Goal: Task Accomplishment & Management: Complete application form

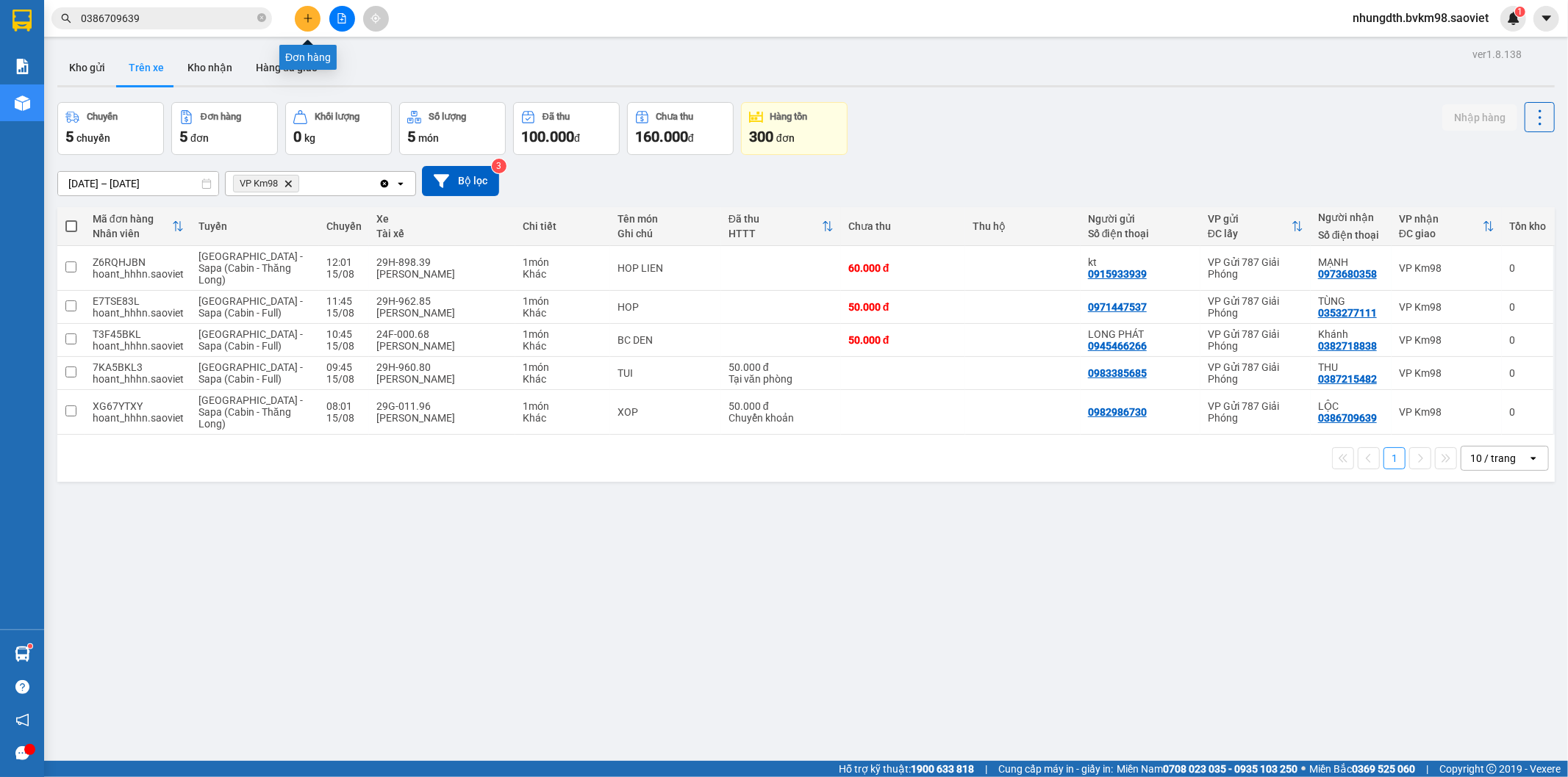
click at [295, 18] on button at bounding box center [308, 18] width 26 height 26
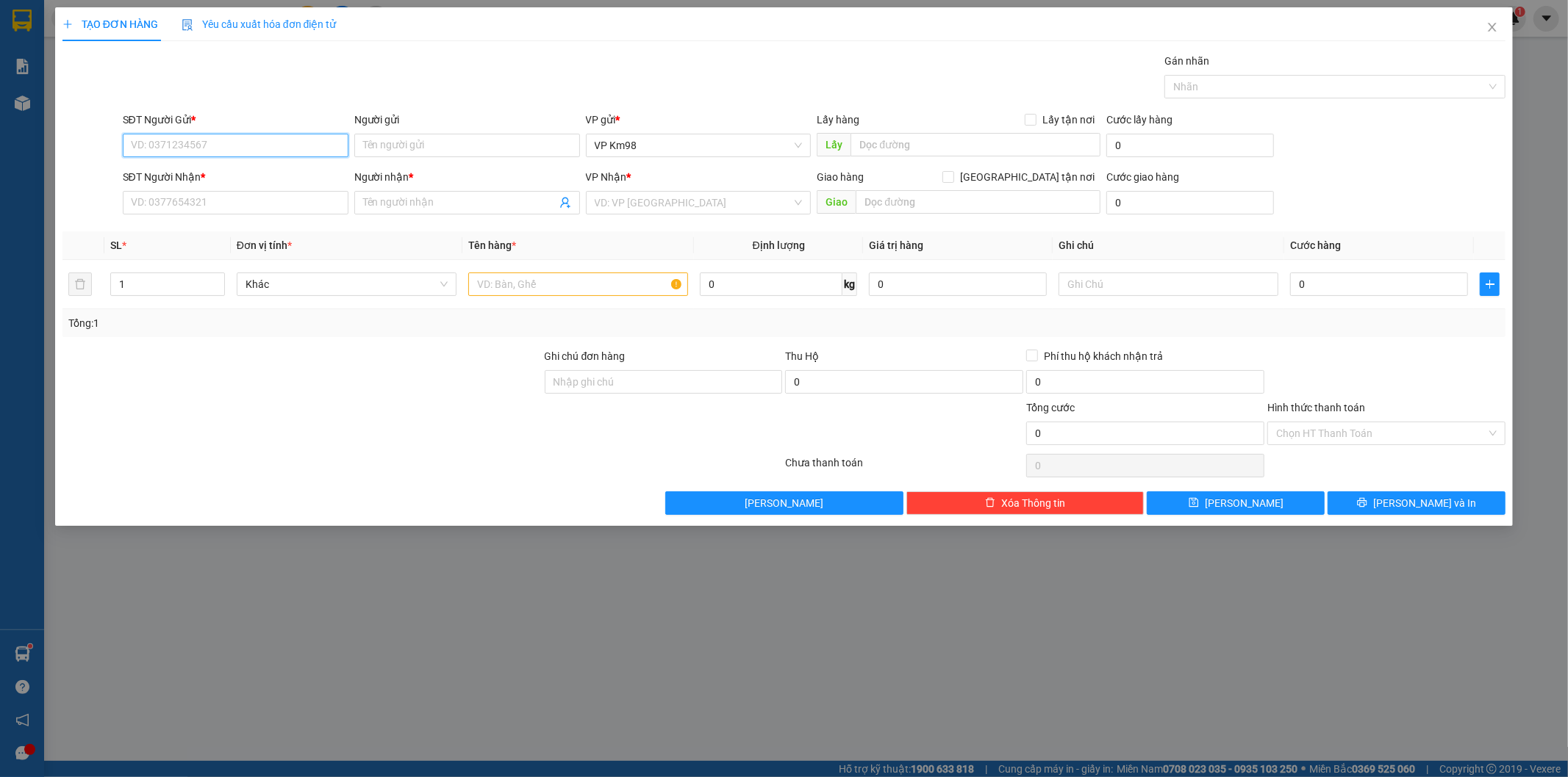
click at [214, 153] on input "SĐT Người Gửi *" at bounding box center [235, 146] width 226 height 24
type input "0355096733"
drag, startPoint x: 177, startPoint y: 174, endPoint x: 245, endPoint y: 196, distance: 71.5
click at [178, 177] on div "0355096733 - kt" at bounding box center [235, 175] width 208 height 16
type input "kt"
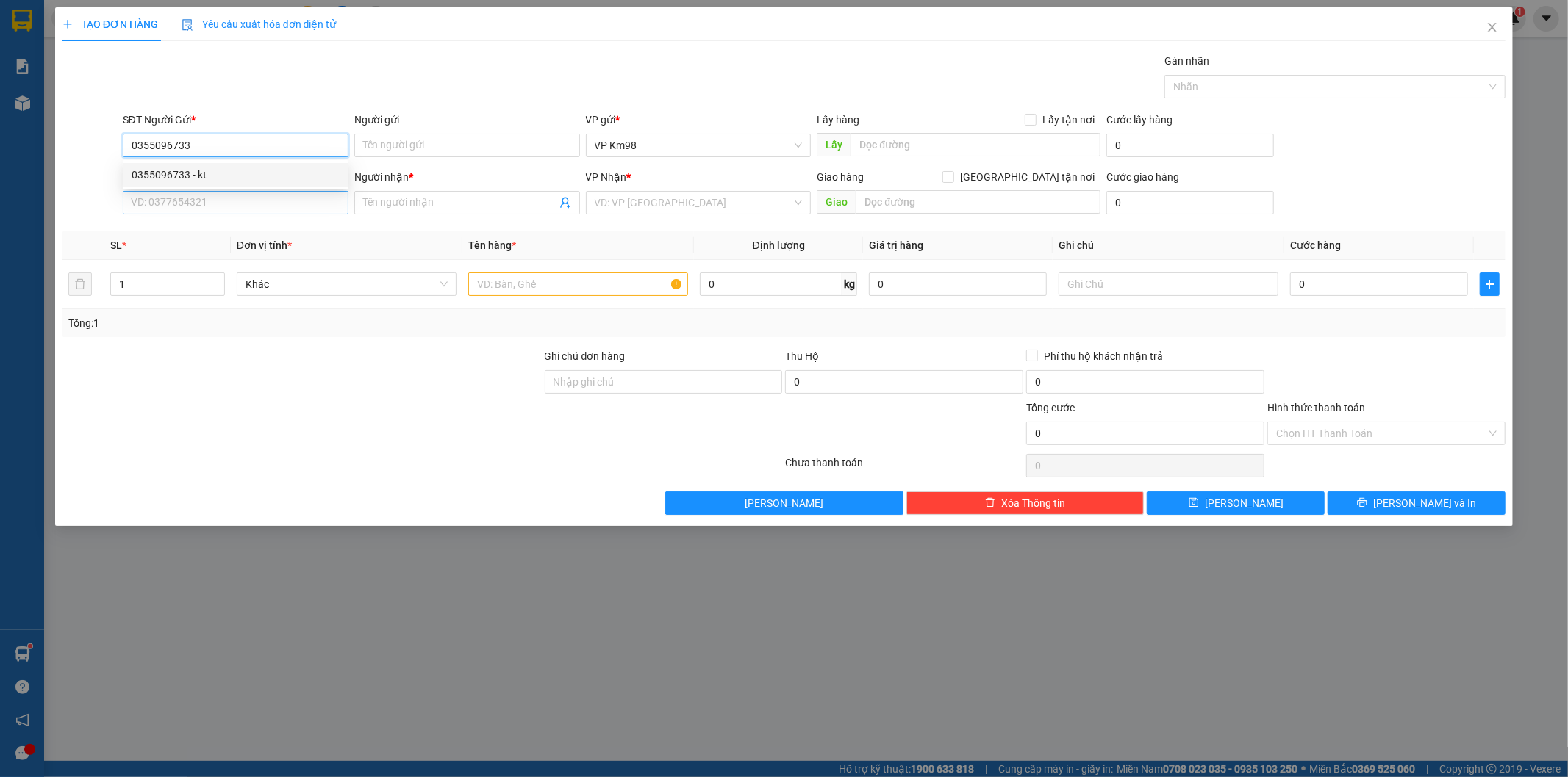
type input "0359091865"
type input "kt"
type input "0355096733"
click at [204, 207] on input "0359091865" at bounding box center [235, 203] width 226 height 24
type input "0"
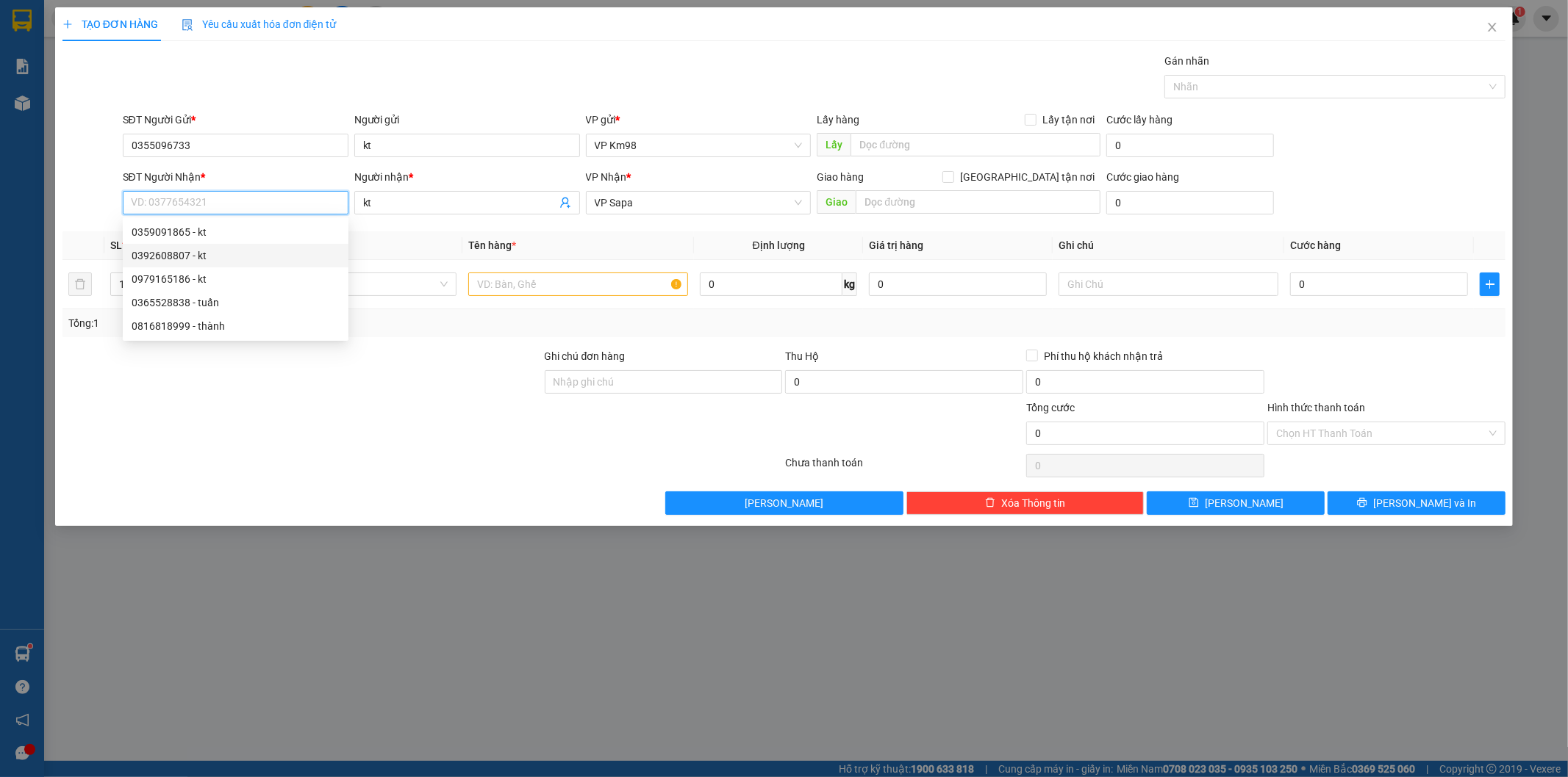
click at [152, 261] on div "0392608807 - kt" at bounding box center [235, 256] width 208 height 16
type input "0392608807"
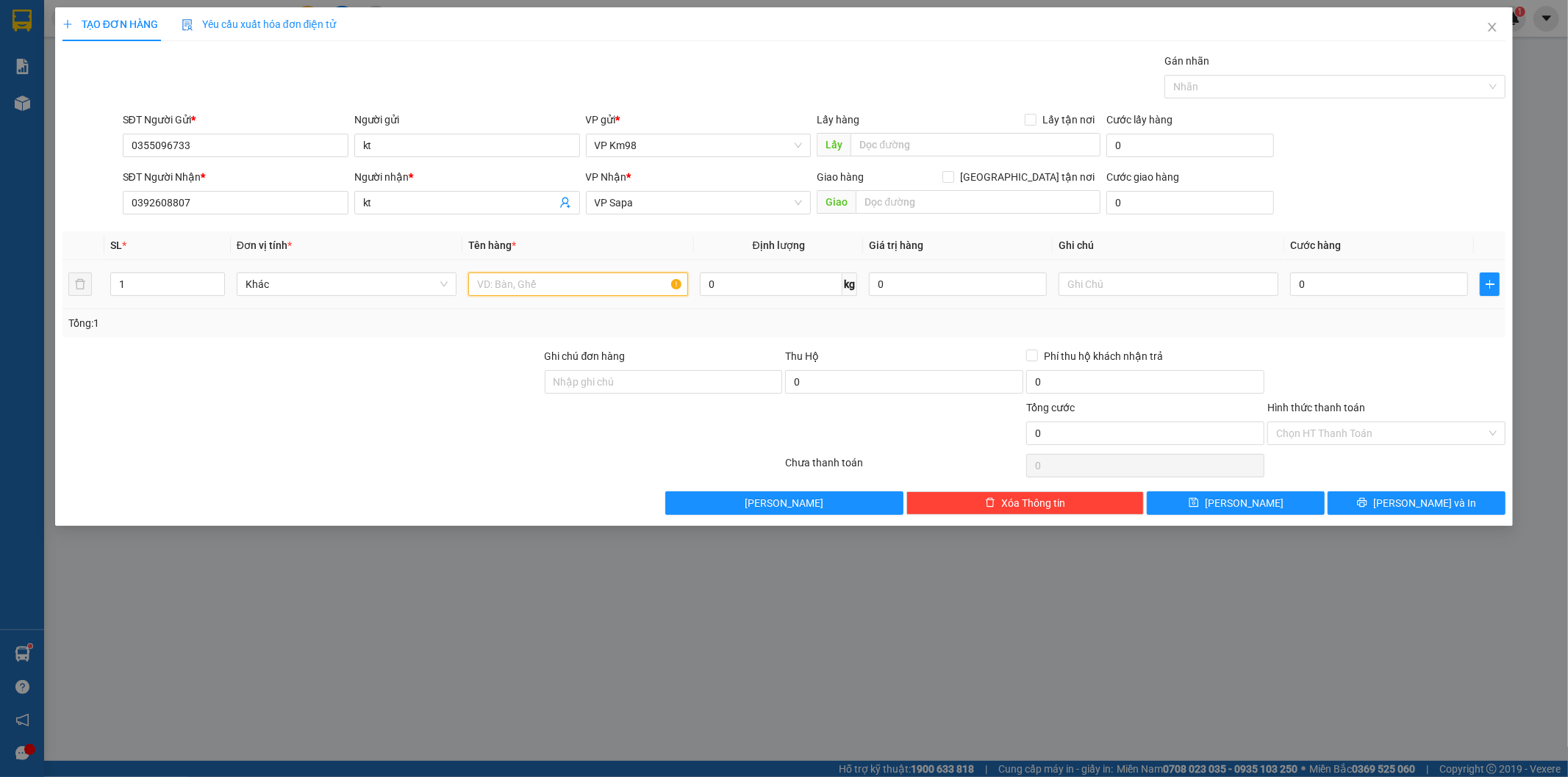
click at [551, 285] on input "text" at bounding box center [578, 285] width 220 height 24
type input "xốp đồ ăn"
click at [1334, 282] on input "0" at bounding box center [1379, 285] width 178 height 24
type input "6"
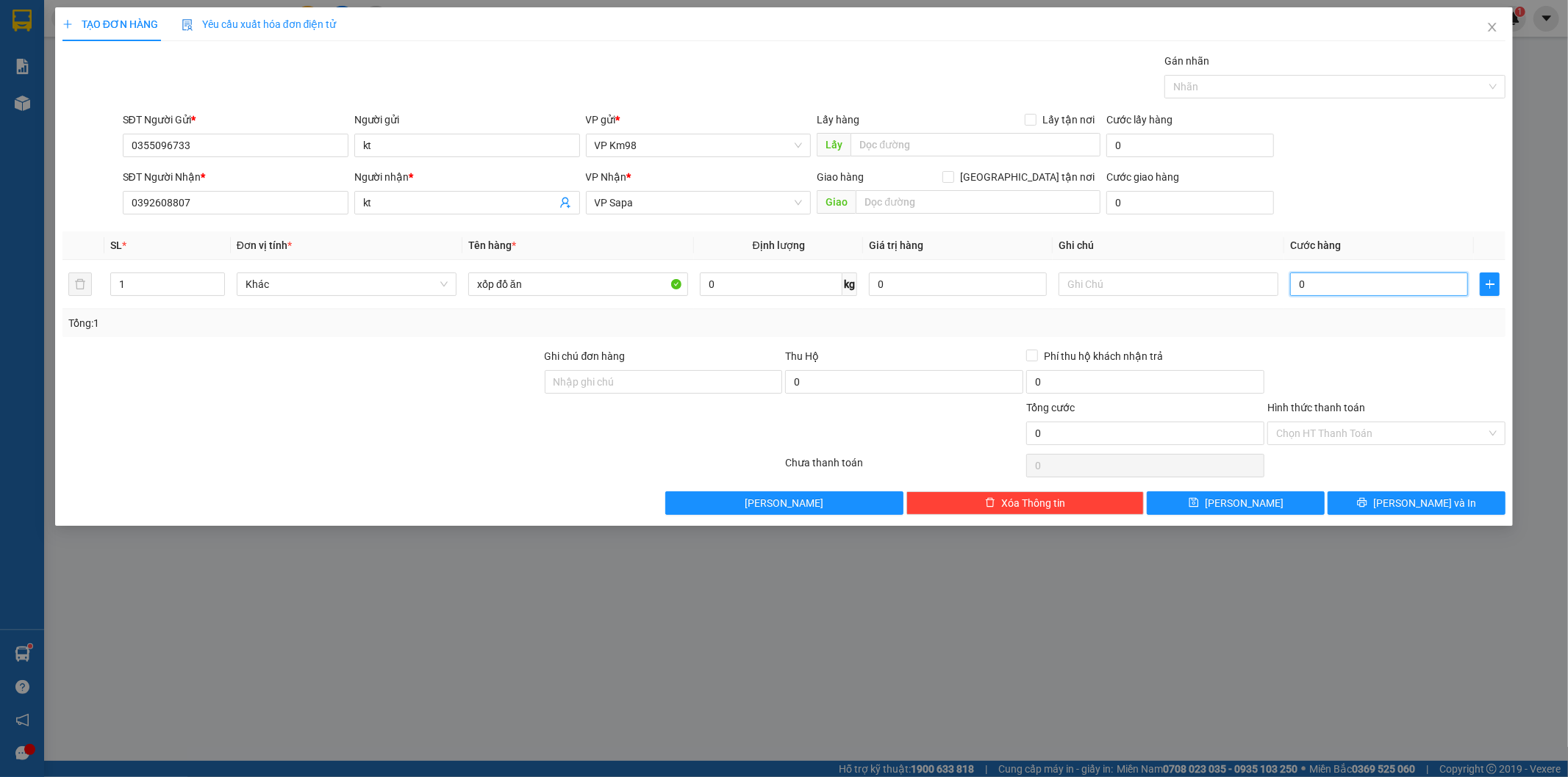
type input "6"
type input "60"
type input "600"
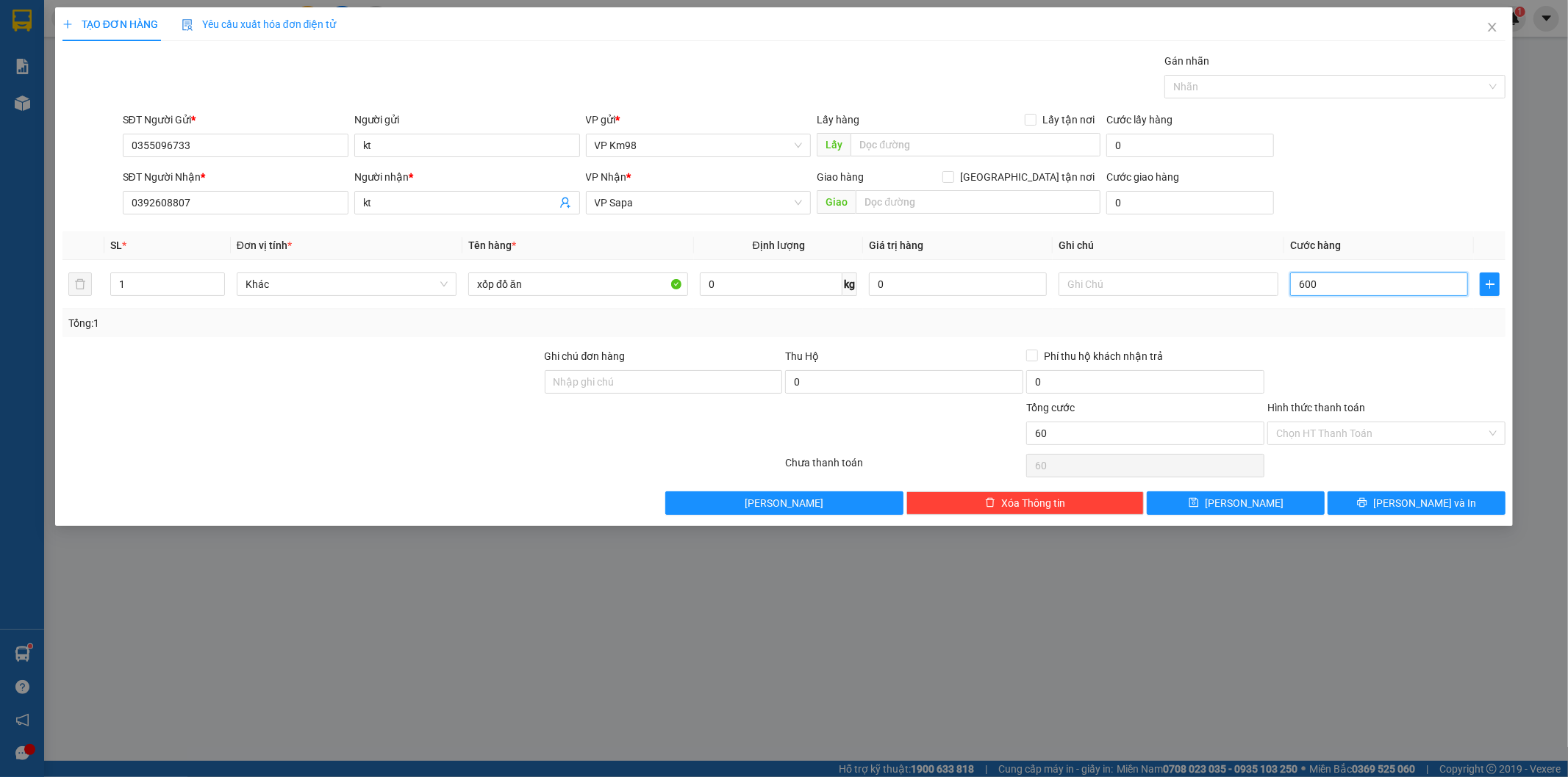
type input "600"
type input "6.000"
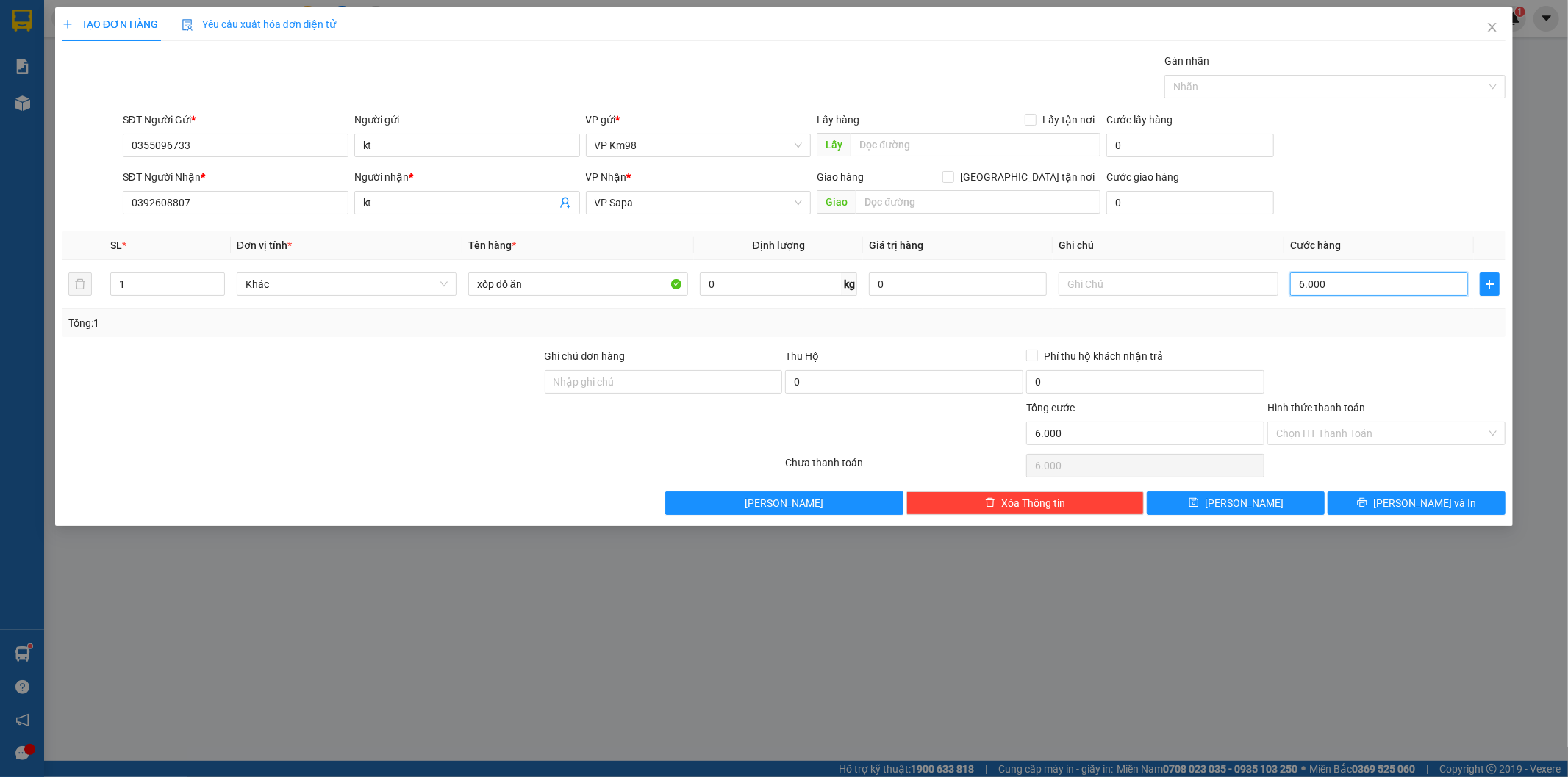
type input "60.000"
click at [1367, 508] on icon "printer" at bounding box center [1362, 503] width 10 height 10
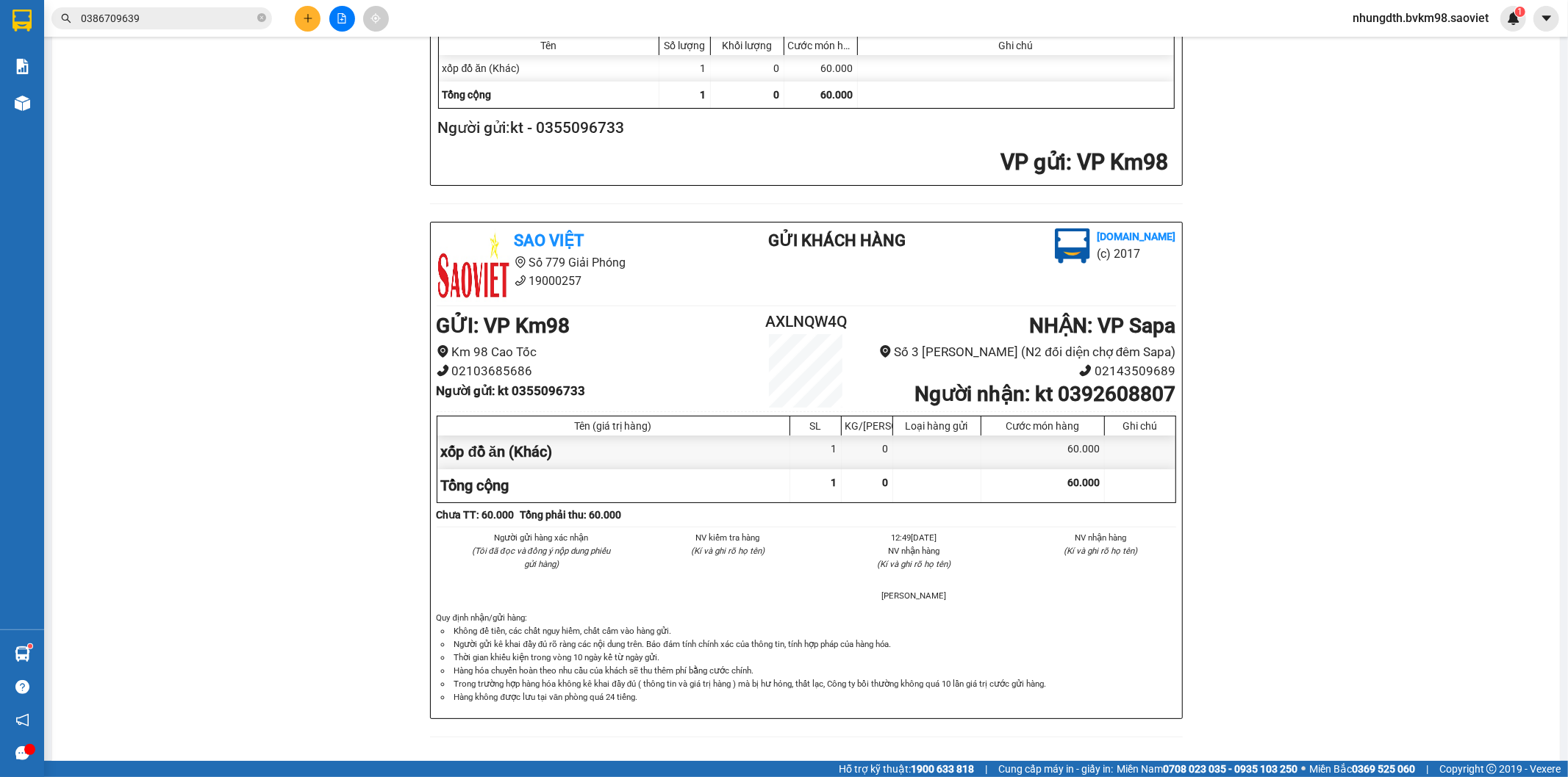
scroll to position [452, 0]
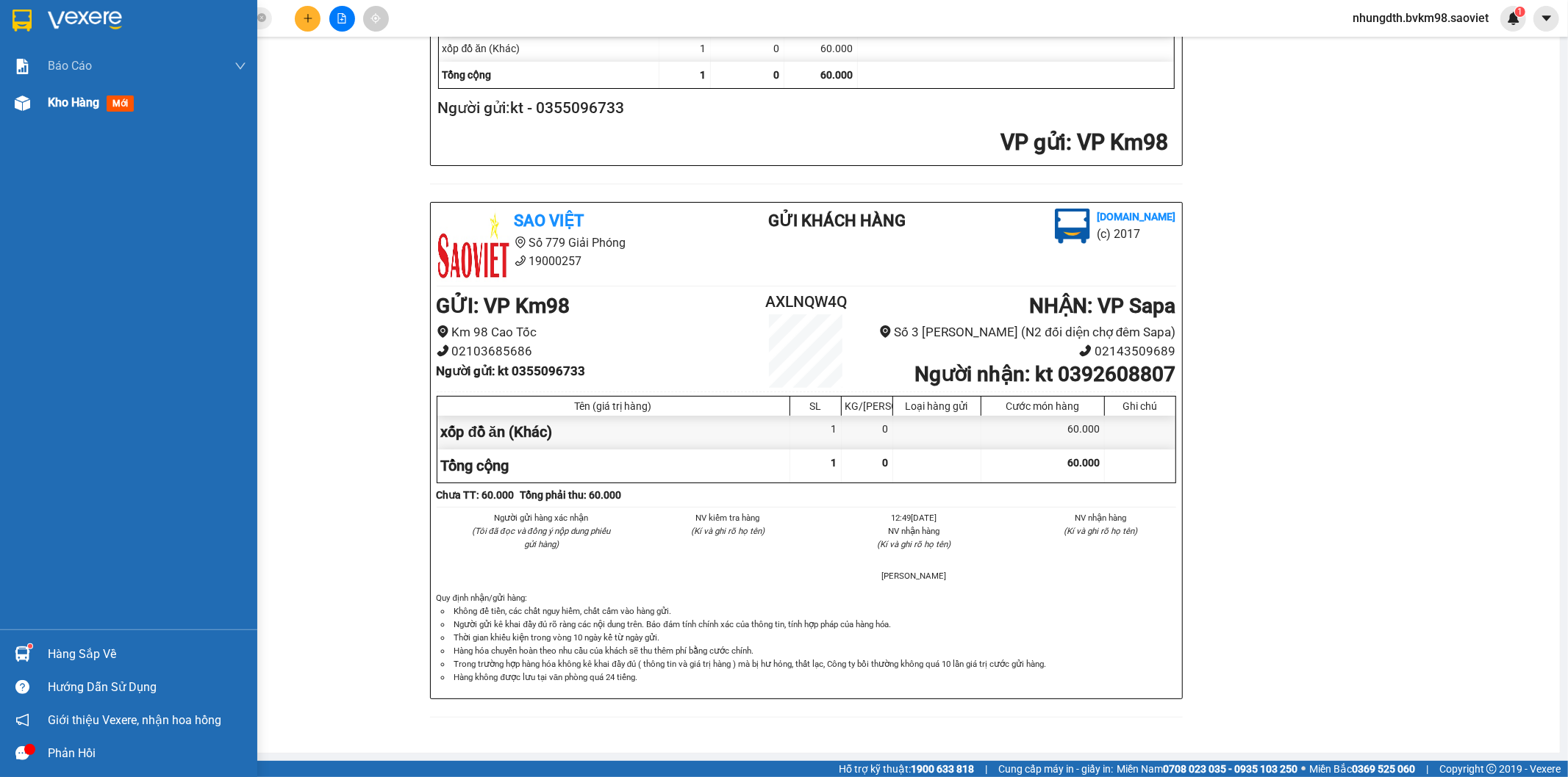
click at [19, 101] on img at bounding box center [22, 103] width 16 height 16
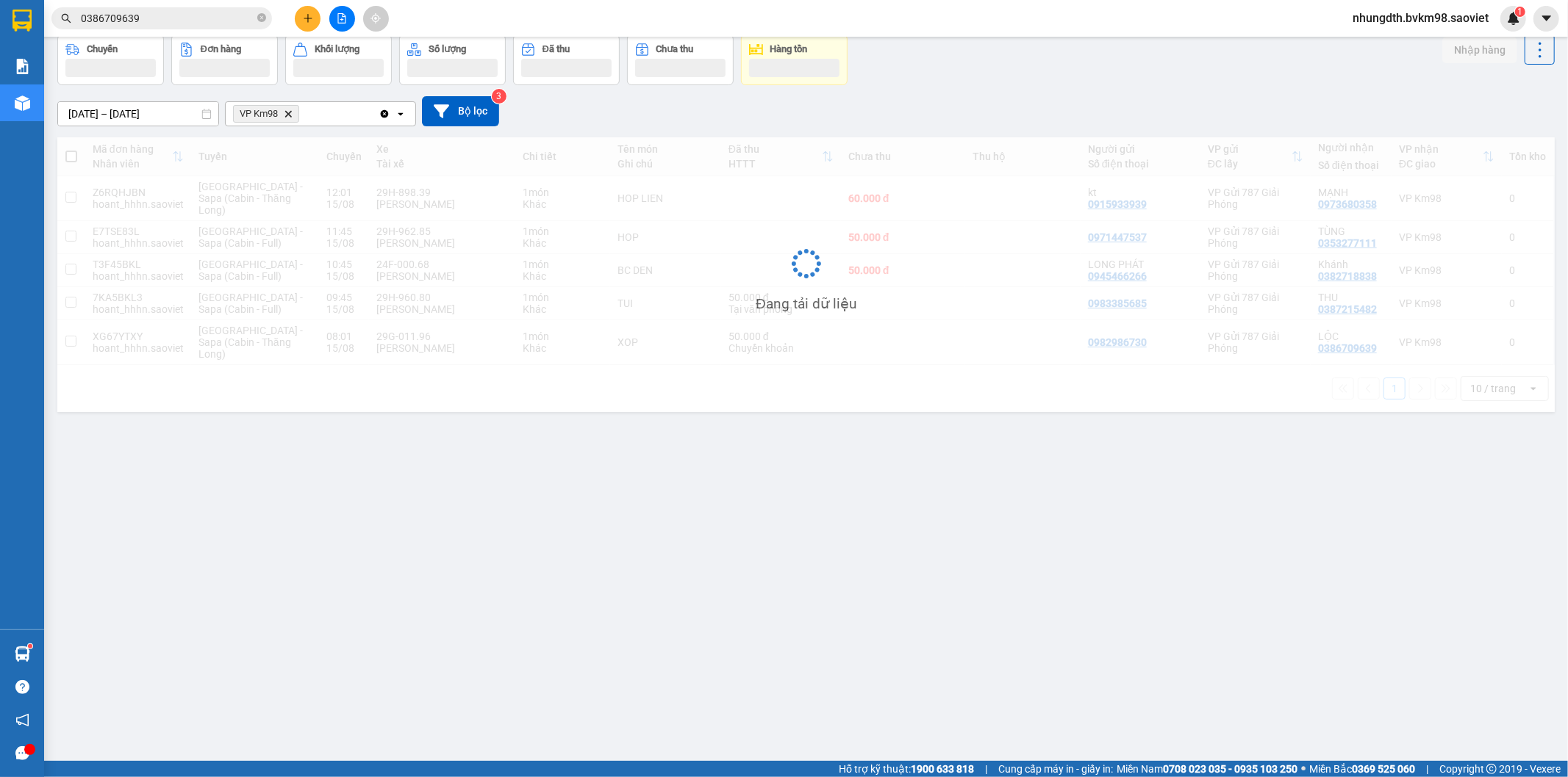
scroll to position [67, 0]
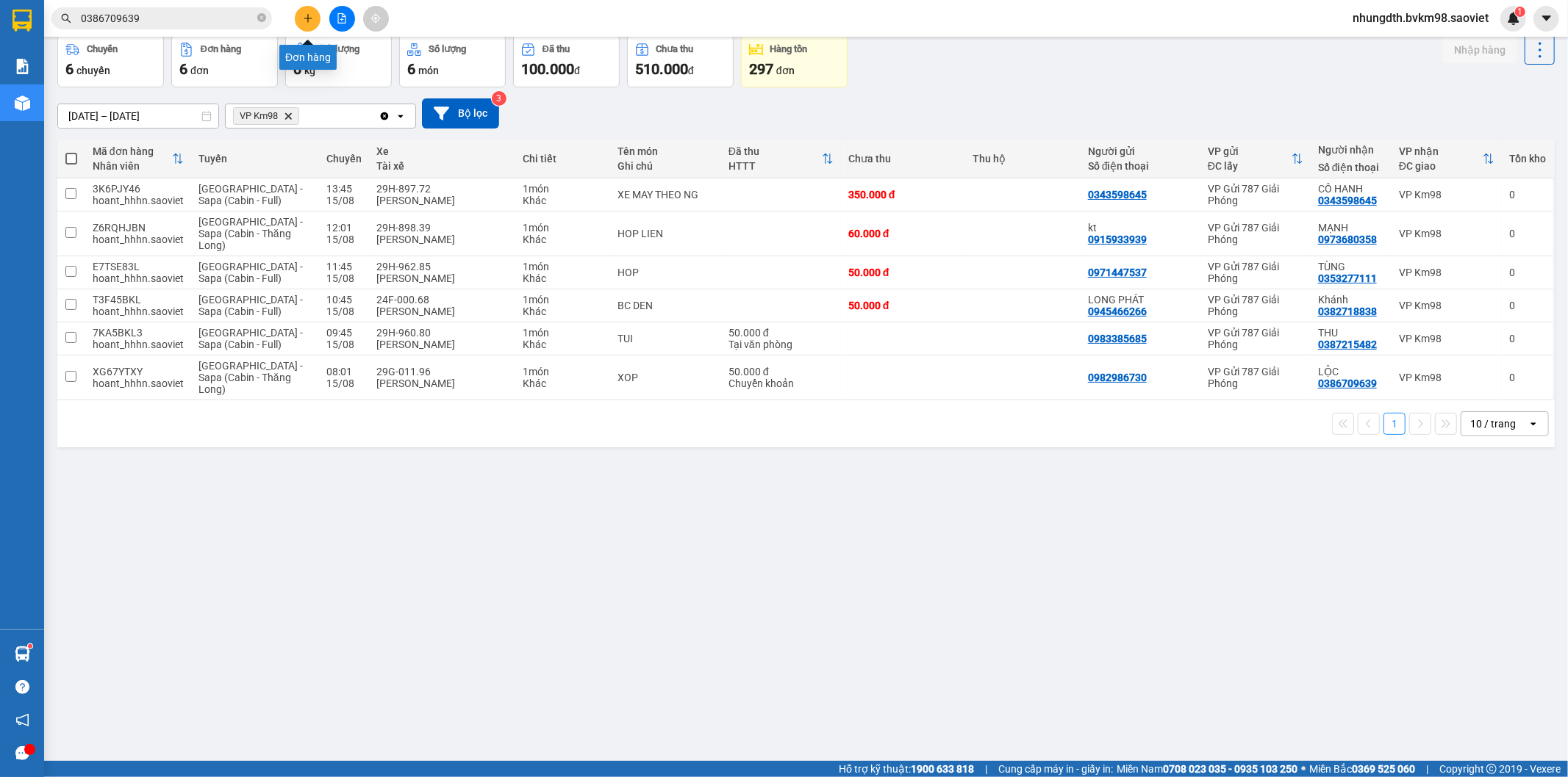
click at [312, 16] on icon "plus" at bounding box center [308, 18] width 10 height 10
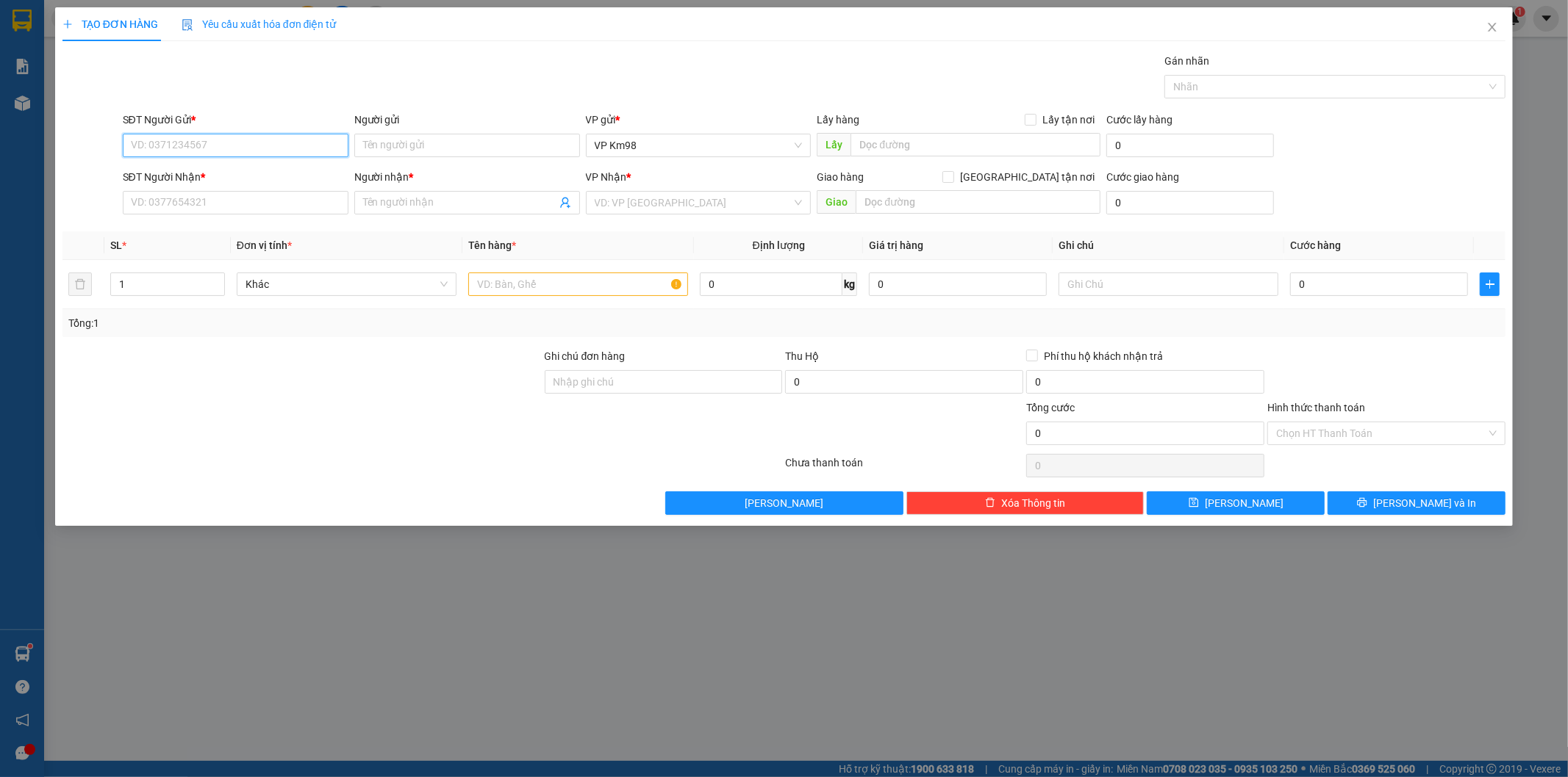
click at [241, 149] on input "SĐT Người Gửi *" at bounding box center [235, 146] width 226 height 24
click at [173, 167] on div "0975374333 - kt" at bounding box center [235, 175] width 208 height 16
type input "0975374333"
type input "kt"
type input "0374342882"
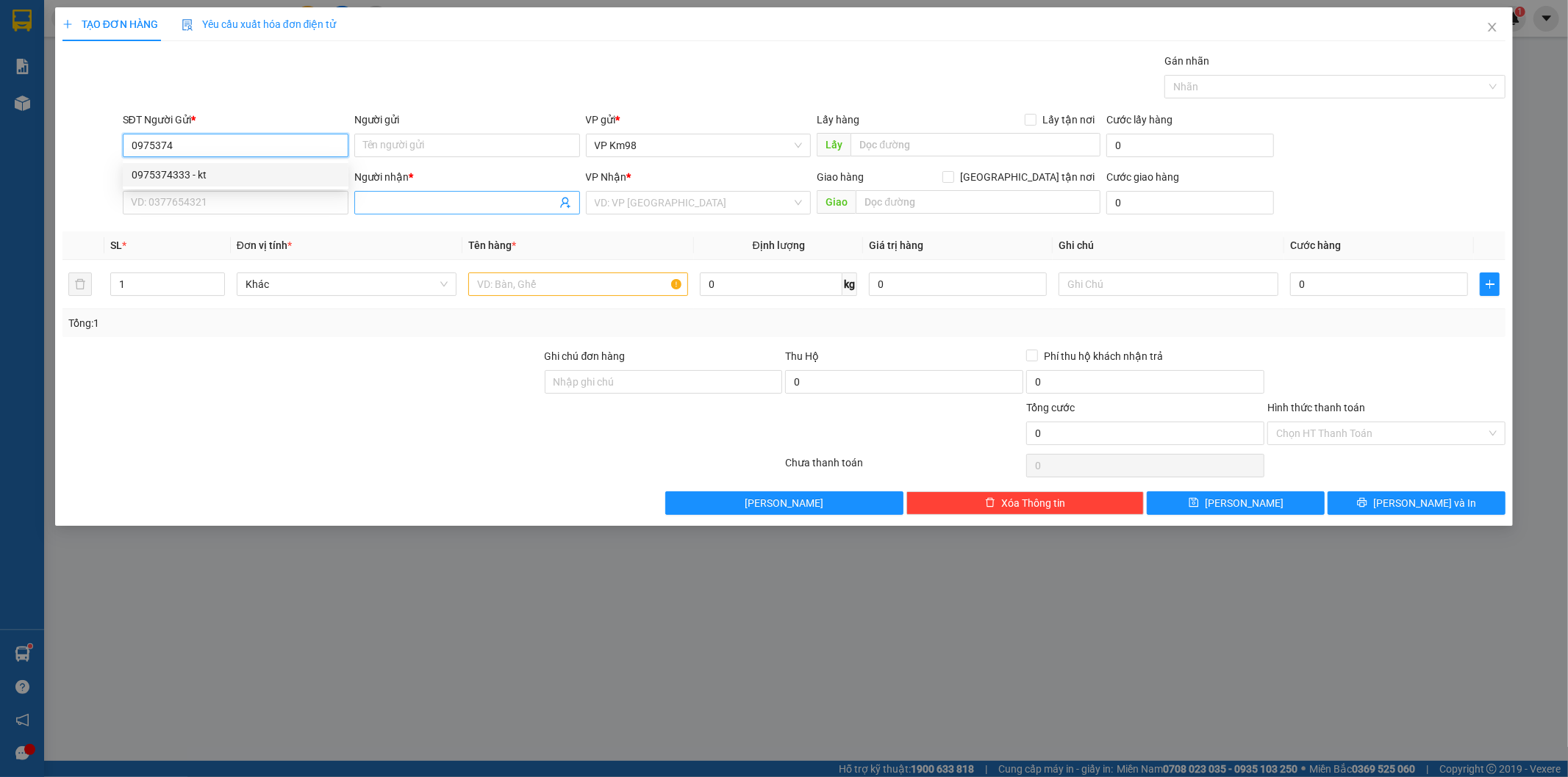
type input "đình [PERSON_NAME]"
type input "0975374333"
click at [530, 280] on input "text" at bounding box center [578, 285] width 220 height 24
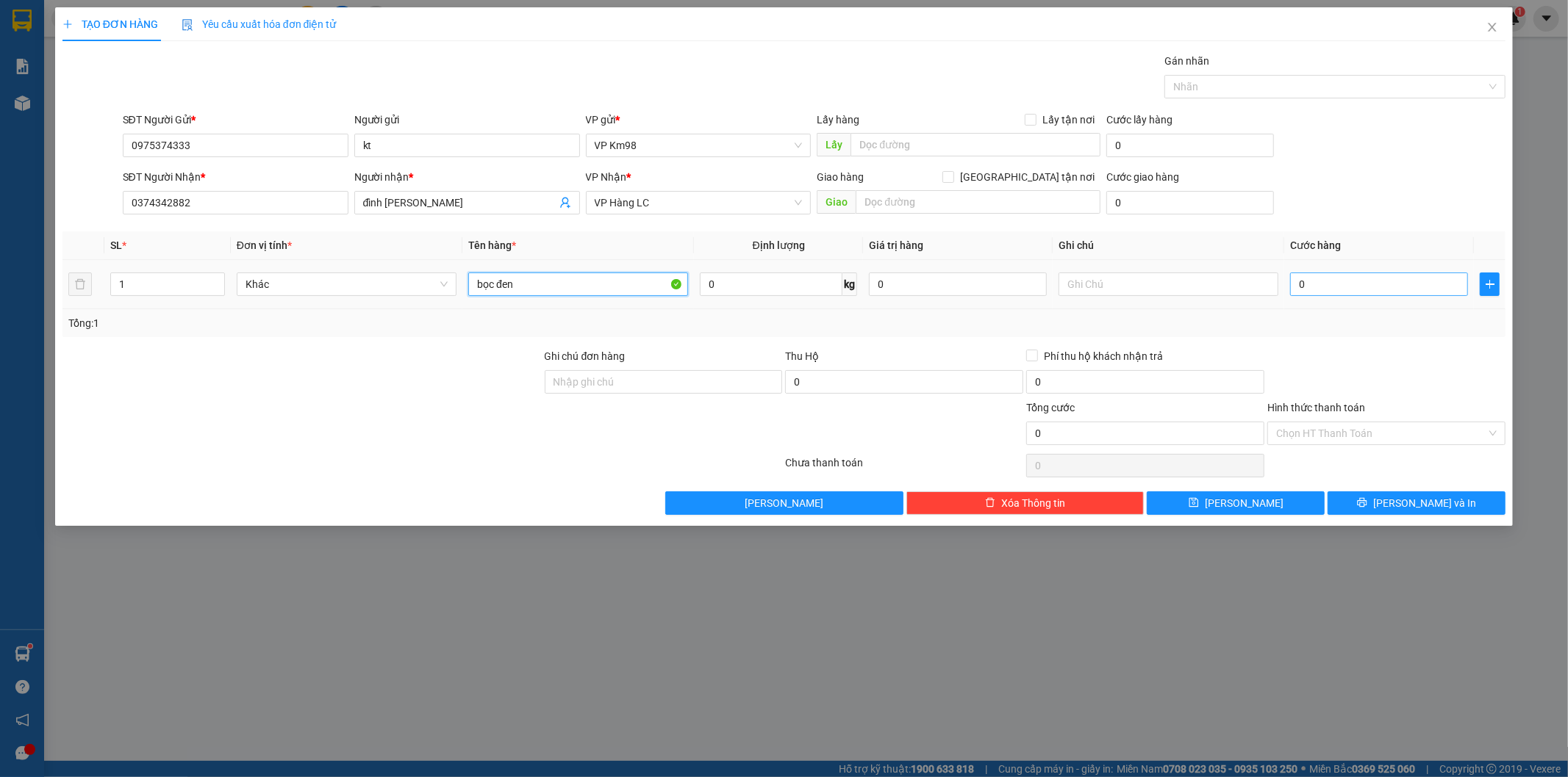
type input "bọc đen"
click at [1334, 282] on input "0" at bounding box center [1379, 285] width 178 height 24
type input "5"
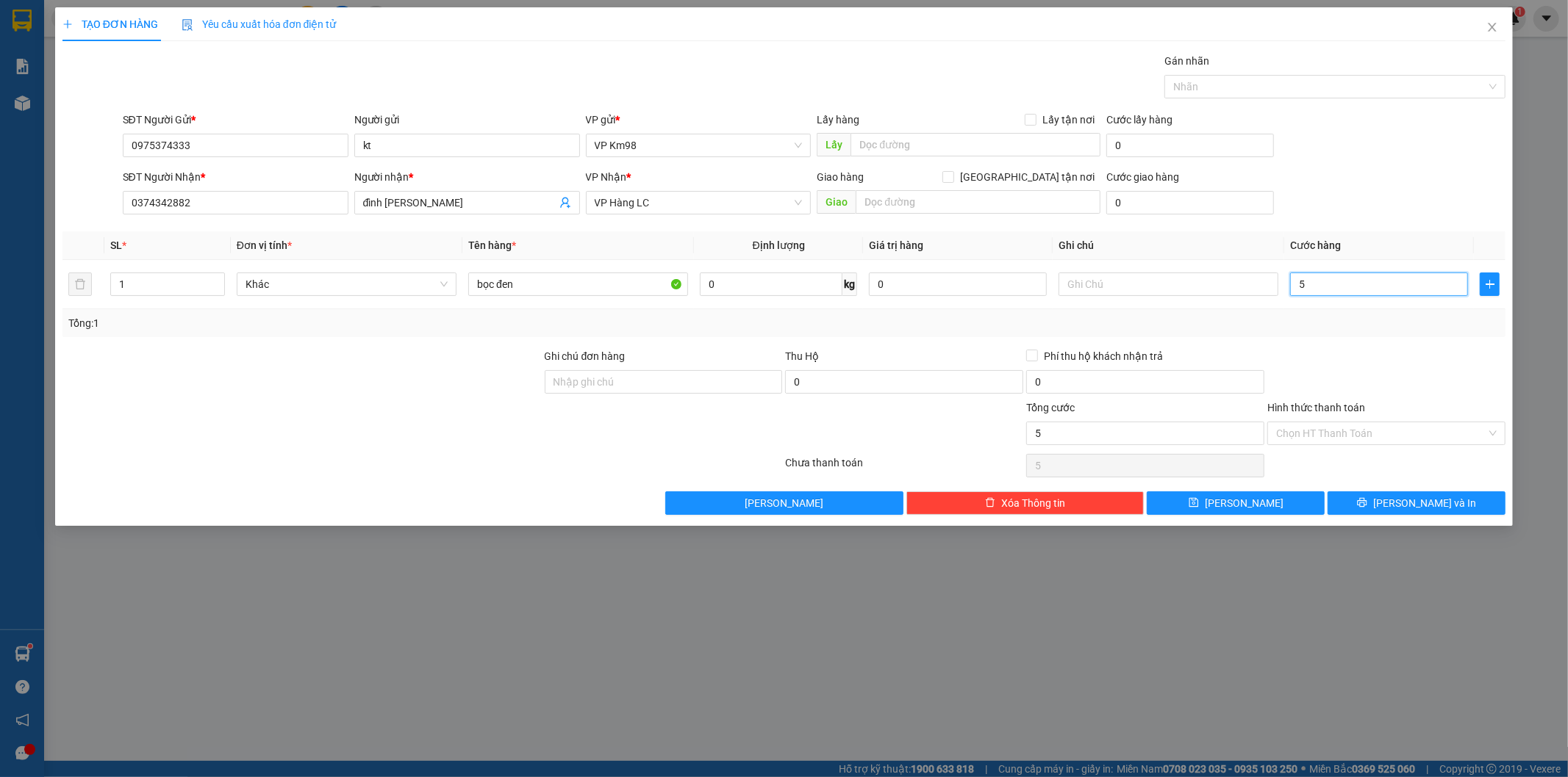
type input "50"
type input "500"
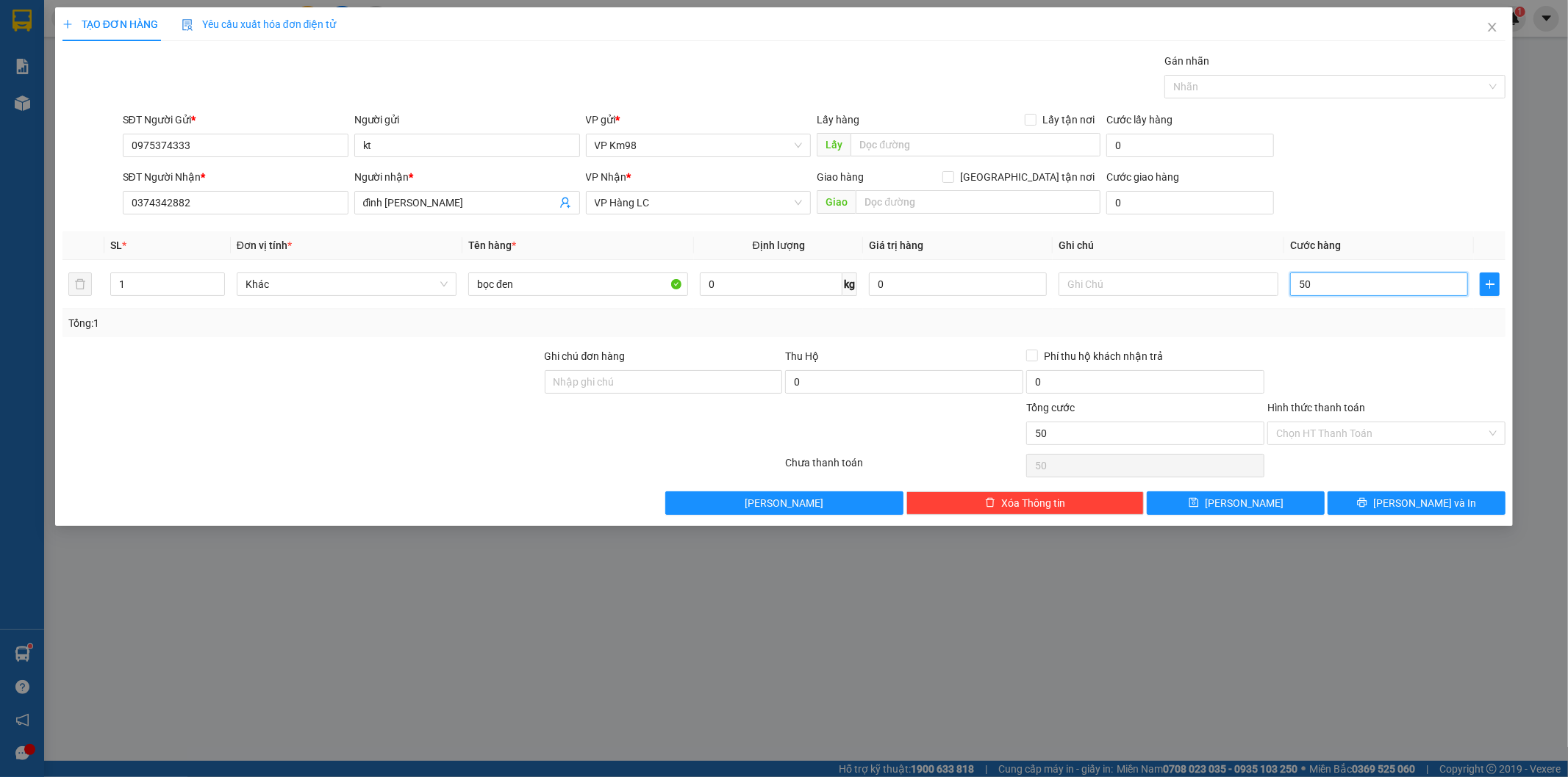
type input "500"
type input "5.000"
type input "50.000"
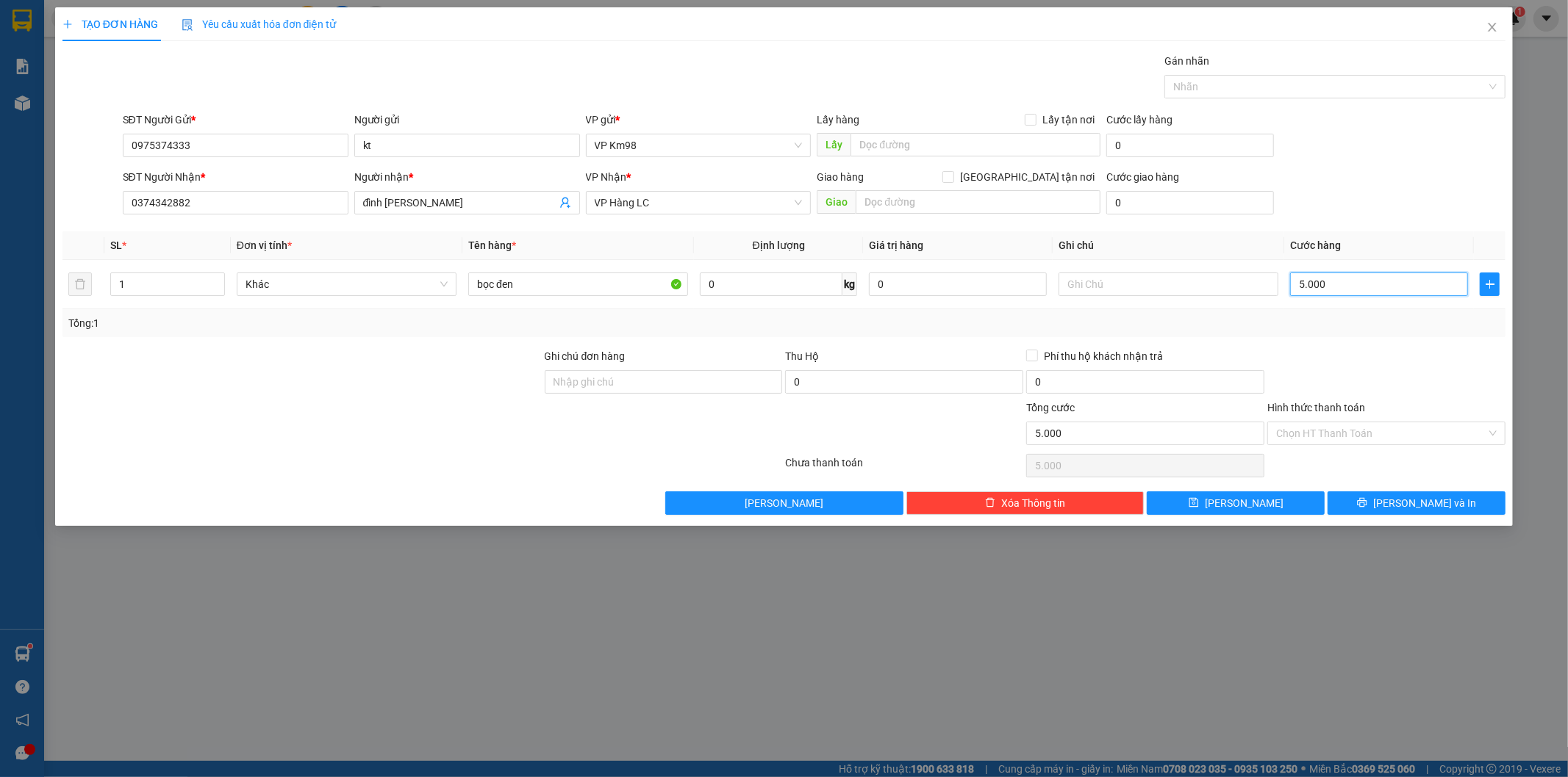
type input "50.000"
click at [1367, 498] on icon "printer" at bounding box center [1362, 503] width 10 height 10
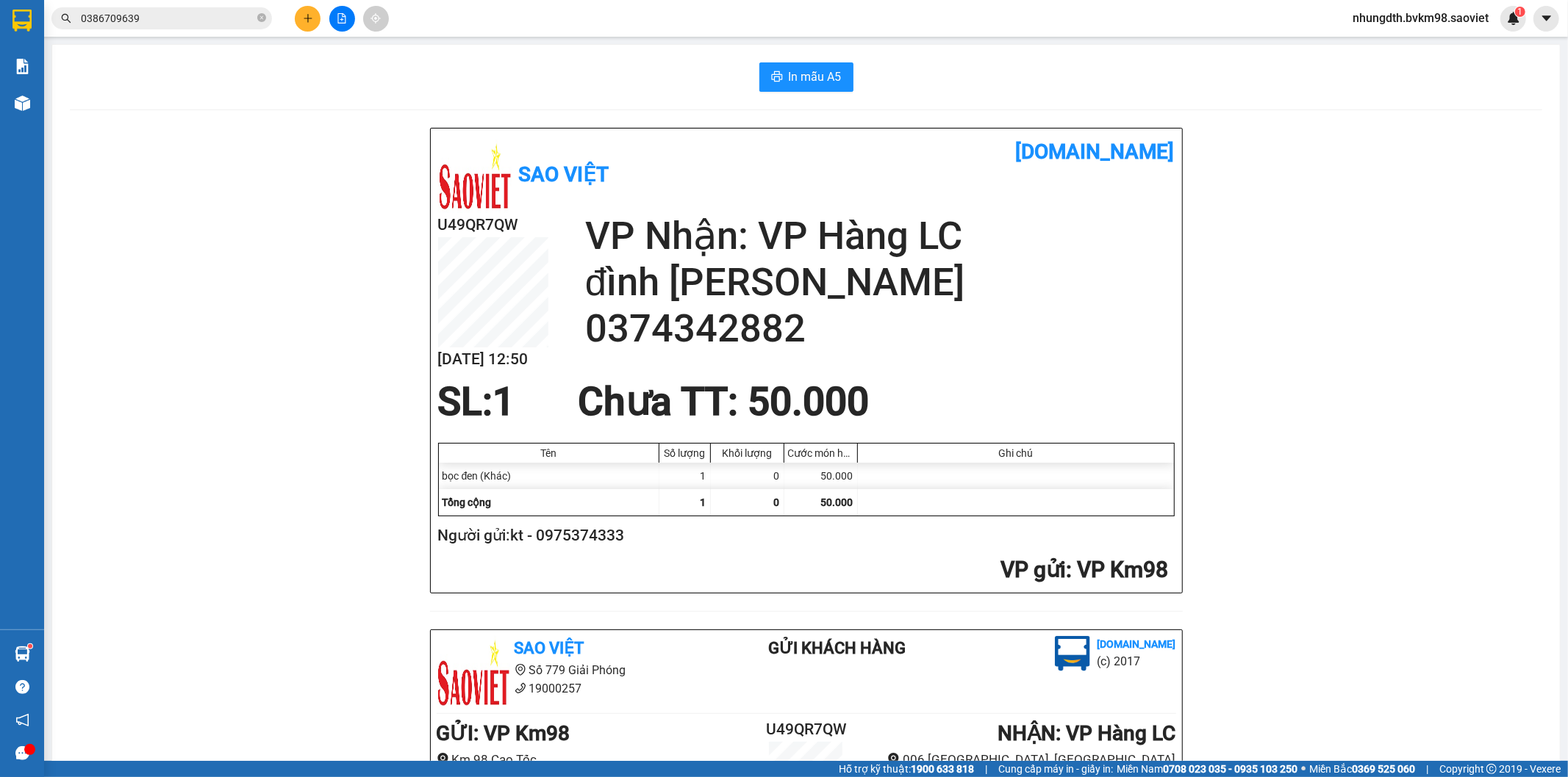
scroll to position [458, 0]
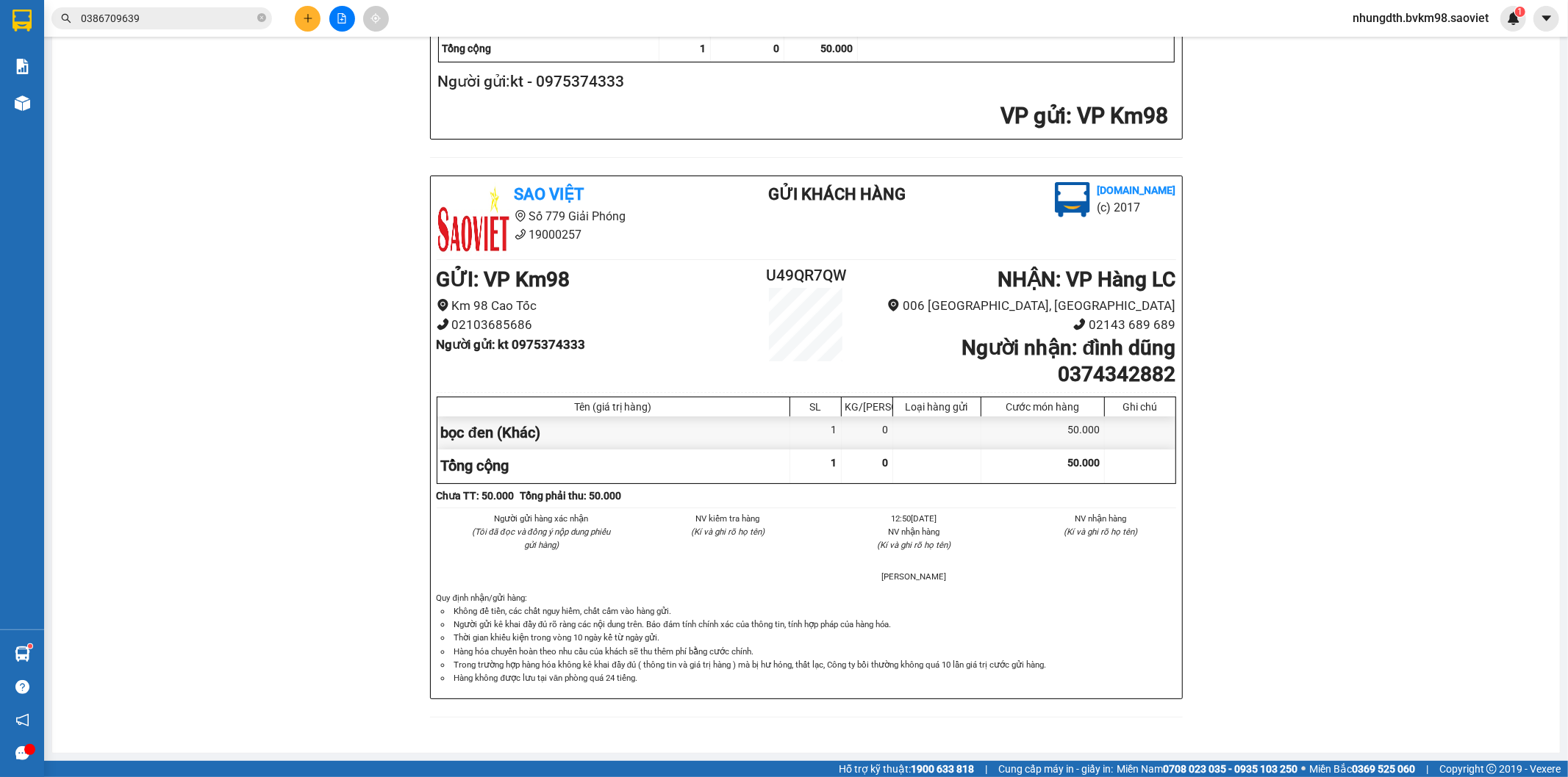
click at [334, 331] on div "Sao Việt [DOMAIN_NAME] U49QR7QW [DATE] 12:50 VP Nhận: VP Hàng LC đình dũng 0374…" at bounding box center [805, 205] width 1473 height 1062
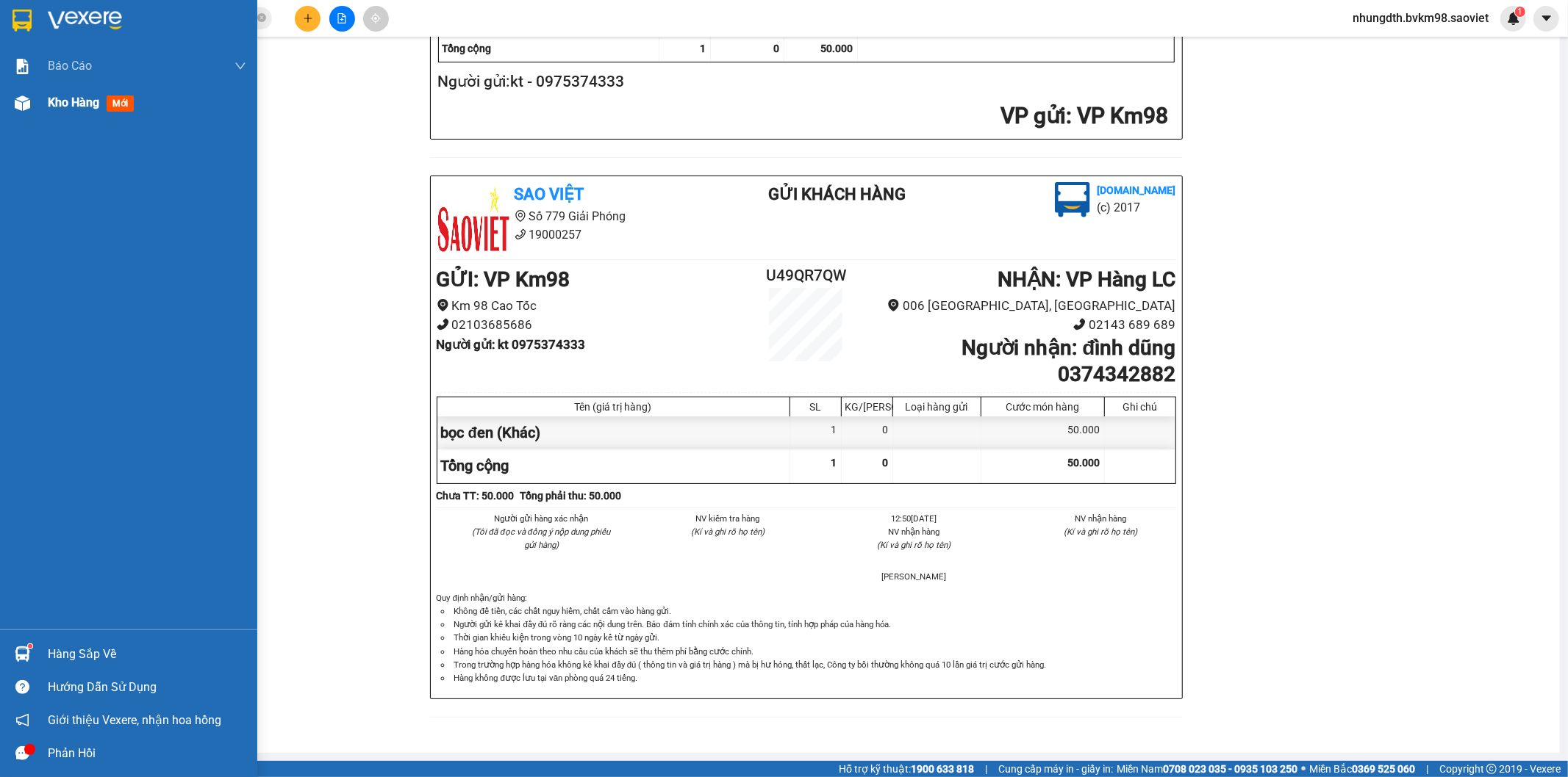
click at [15, 103] on img at bounding box center [22, 103] width 16 height 16
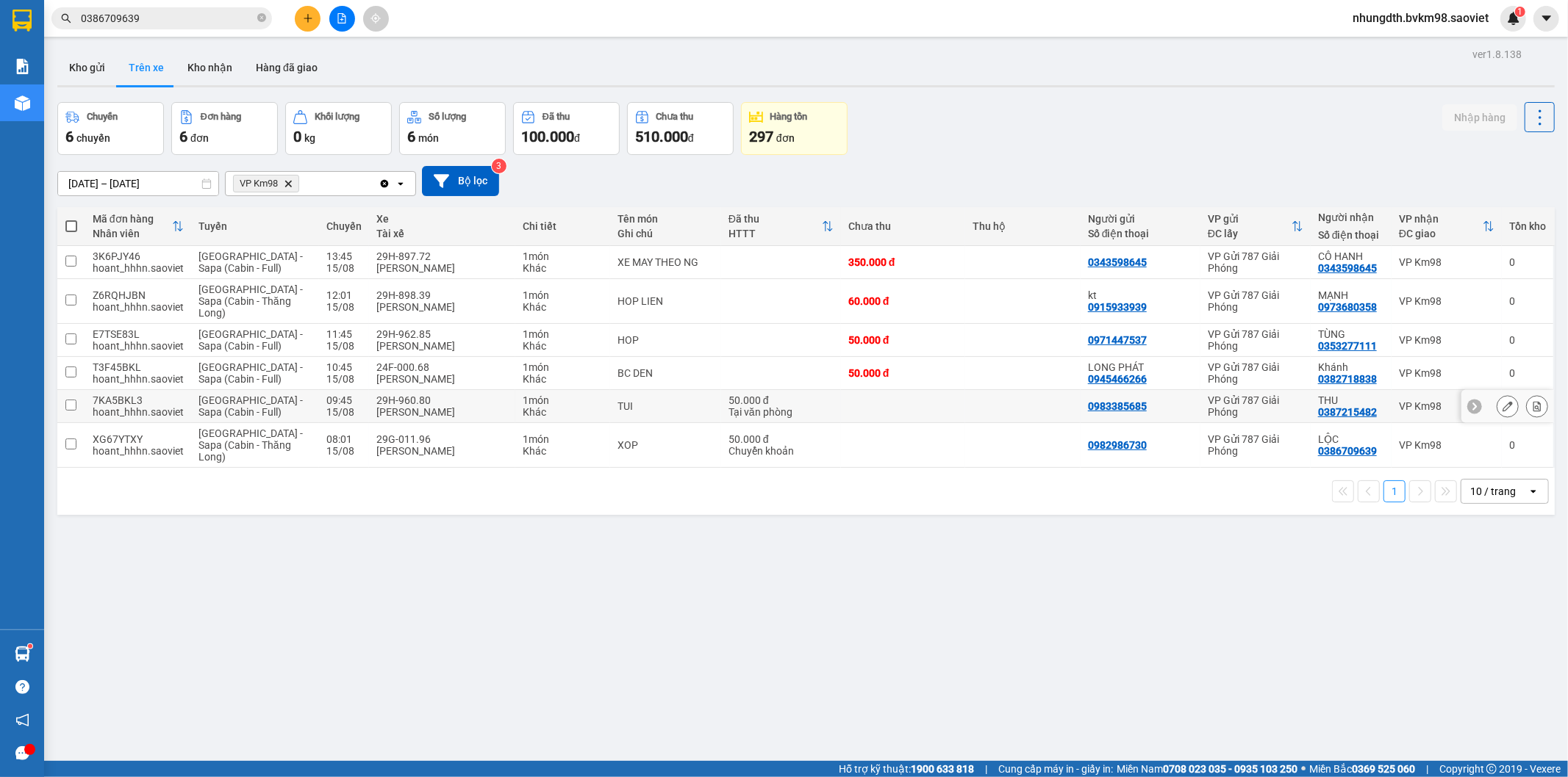
click at [70, 407] on input "checkbox" at bounding box center [70, 405] width 11 height 11
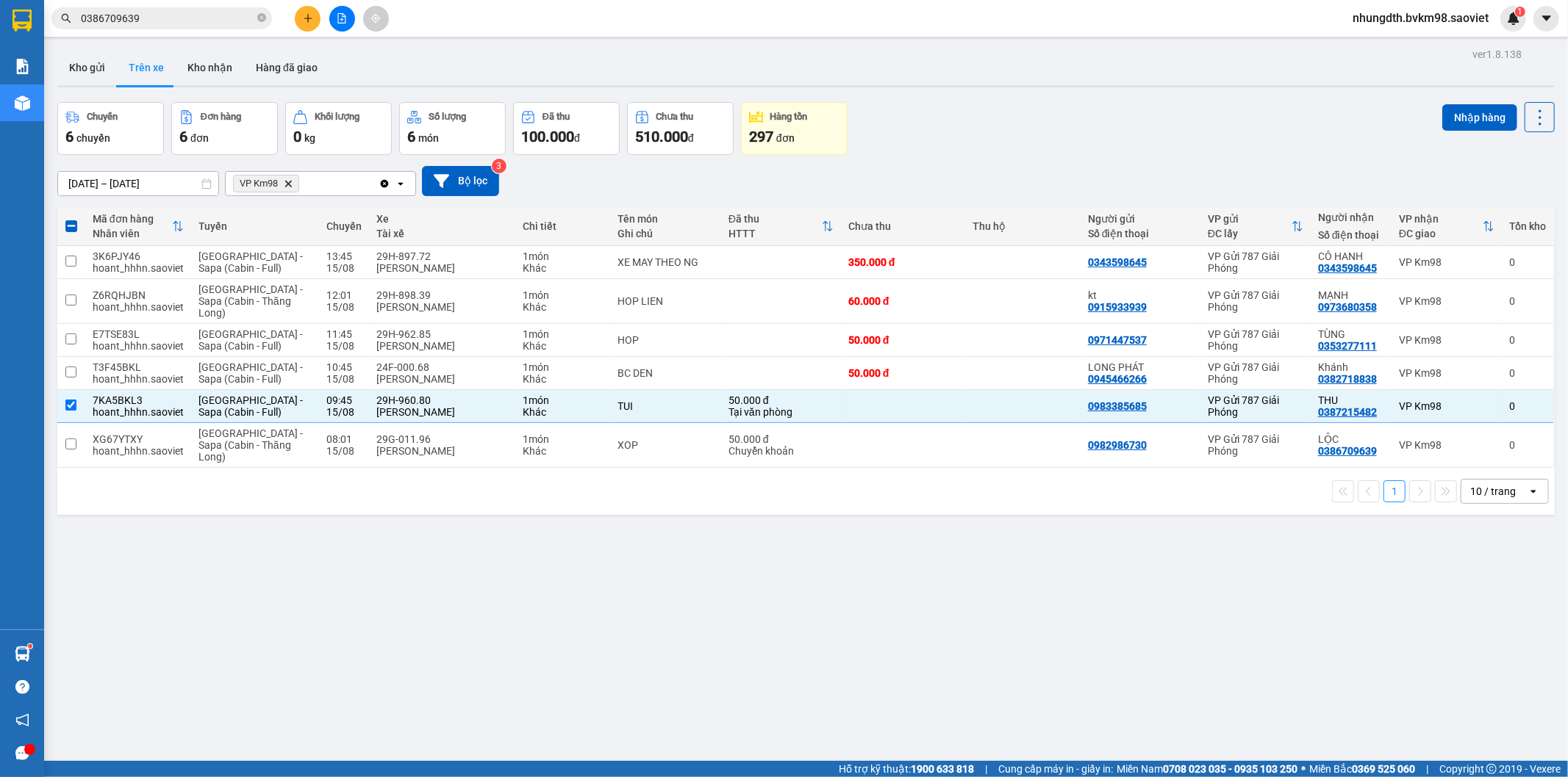
drag, startPoint x: 1465, startPoint y: 108, endPoint x: 1458, endPoint y: 131, distance: 24.0
click at [1464, 120] on button "Nhập hàng" at bounding box center [1479, 118] width 75 height 27
checkbox input "false"
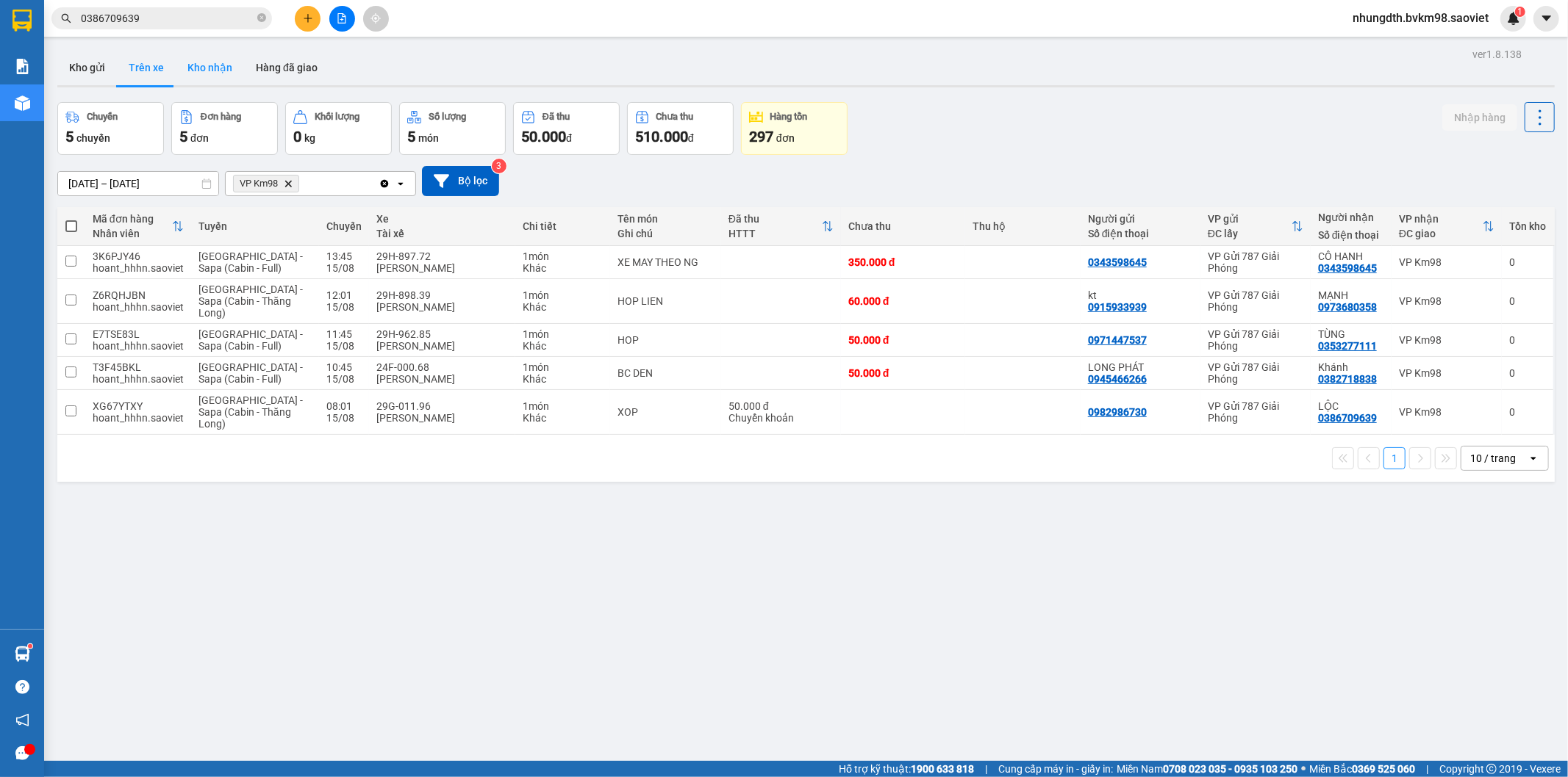
click at [216, 62] on button "Kho nhận" at bounding box center [210, 68] width 68 height 35
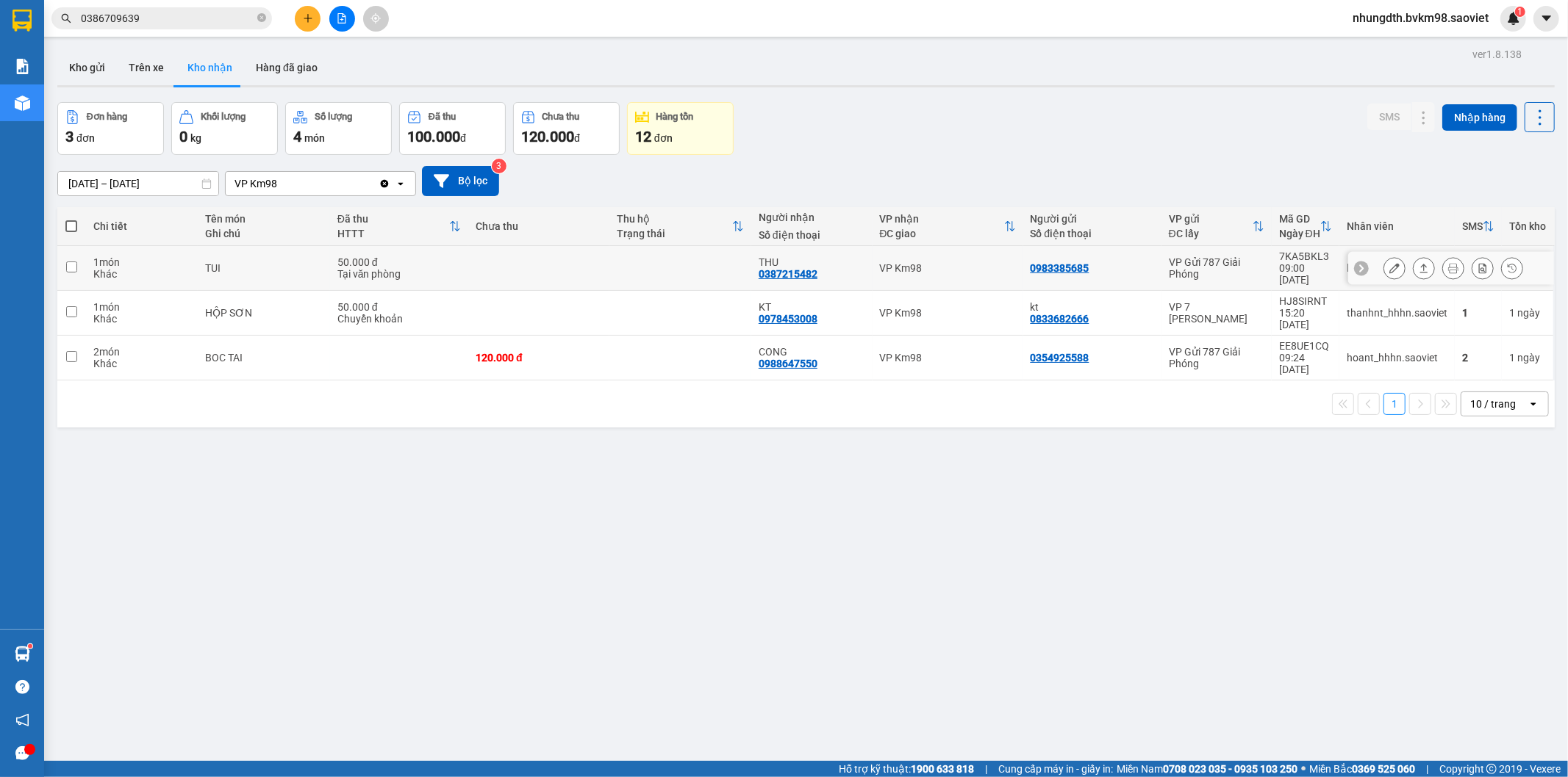
click at [684, 258] on td at bounding box center [680, 268] width 141 height 45
checkbox input "true"
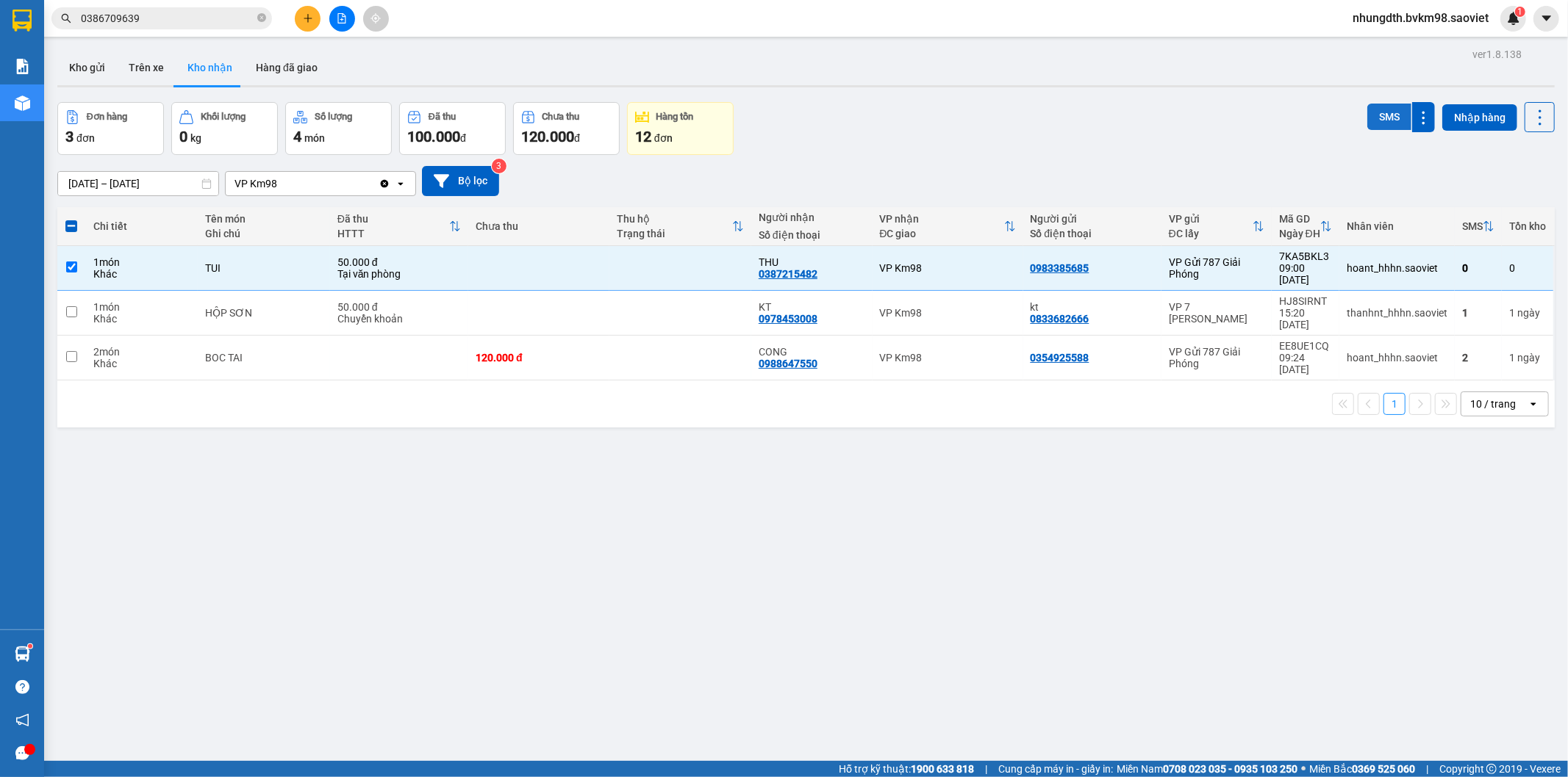
drag, startPoint x: 1385, startPoint y: 110, endPoint x: 1369, endPoint y: 125, distance: 21.9
click at [1384, 110] on button "SMS" at bounding box center [1389, 117] width 44 height 27
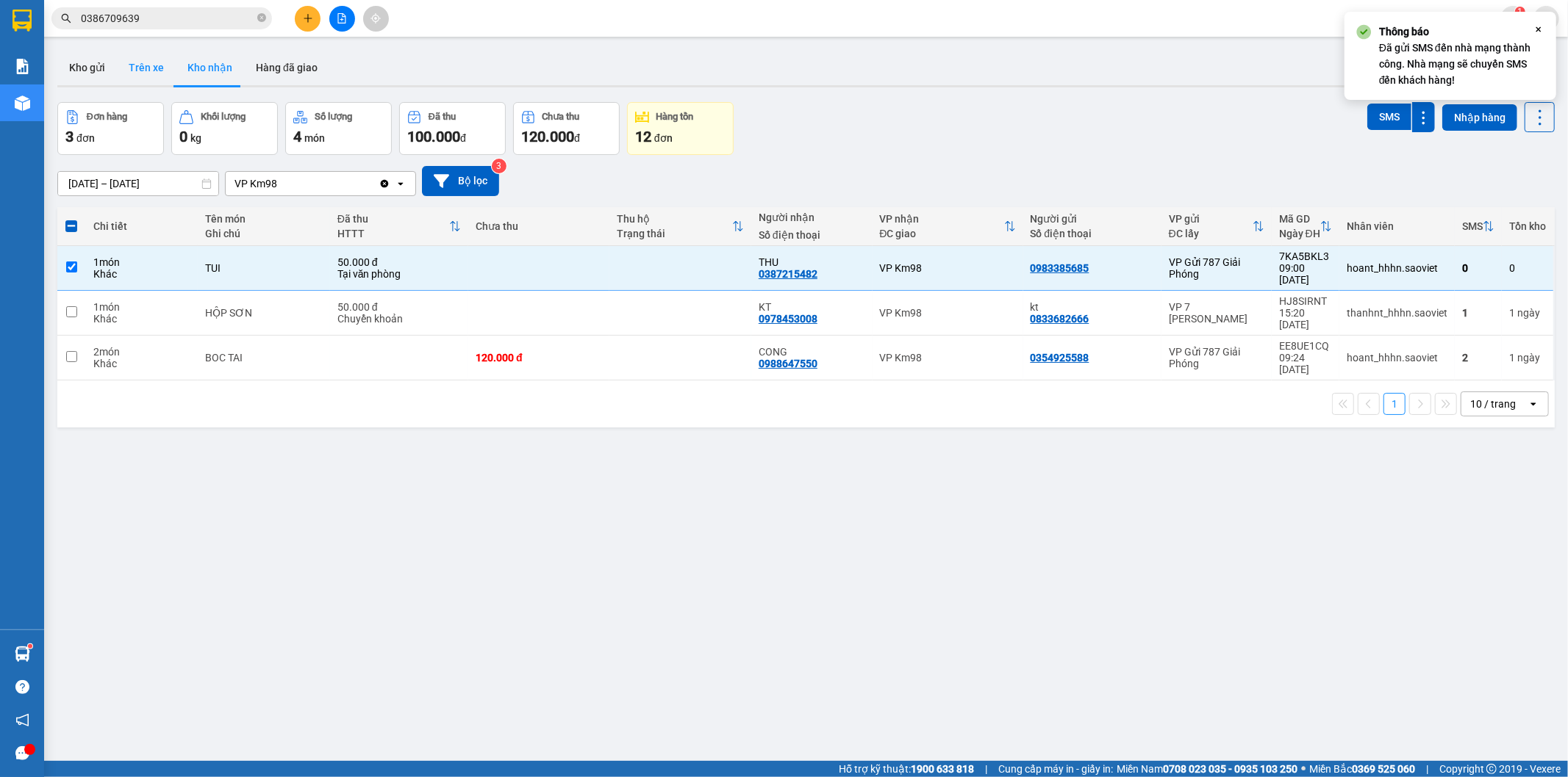
click at [153, 68] on button "Trên xe" at bounding box center [146, 68] width 59 height 35
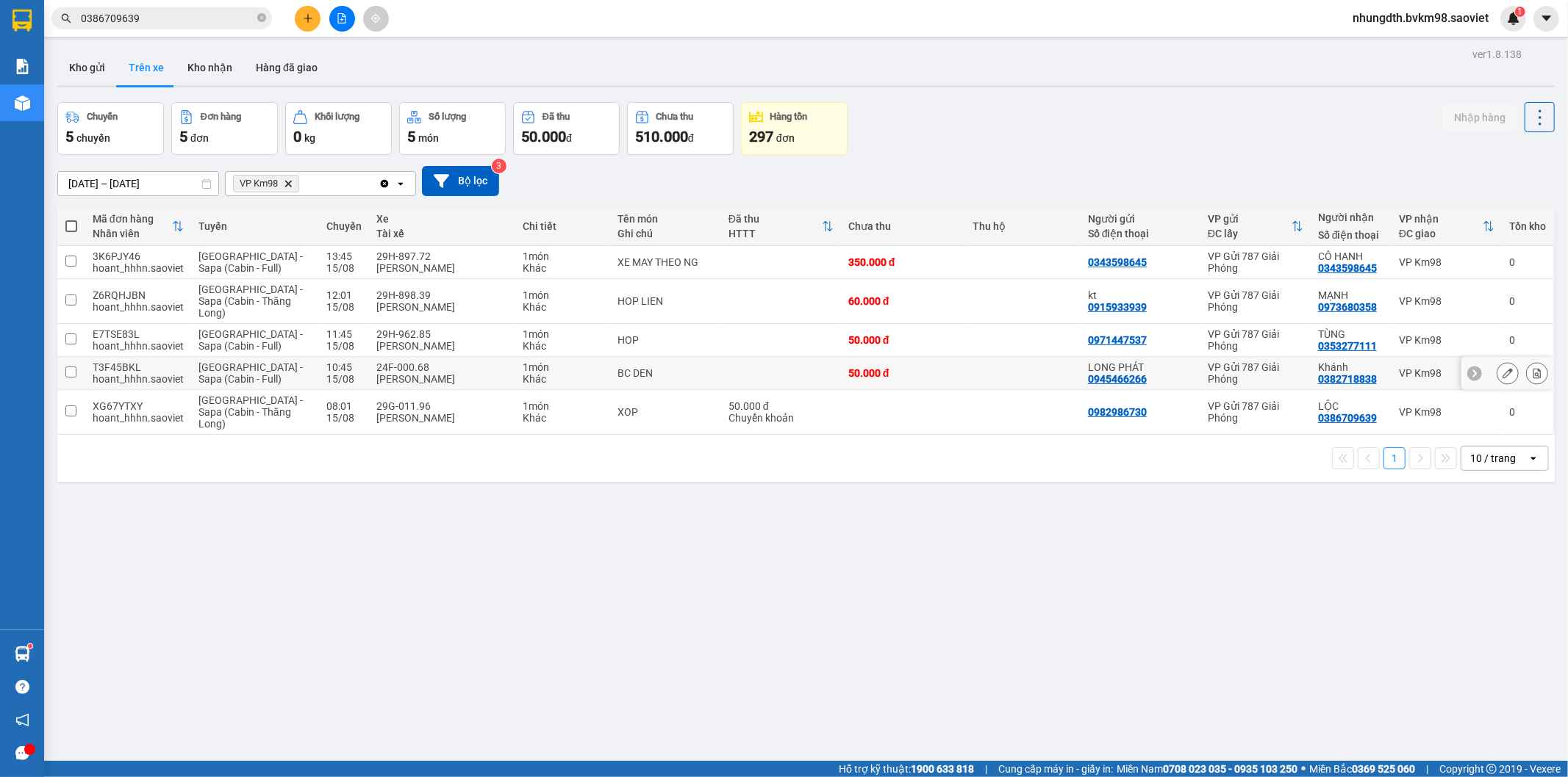
click at [69, 370] on input "checkbox" at bounding box center [70, 372] width 11 height 11
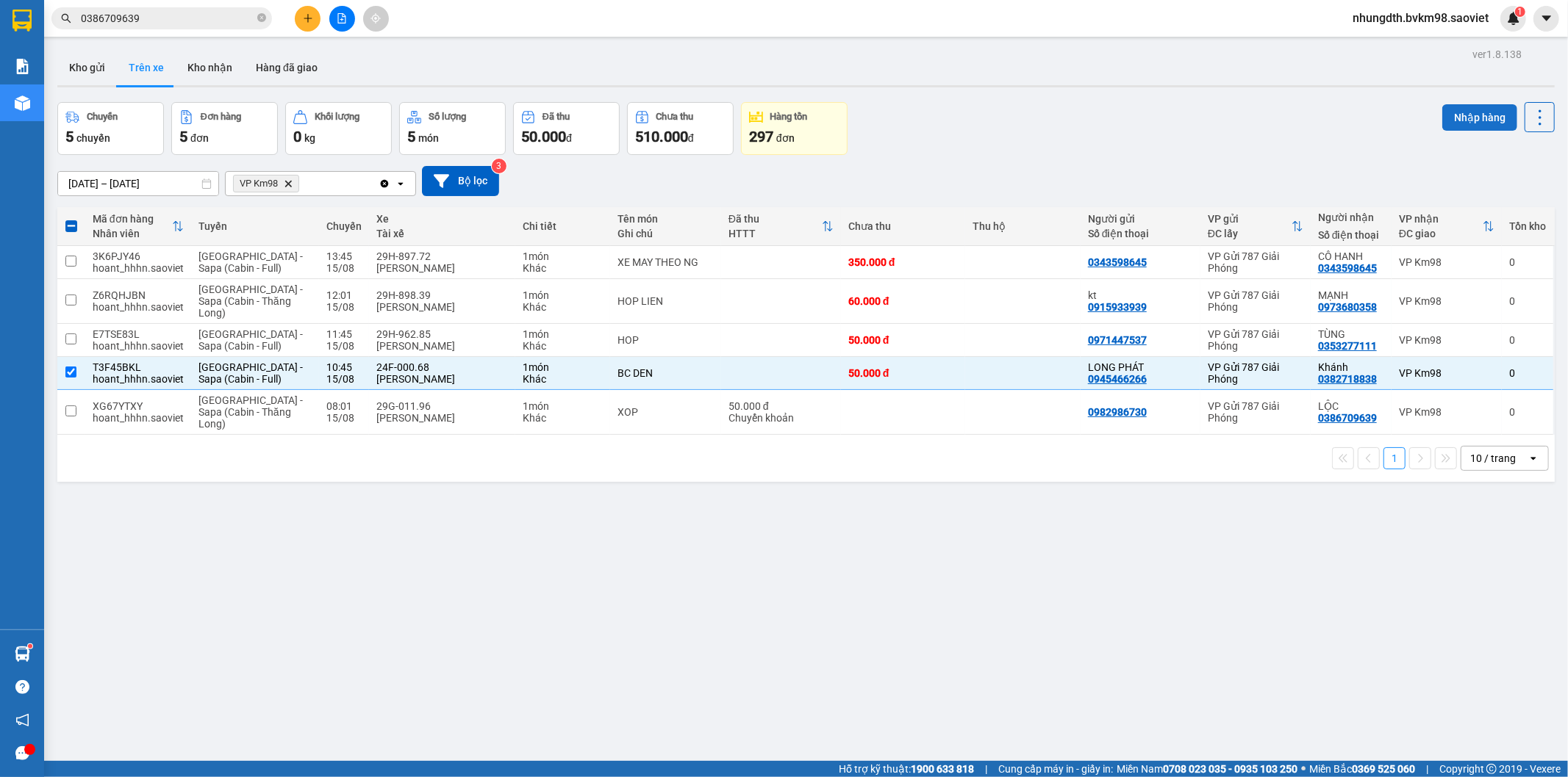
click at [1485, 113] on button "Nhập hàng" at bounding box center [1479, 118] width 75 height 27
checkbox input "false"
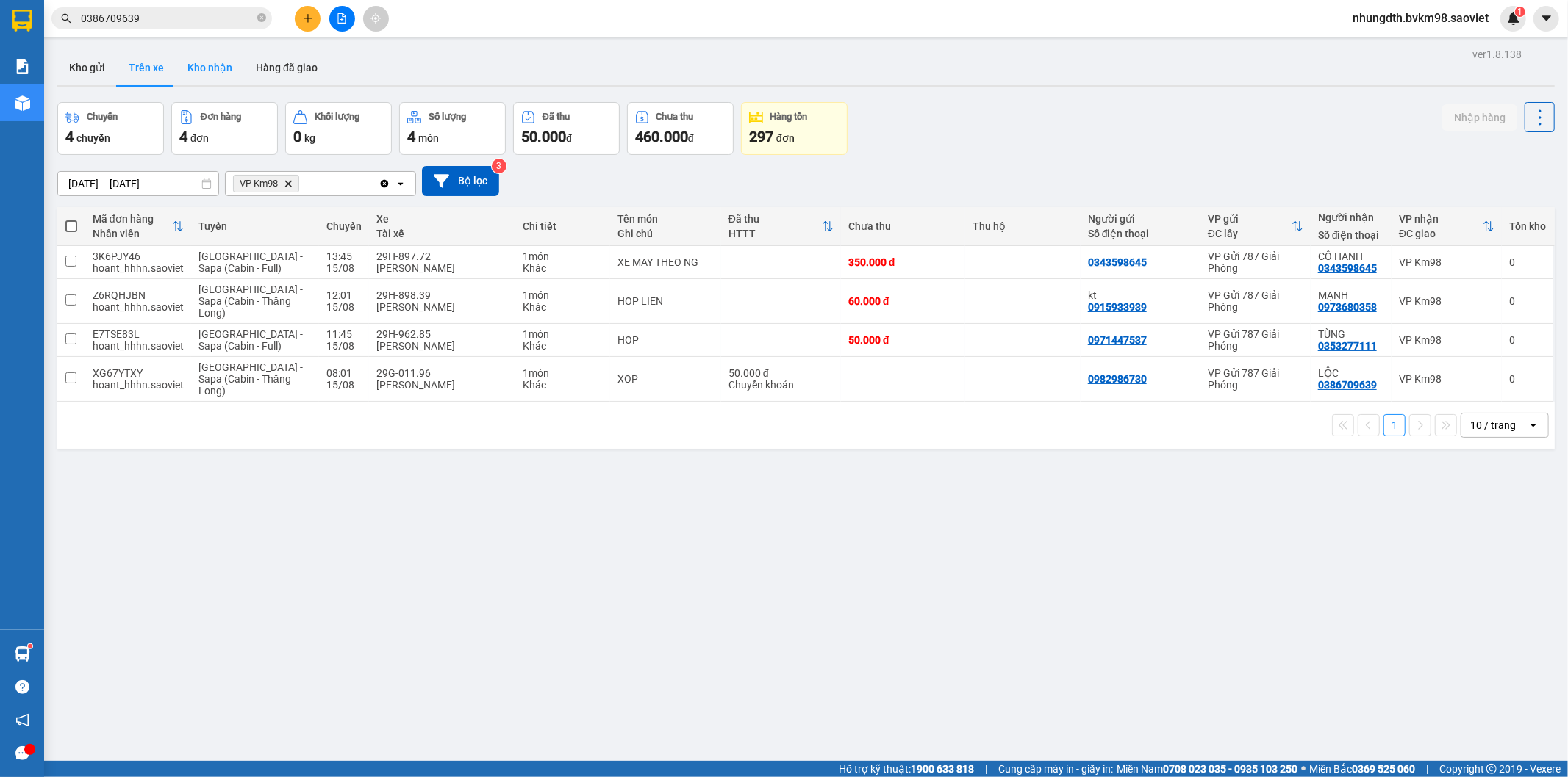
click at [203, 67] on button "Kho nhận" at bounding box center [210, 68] width 68 height 35
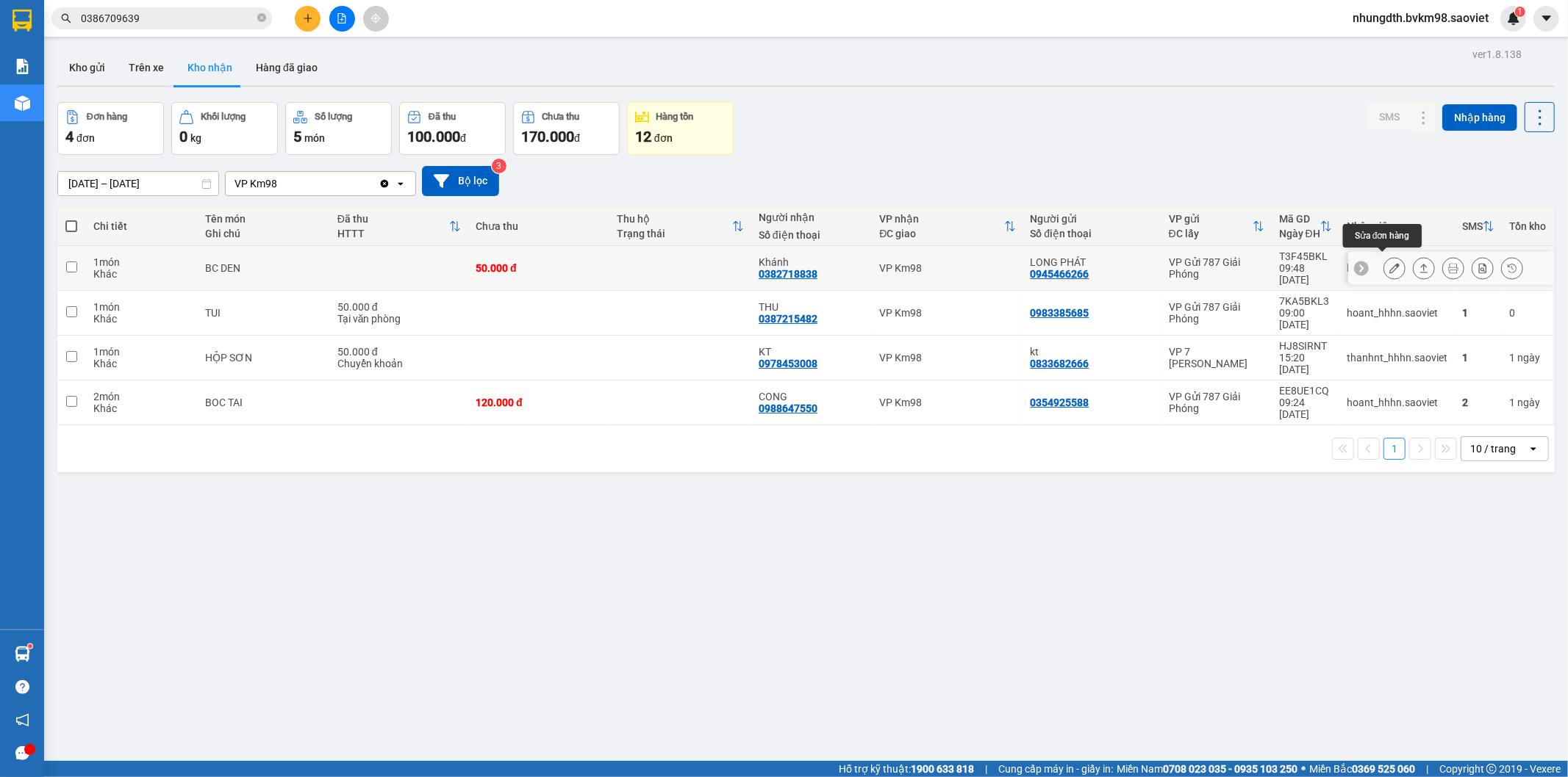
click at [1389, 263] on icon at bounding box center [1394, 268] width 10 height 10
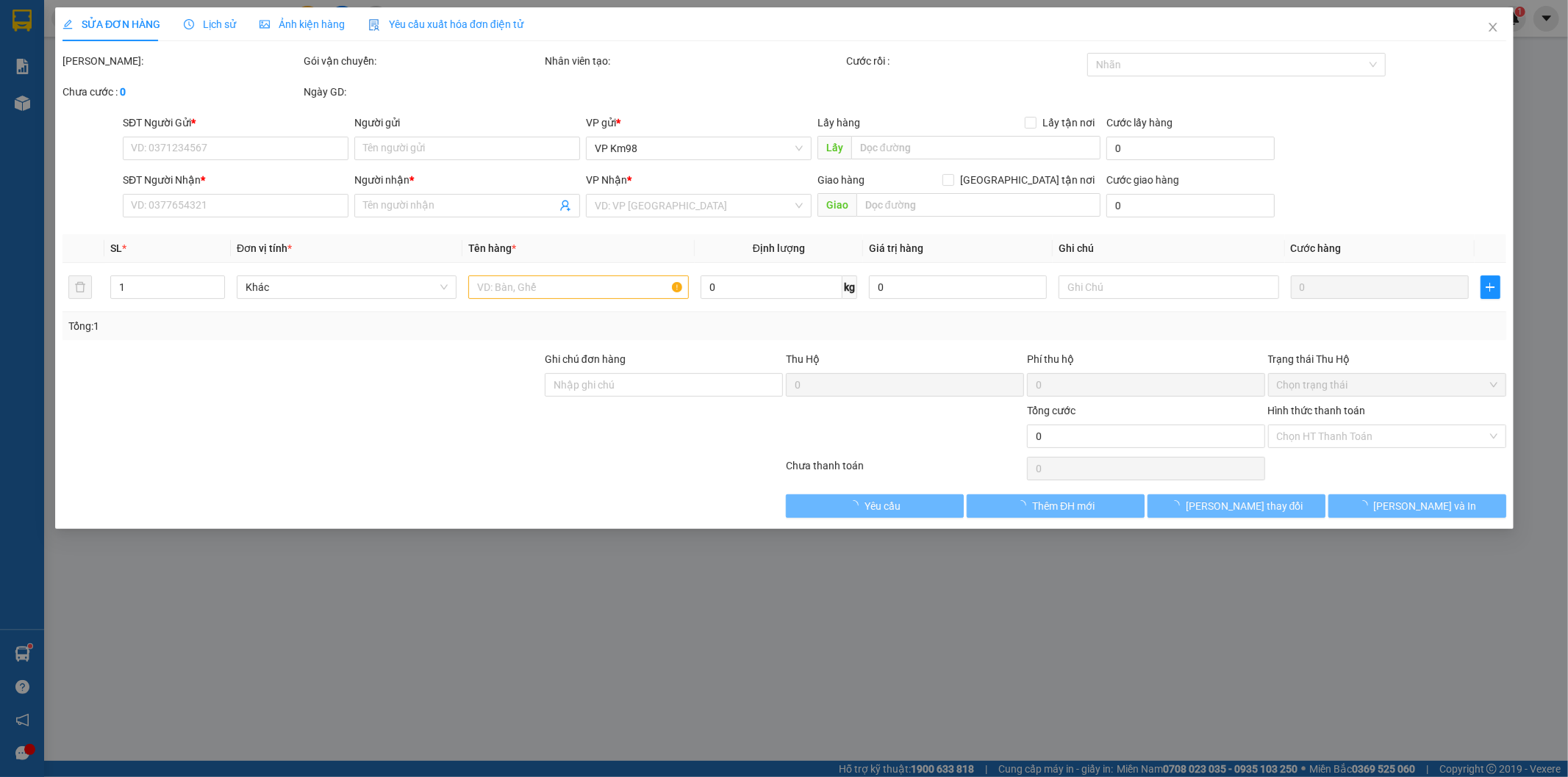
type input "0945466266"
type input "LONG PHÁT"
type input "0382718838"
type input "Khánh"
type input "50.000"
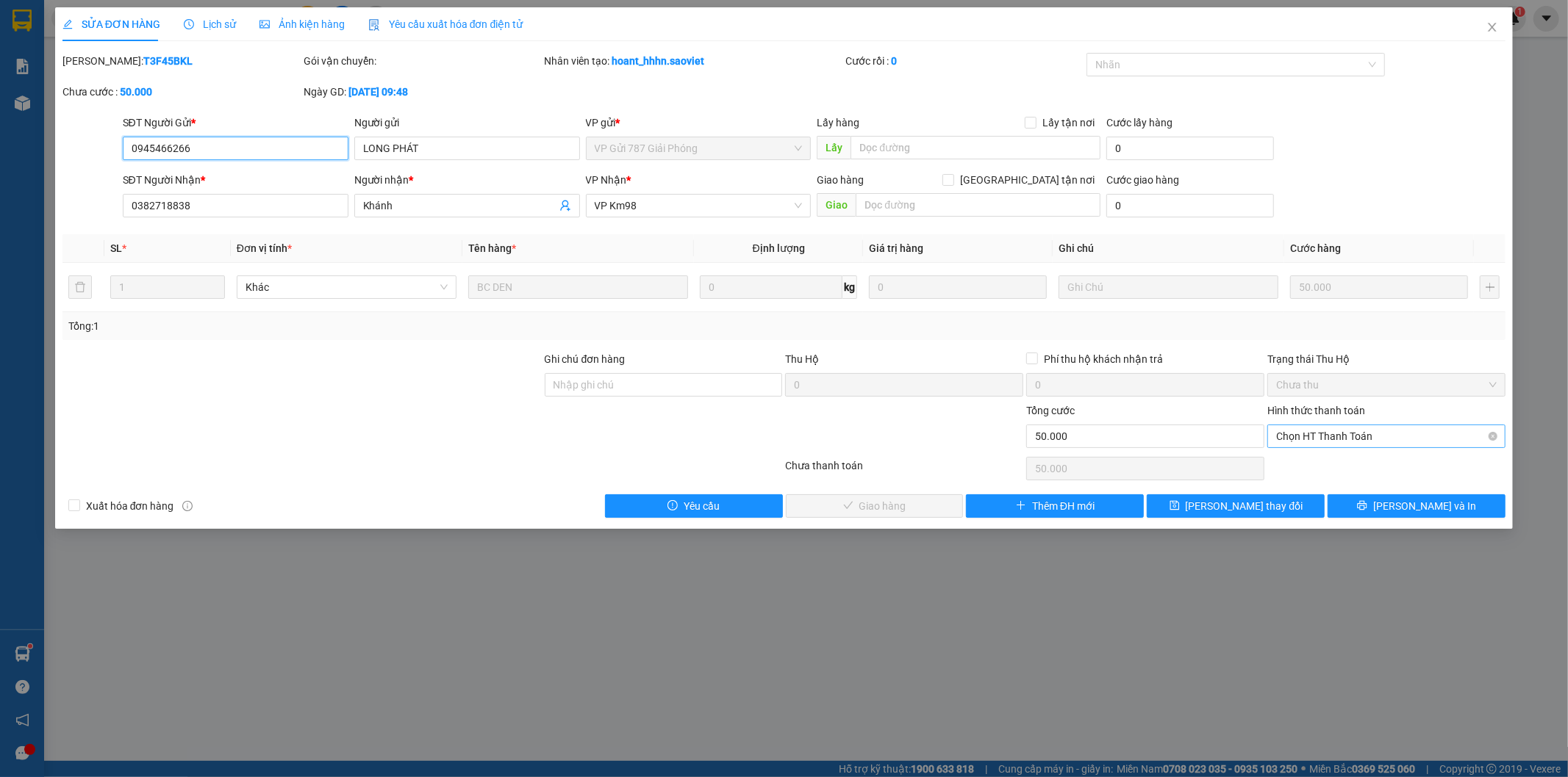
click at [1305, 430] on span "Chọn HT Thanh Toán" at bounding box center [1386, 436] width 220 height 22
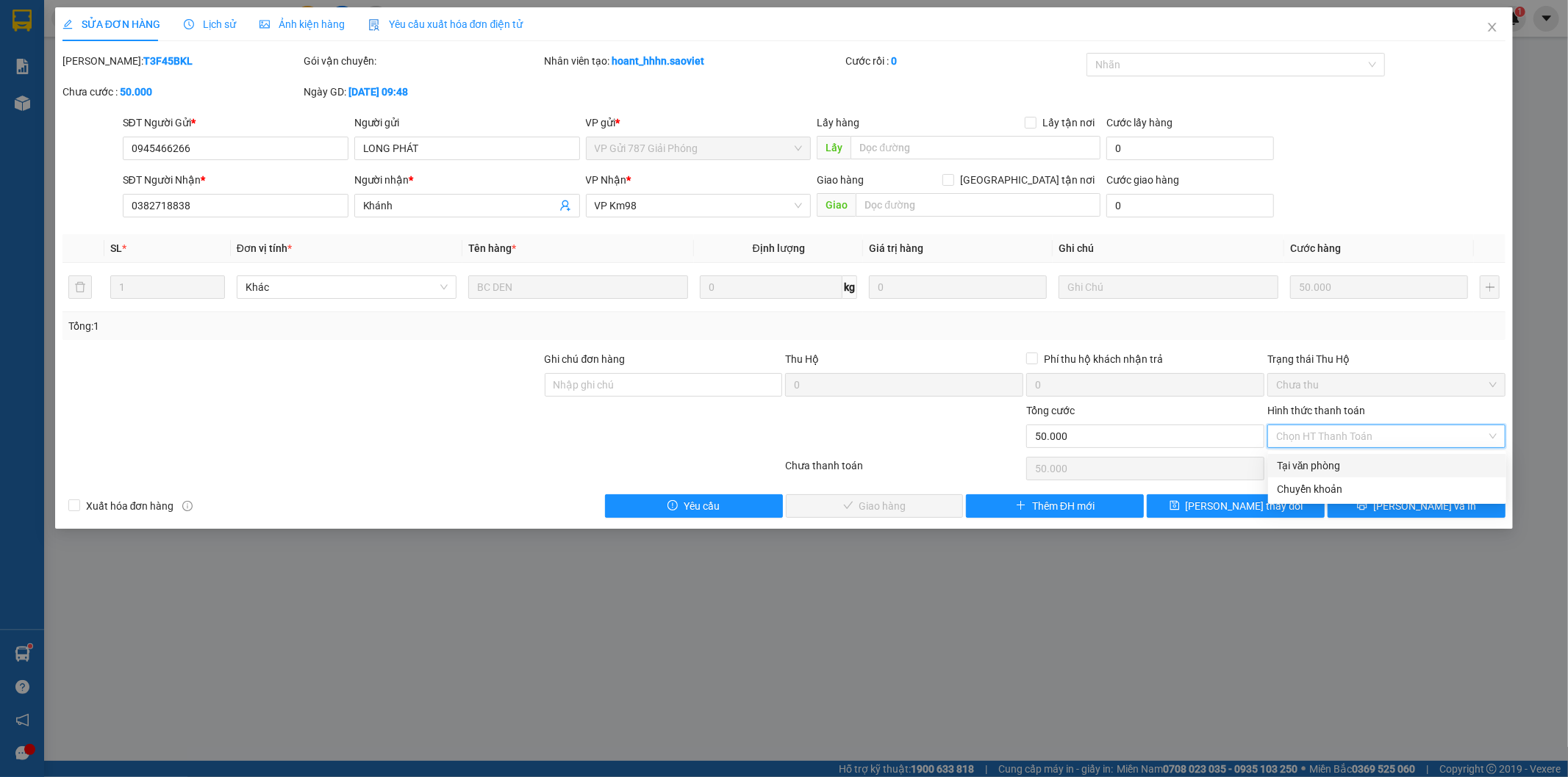
drag, startPoint x: 1299, startPoint y: 466, endPoint x: 1237, endPoint y: 474, distance: 62.5
click at [1297, 467] on div "Tại văn phòng" at bounding box center [1387, 466] width 220 height 16
type input "0"
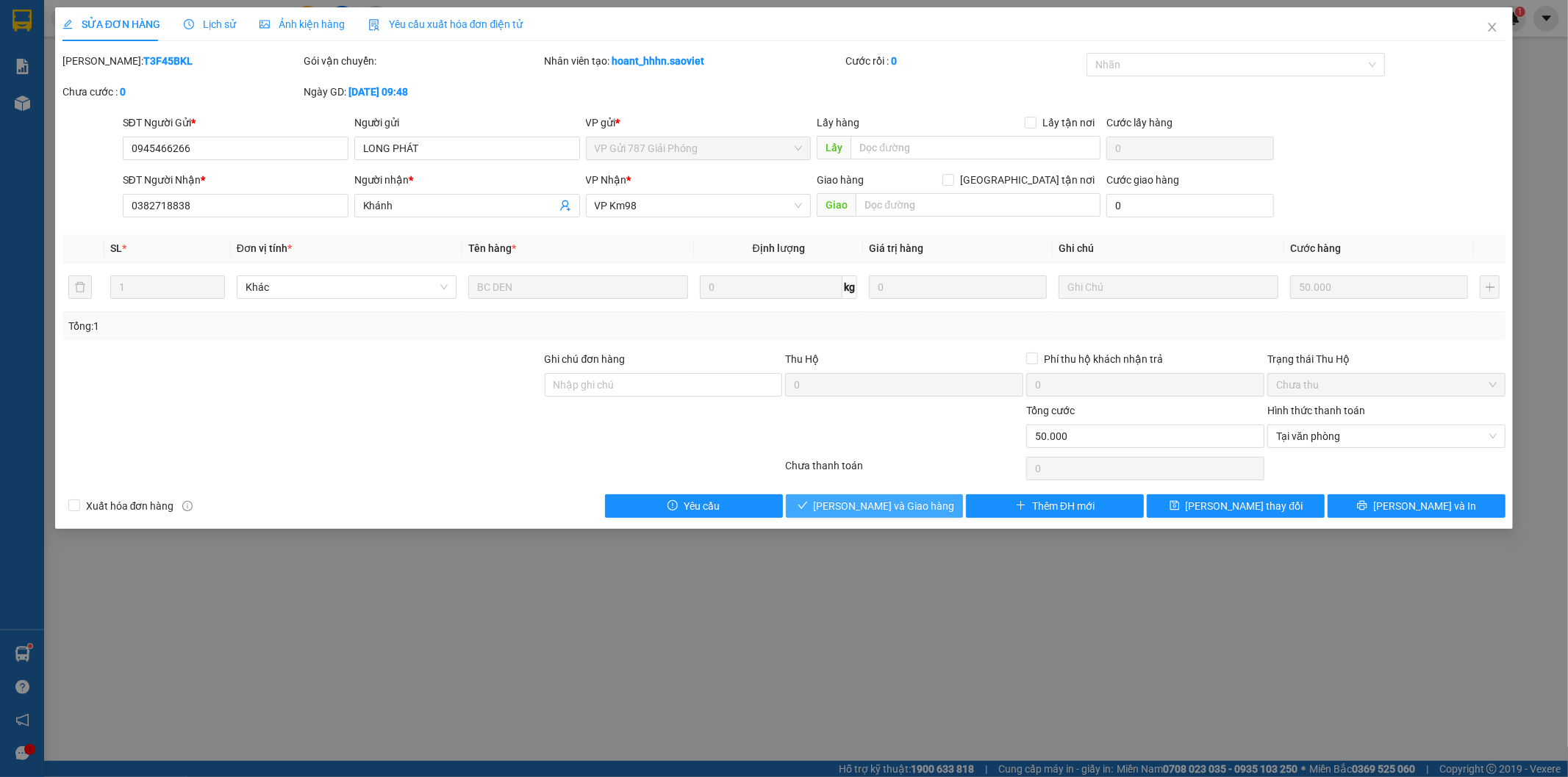
click at [875, 504] on span "[PERSON_NAME] và Giao hàng" at bounding box center [884, 506] width 141 height 16
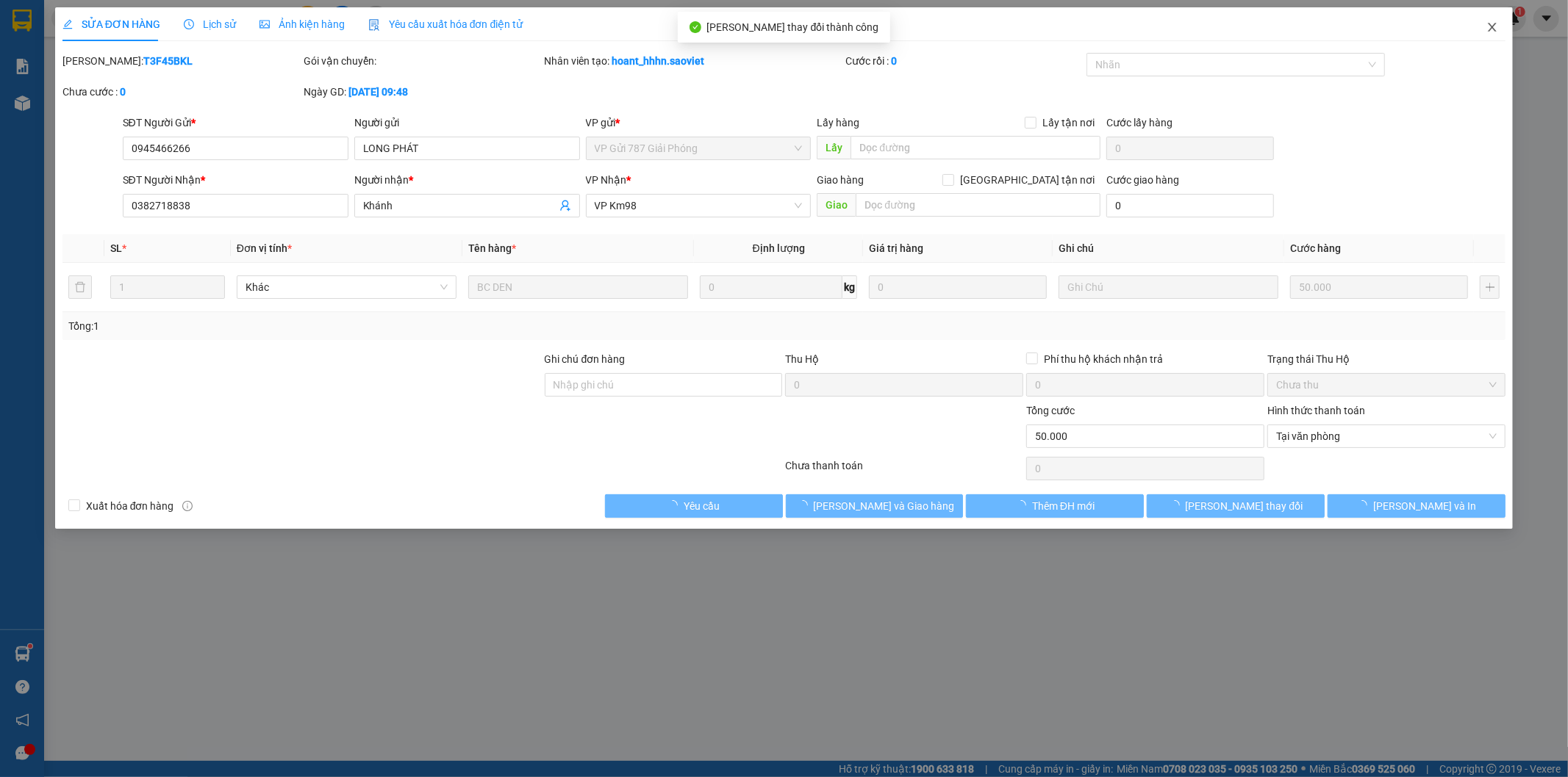
click at [1493, 26] on icon "close" at bounding box center [1492, 27] width 12 height 12
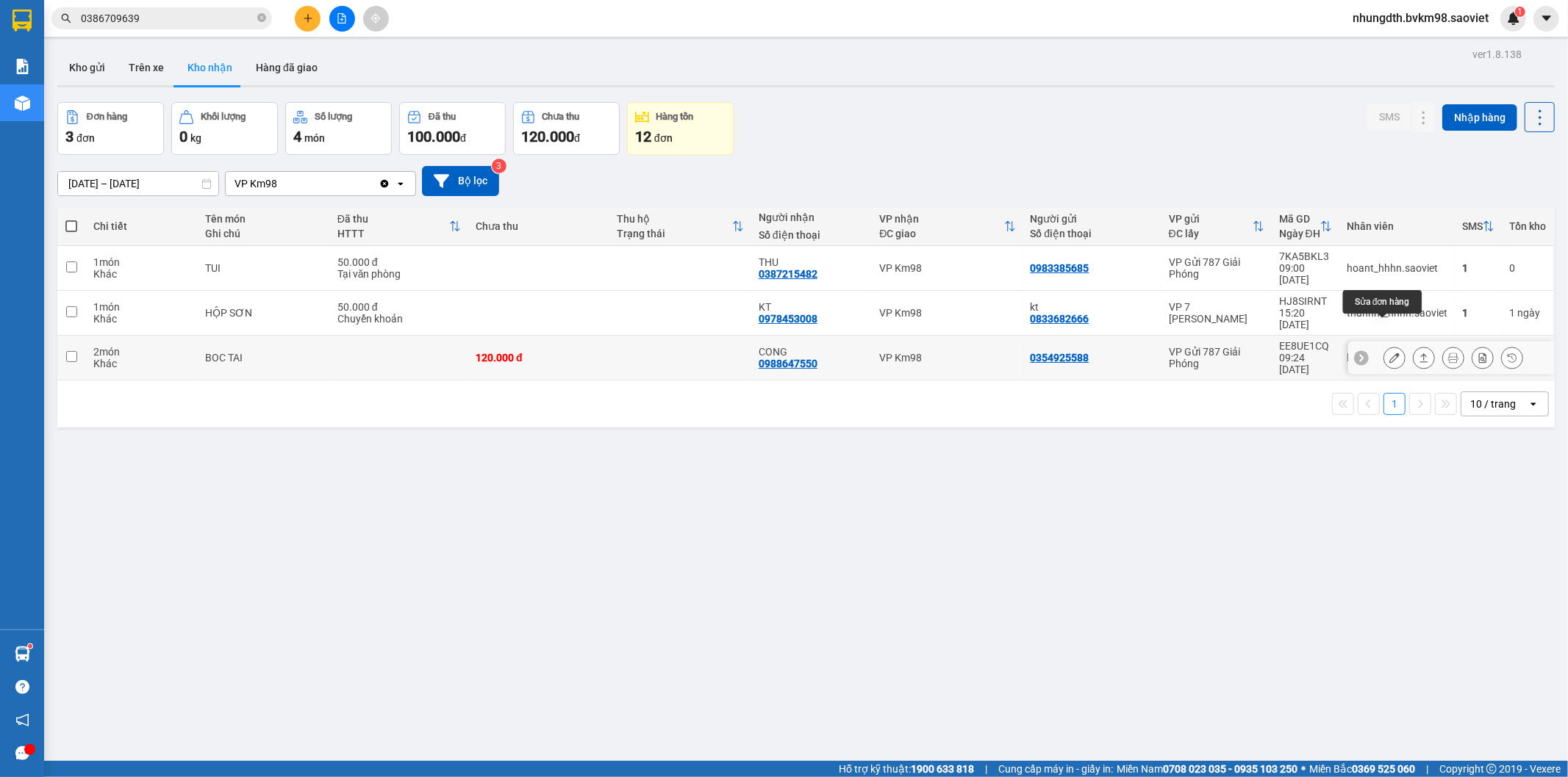
click at [1389, 353] on icon at bounding box center [1394, 358] width 10 height 10
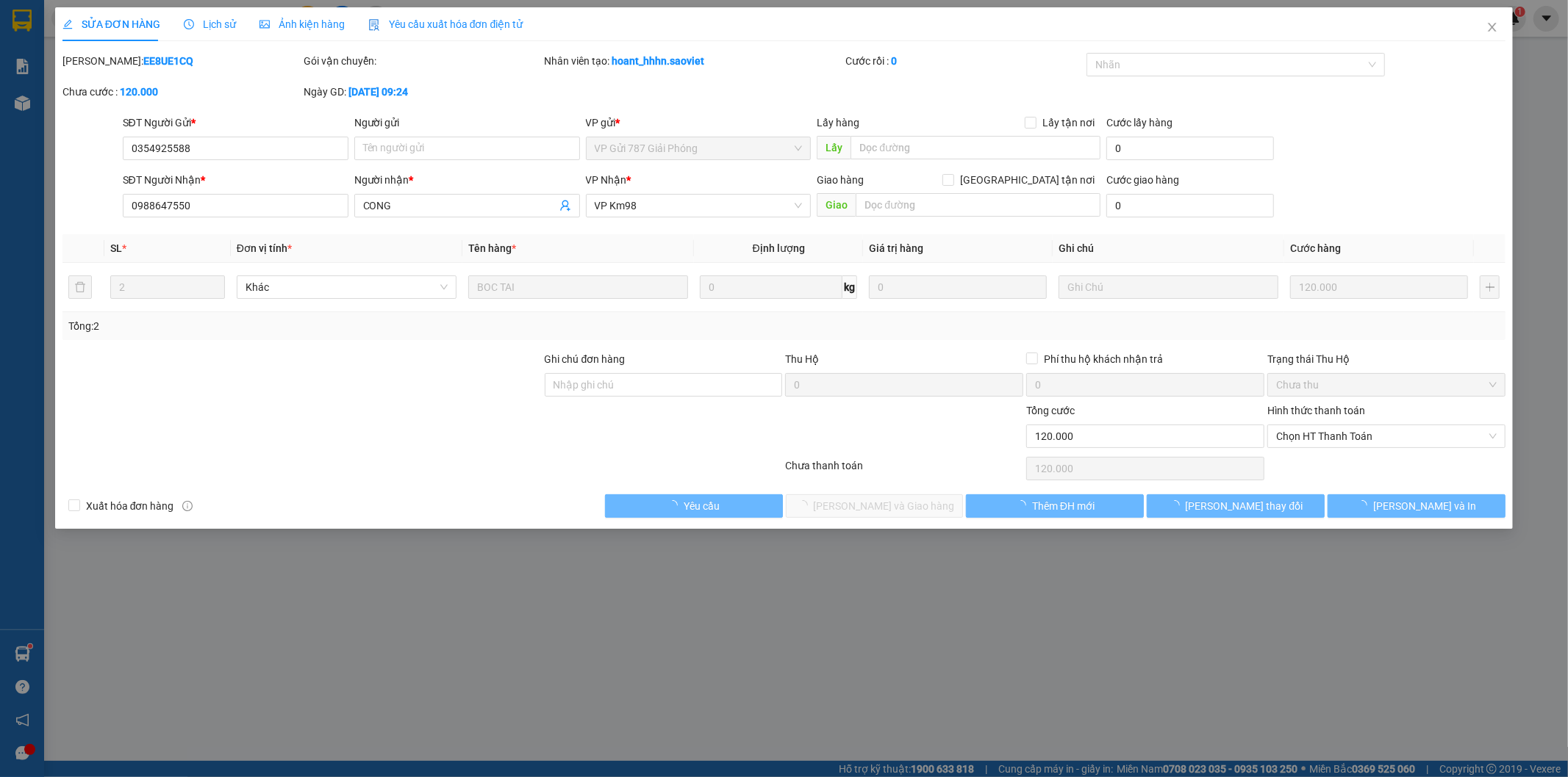
type input "0354925588"
type input "0988647550"
type input "CONG"
type input "120.000"
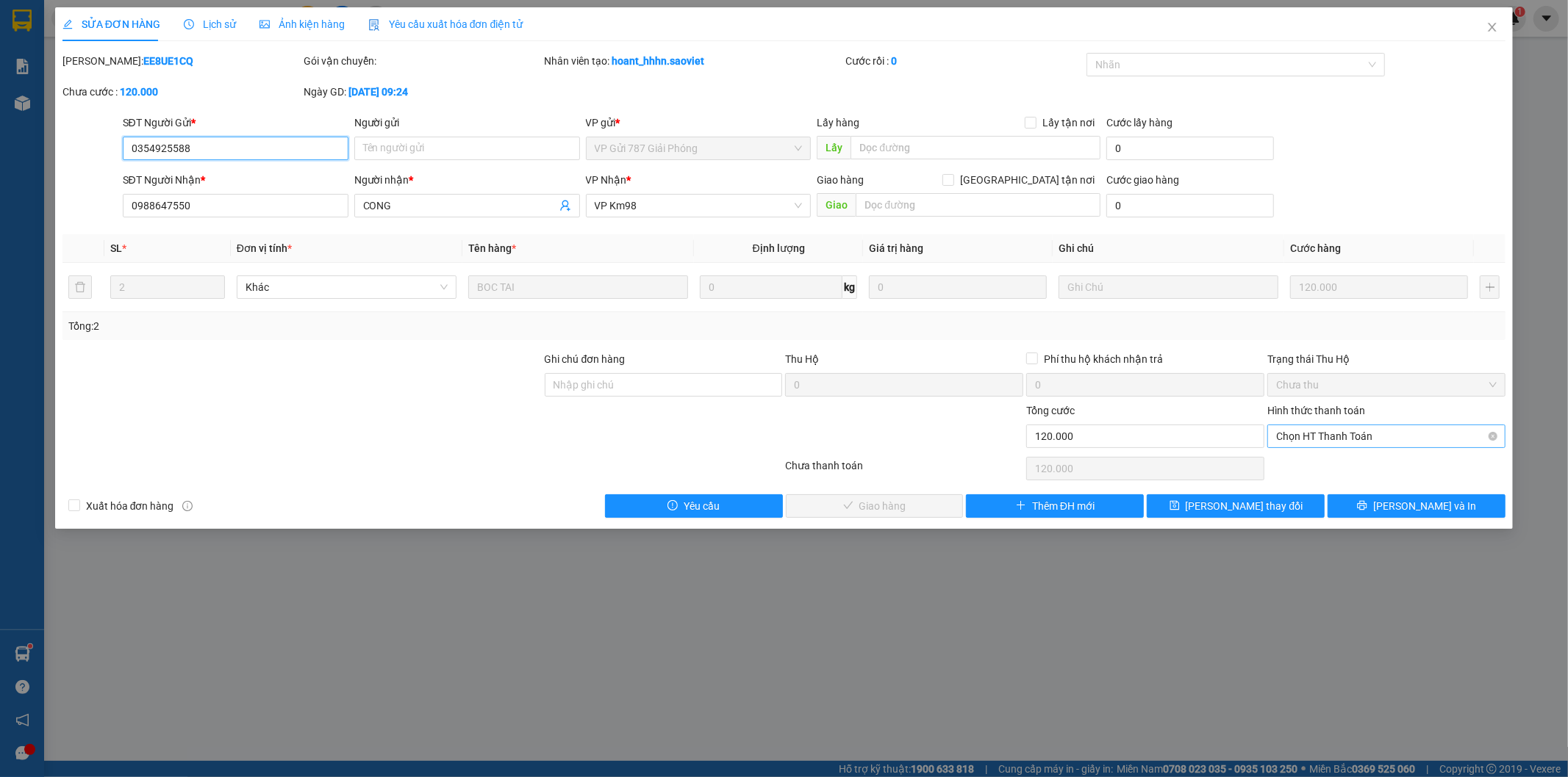
click at [1331, 441] on span "Chọn HT Thanh Toán" at bounding box center [1386, 436] width 220 height 22
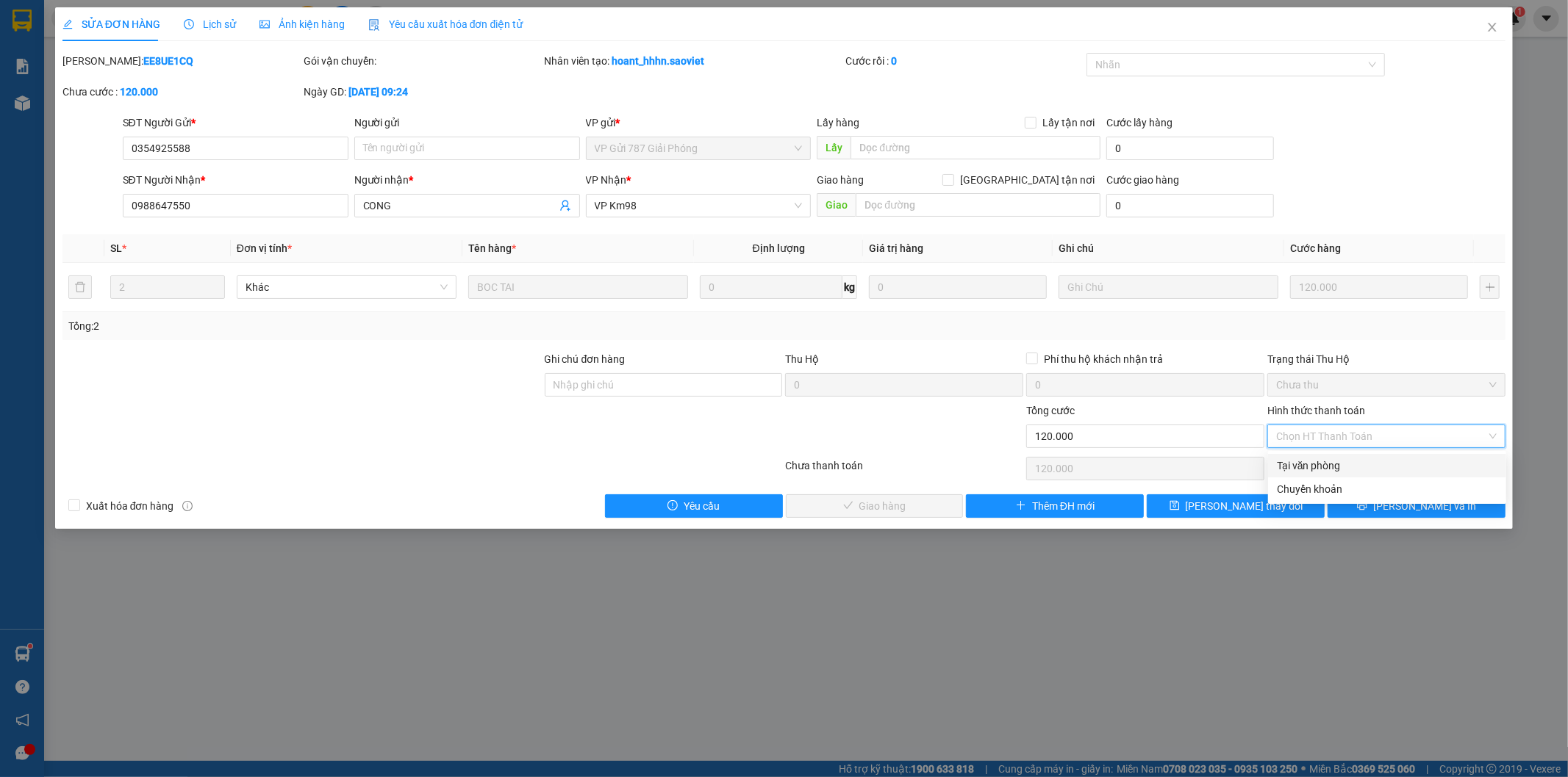
click at [1307, 466] on div "Tại văn phòng" at bounding box center [1387, 466] width 220 height 16
type input "0"
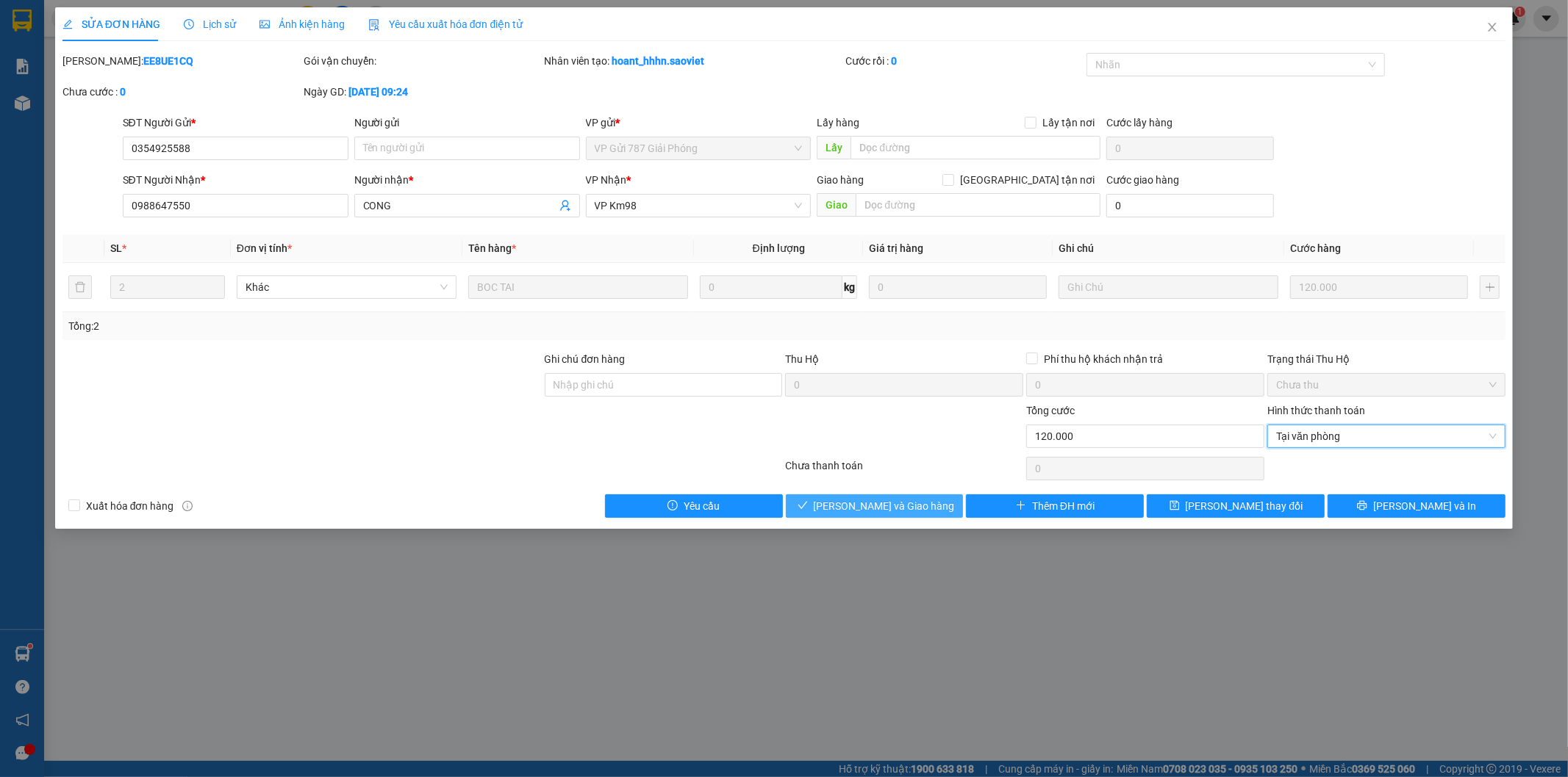
click at [908, 504] on span "[PERSON_NAME] và Giao hàng" at bounding box center [884, 506] width 141 height 16
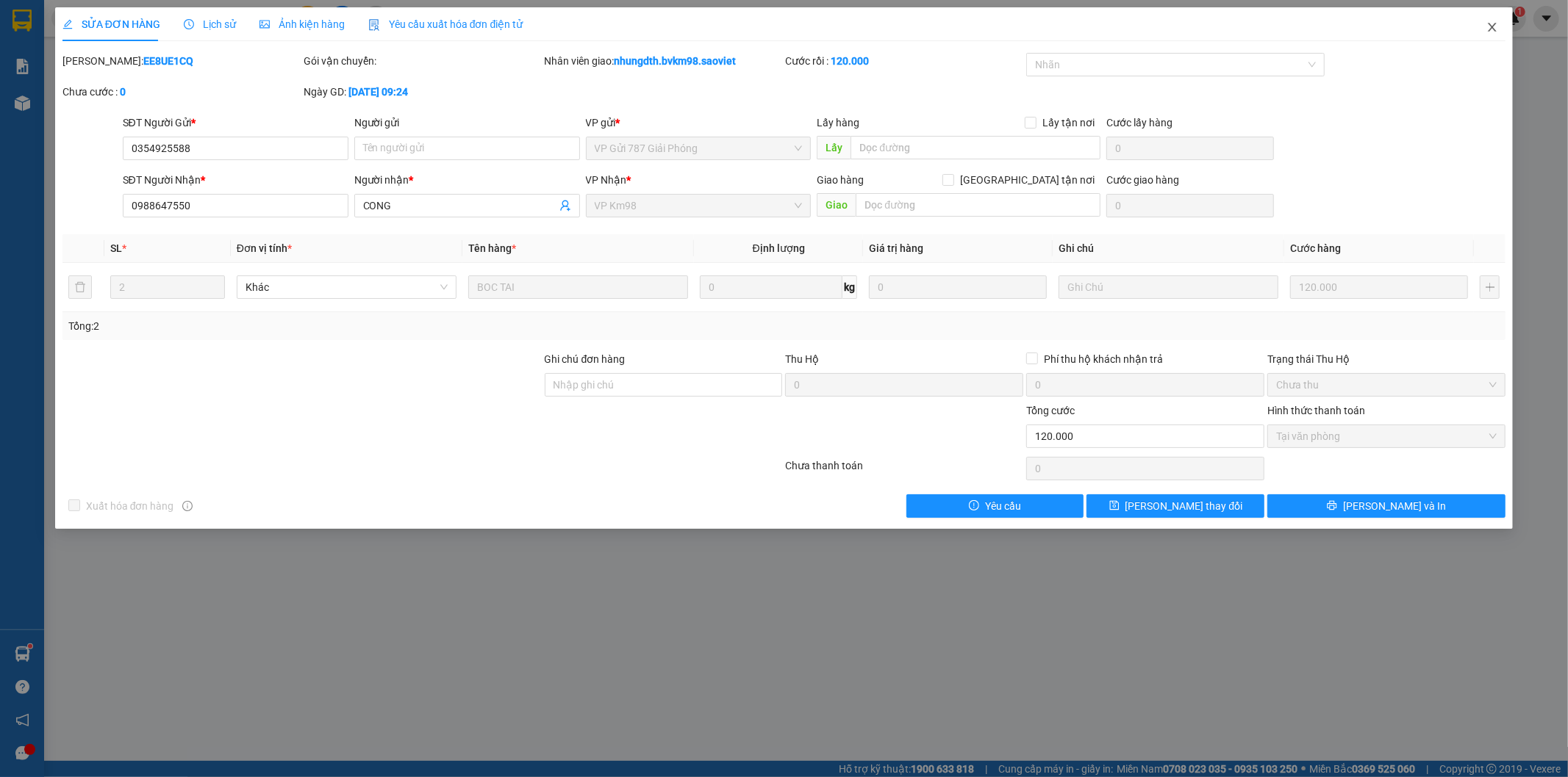
click at [1492, 21] on span "Close" at bounding box center [1493, 28] width 41 height 41
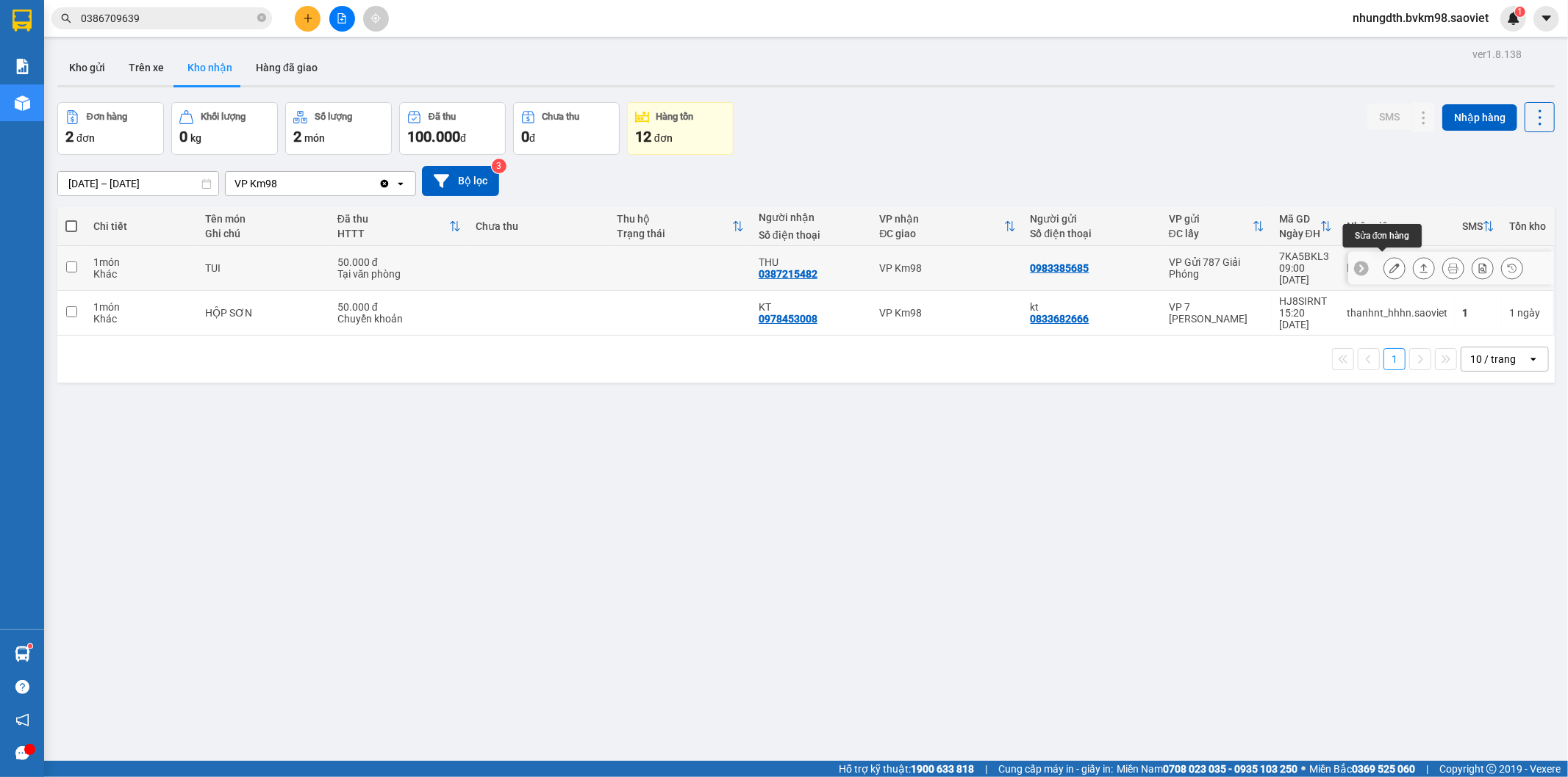
click at [1389, 263] on icon at bounding box center [1394, 268] width 10 height 10
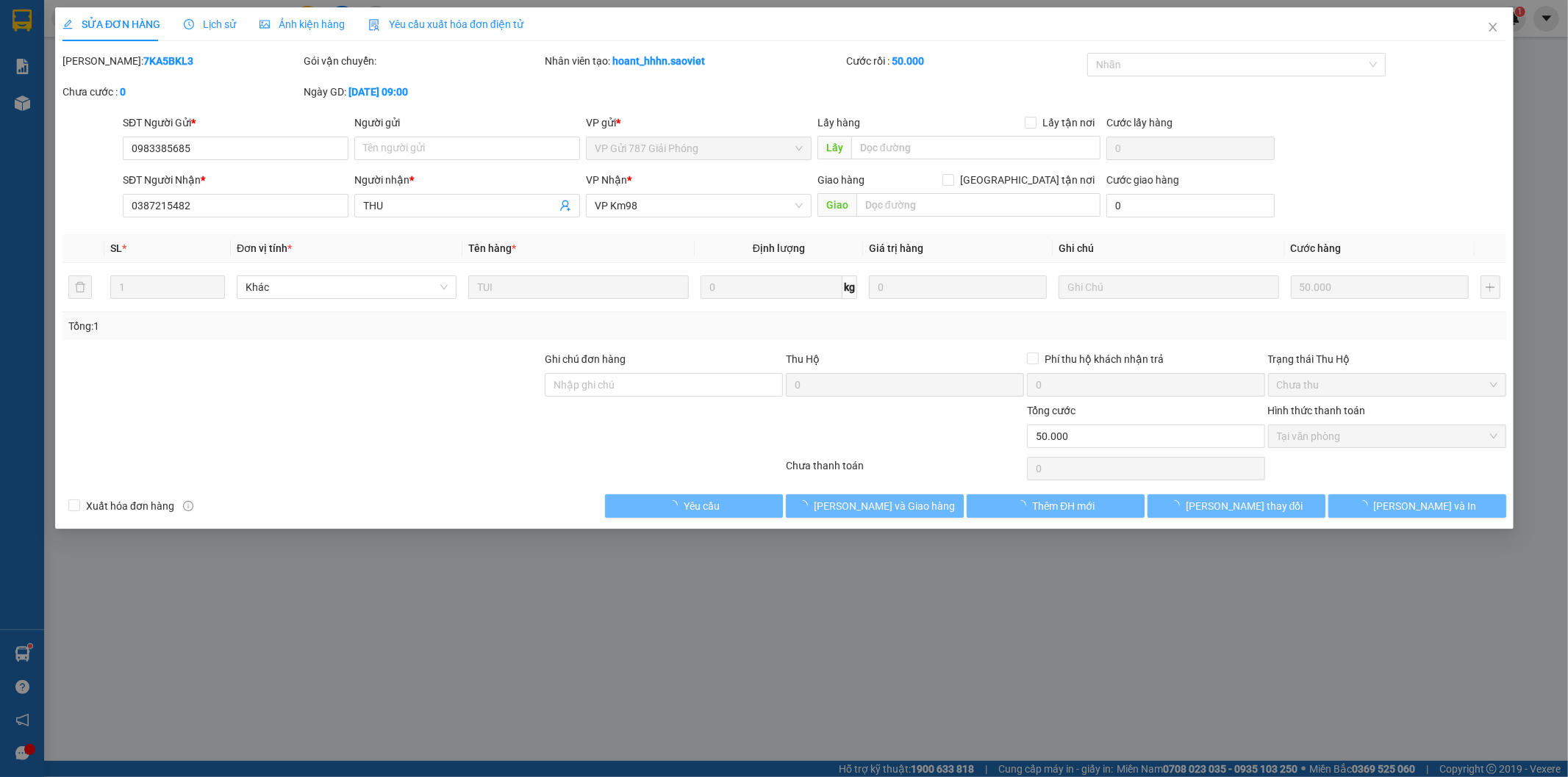
type input "0983385685"
type input "0387215482"
type input "THU"
type input "50.000"
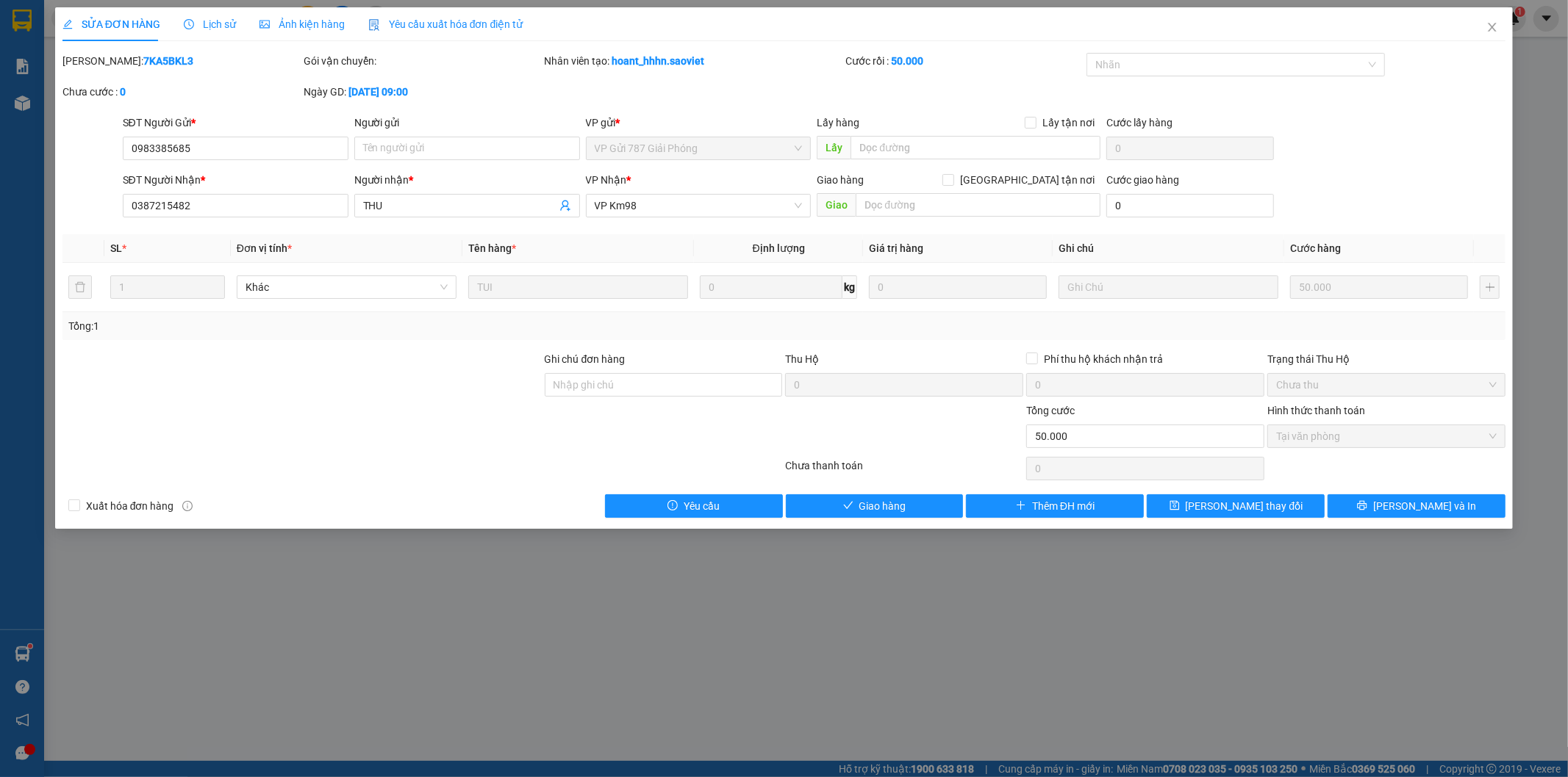
click at [207, 27] on span "Lịch sử" at bounding box center [209, 24] width 53 height 12
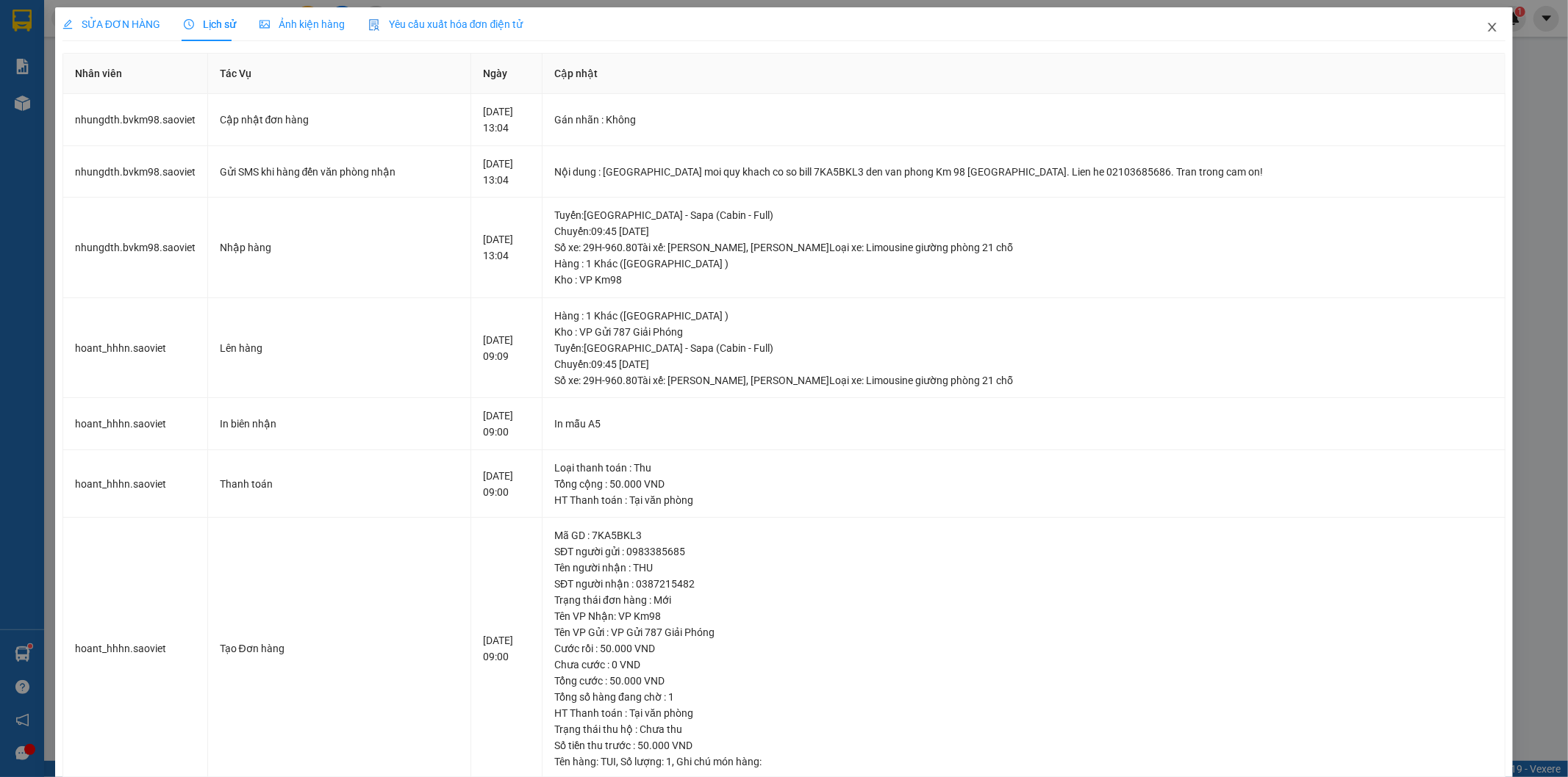
click at [1486, 25] on icon "close" at bounding box center [1492, 27] width 12 height 12
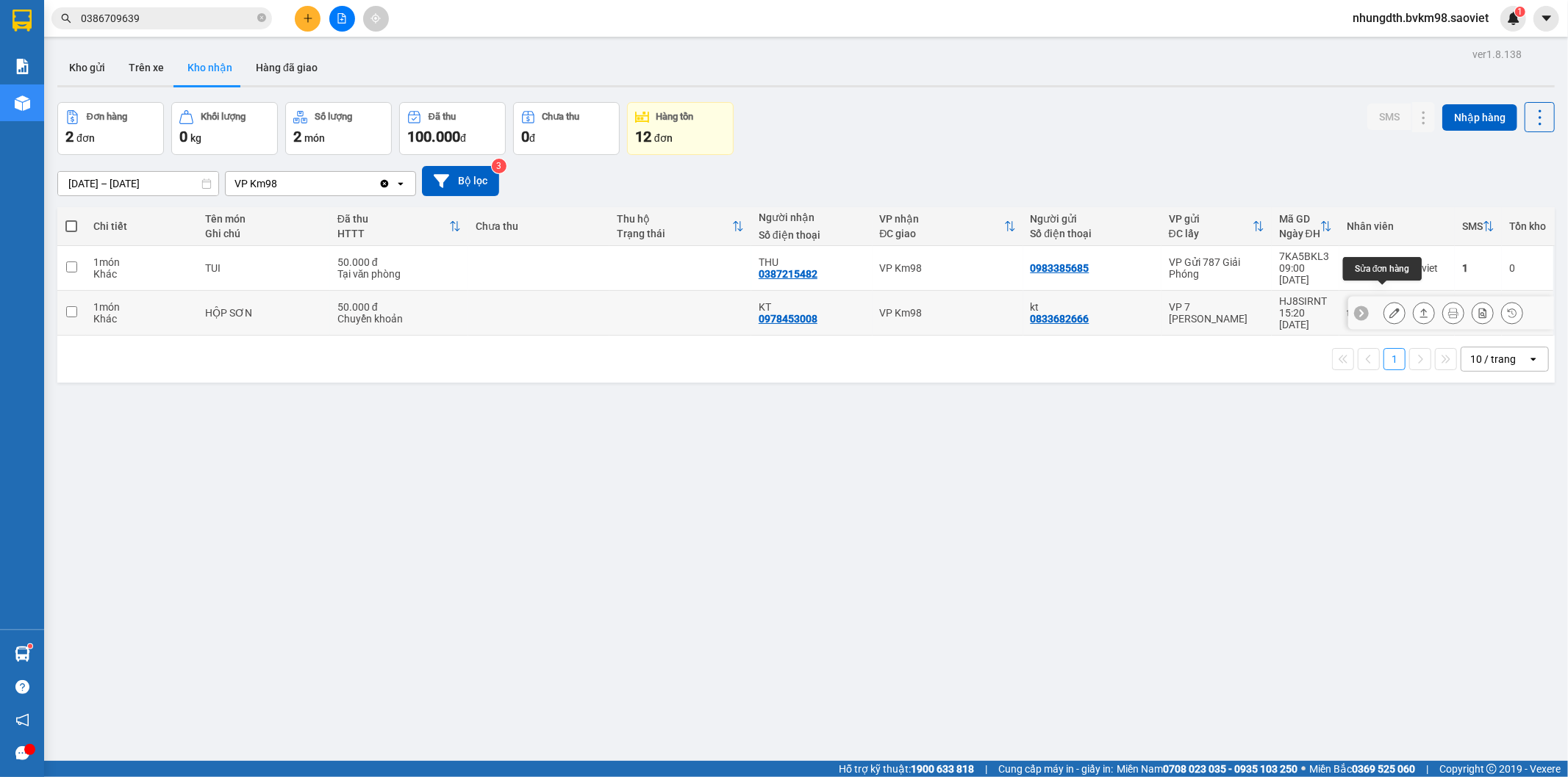
click at [1384, 300] on button at bounding box center [1394, 313] width 21 height 26
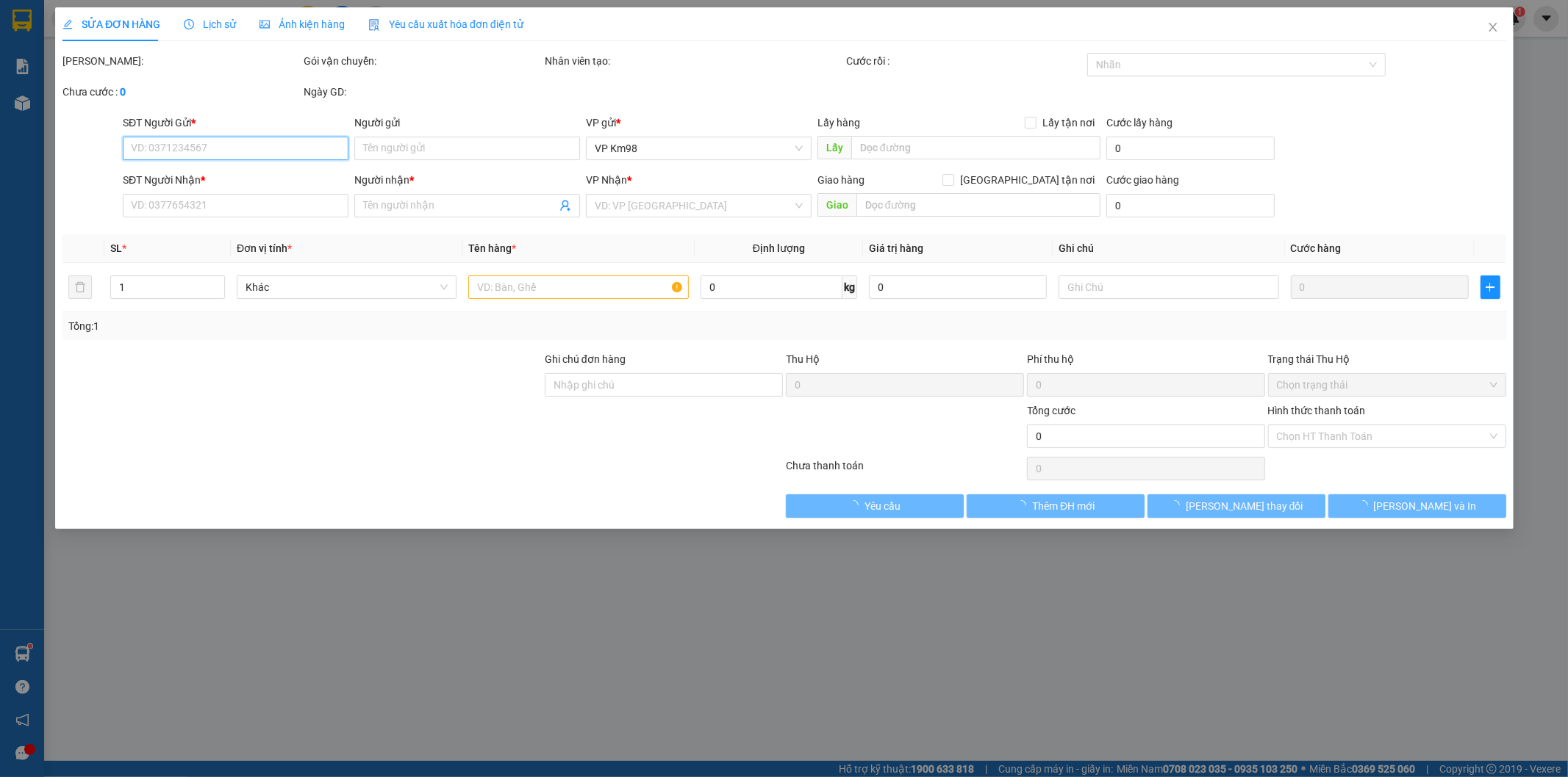
type input "0833682666"
type input "kt"
type input "0978453008"
type input "KT"
type input "50.000"
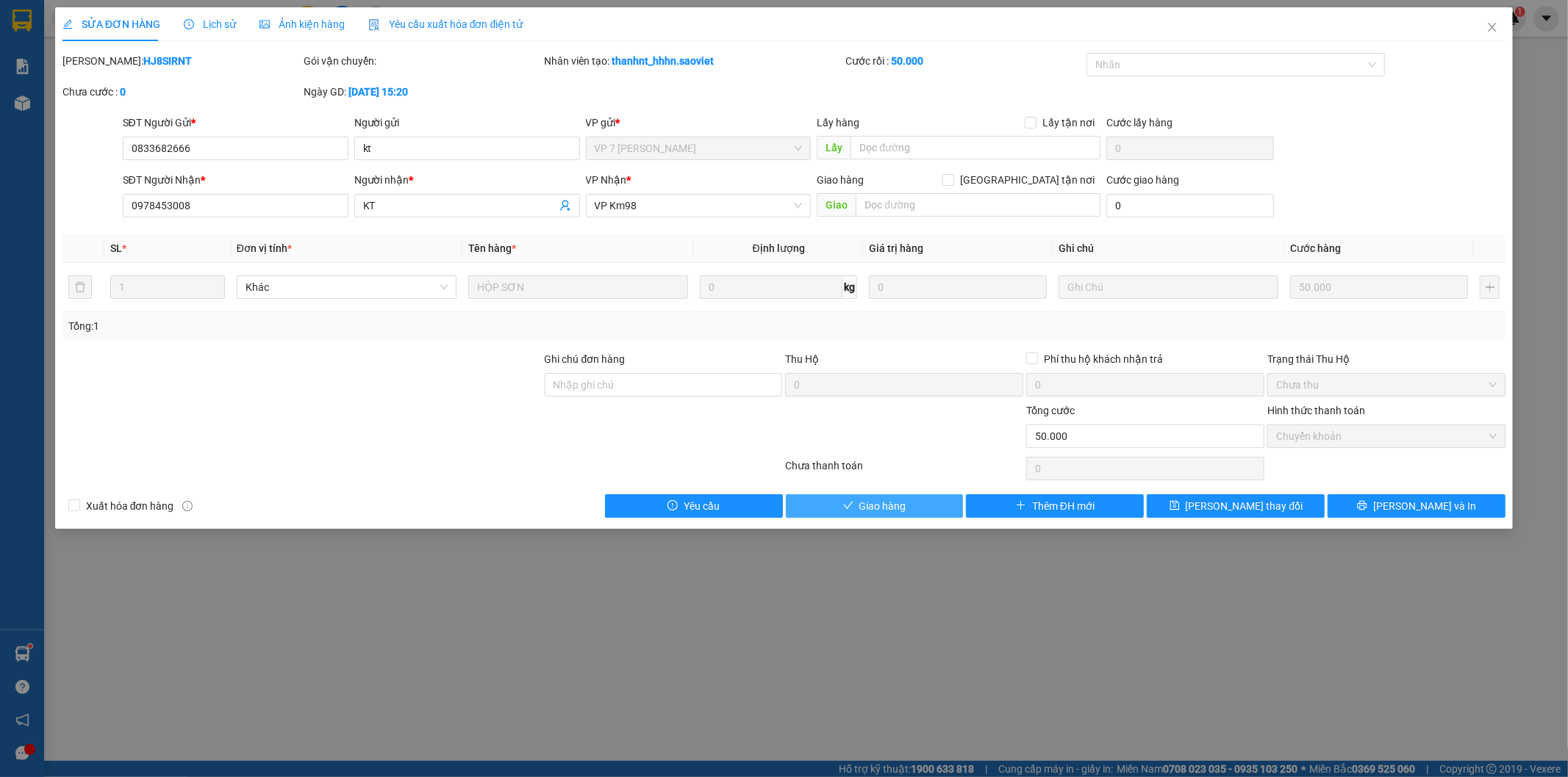
click at [900, 507] on span "Giao hàng" at bounding box center [883, 506] width 47 height 16
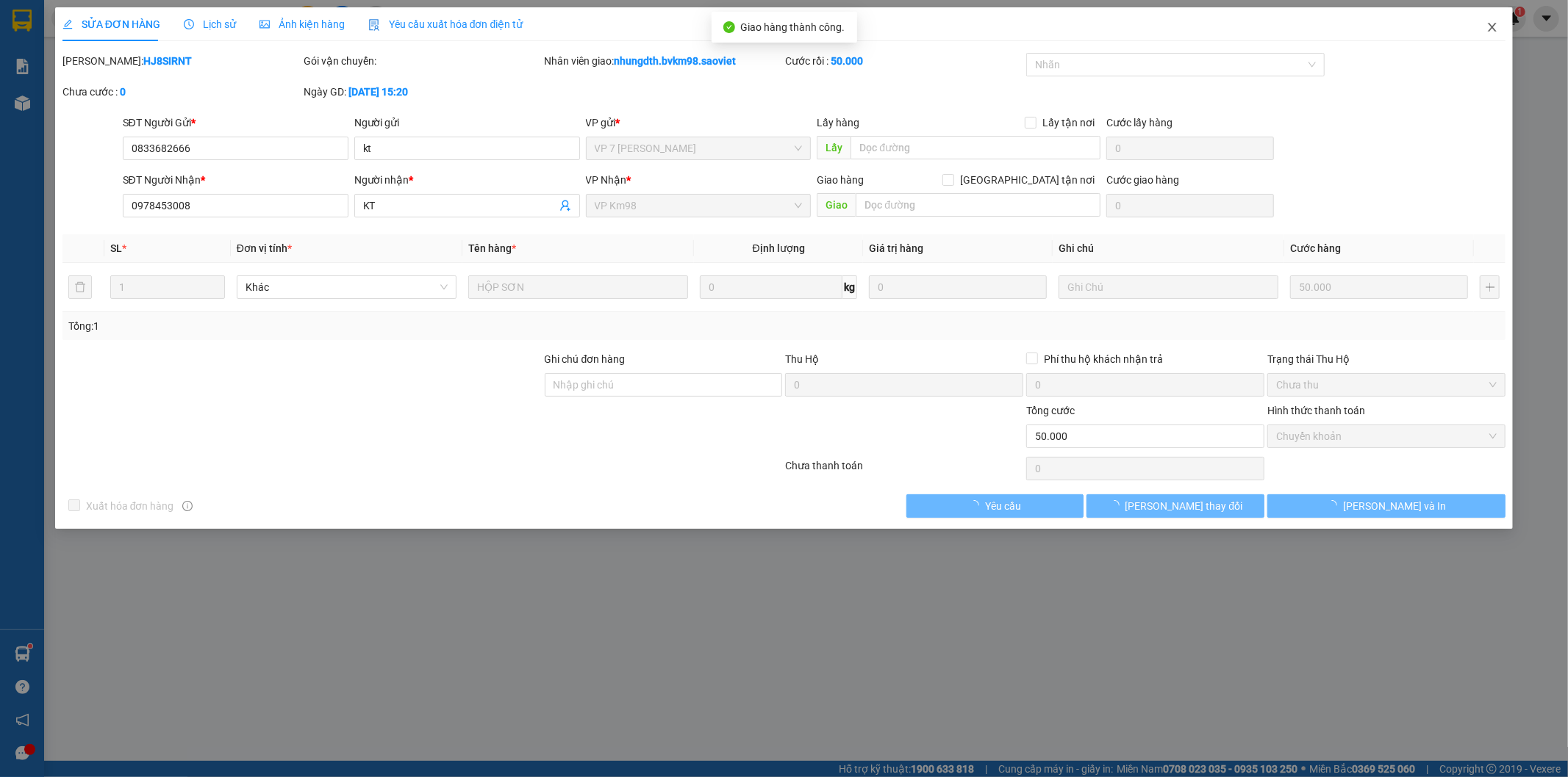
click at [1497, 27] on icon "close" at bounding box center [1492, 27] width 12 height 12
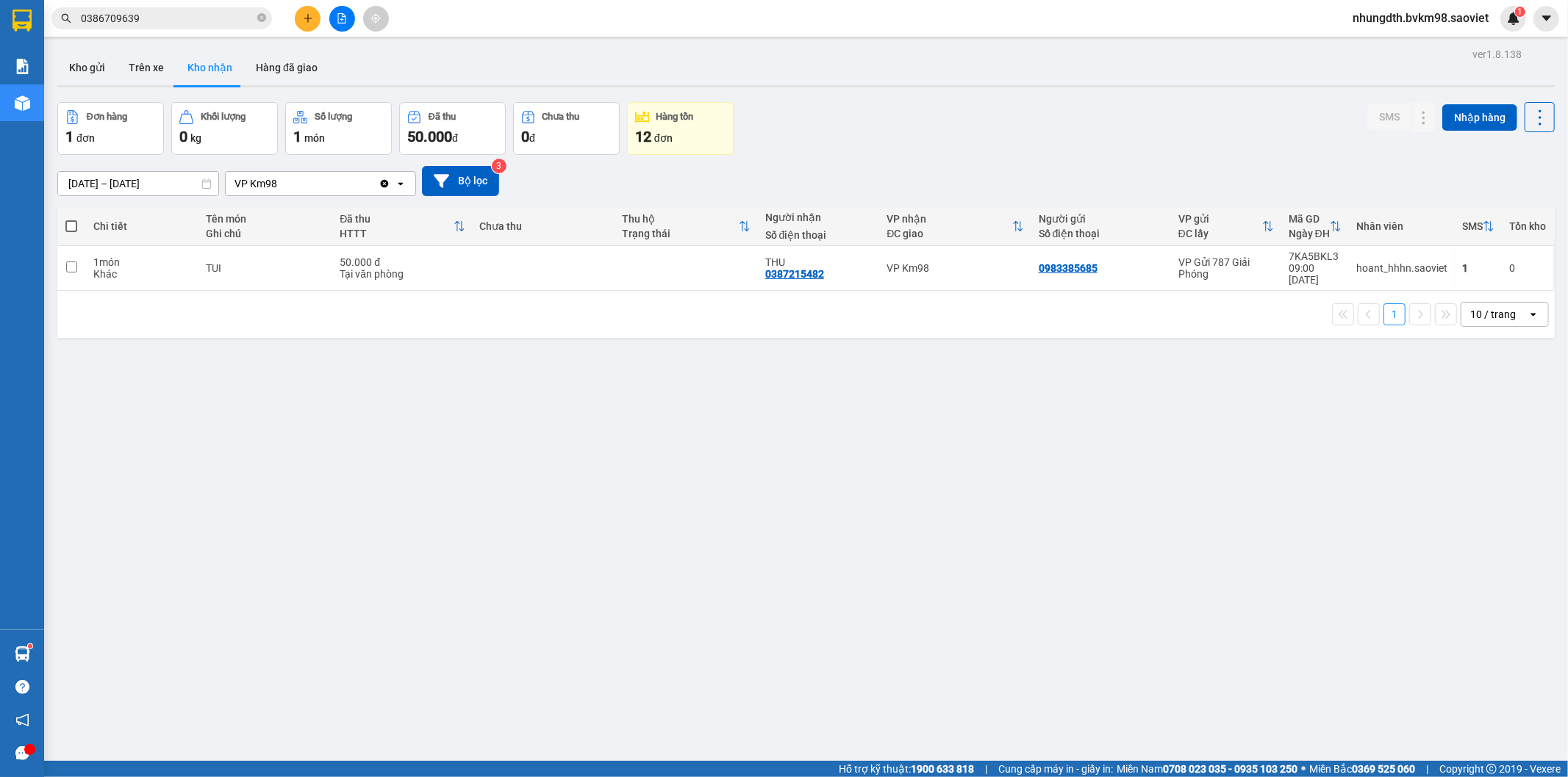
drag, startPoint x: 141, startPoint y: 59, endPoint x: 151, endPoint y: 89, distance: 31.6
click at [138, 59] on button "Trên xe" at bounding box center [146, 68] width 59 height 35
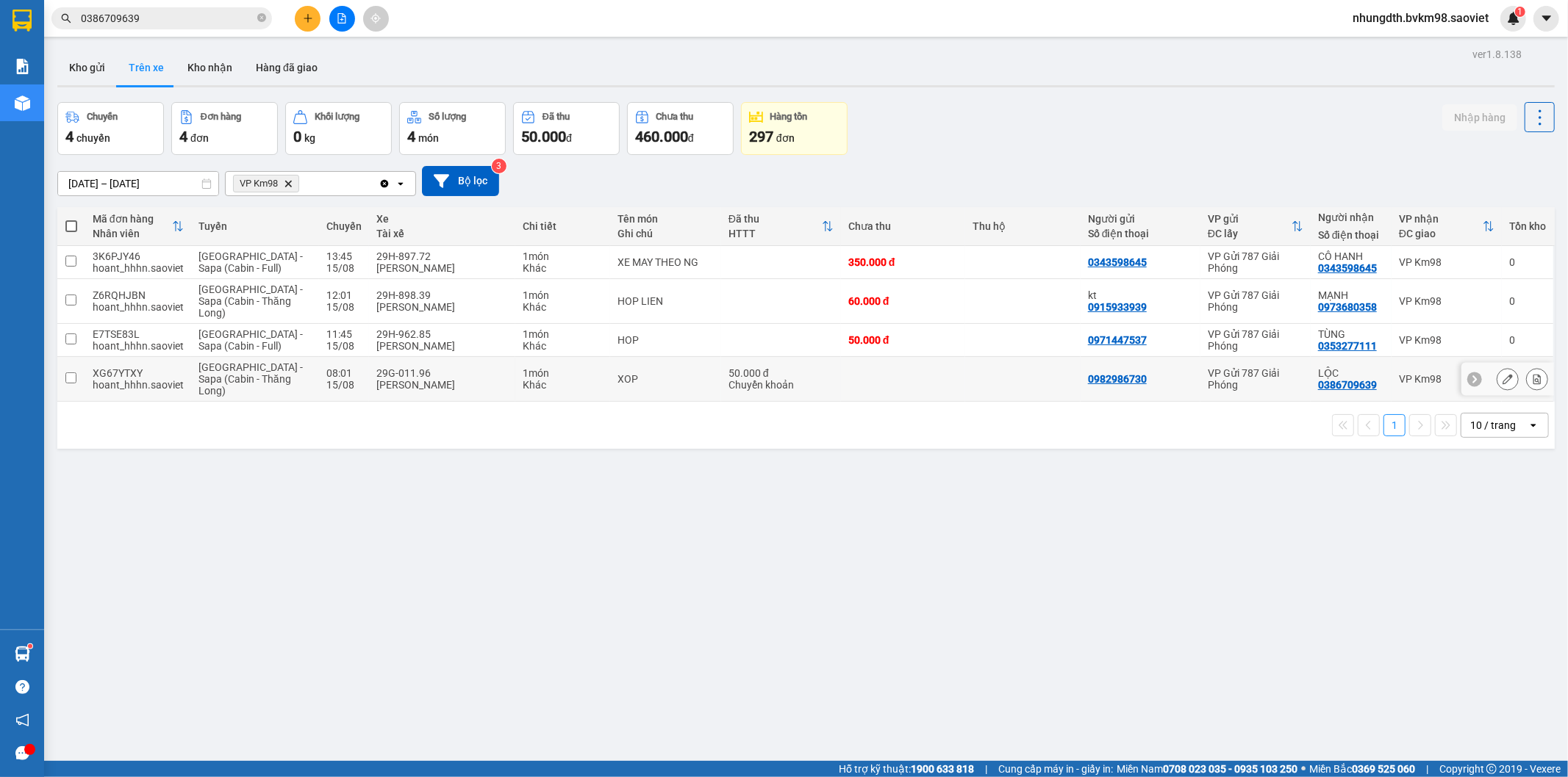
click at [71, 377] on input "checkbox" at bounding box center [70, 378] width 11 height 11
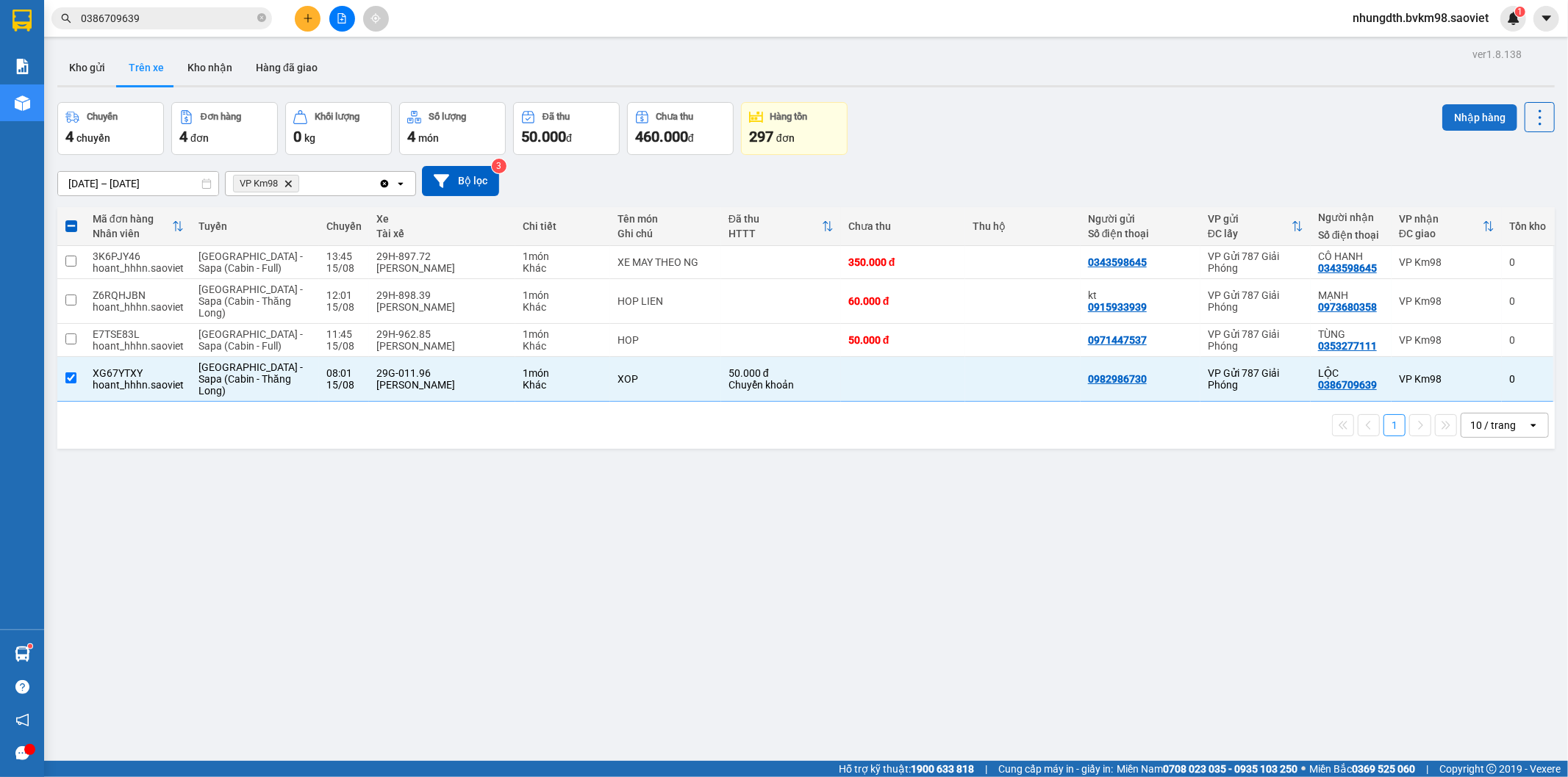
click at [1483, 115] on button "Nhập hàng" at bounding box center [1479, 118] width 75 height 27
checkbox input "false"
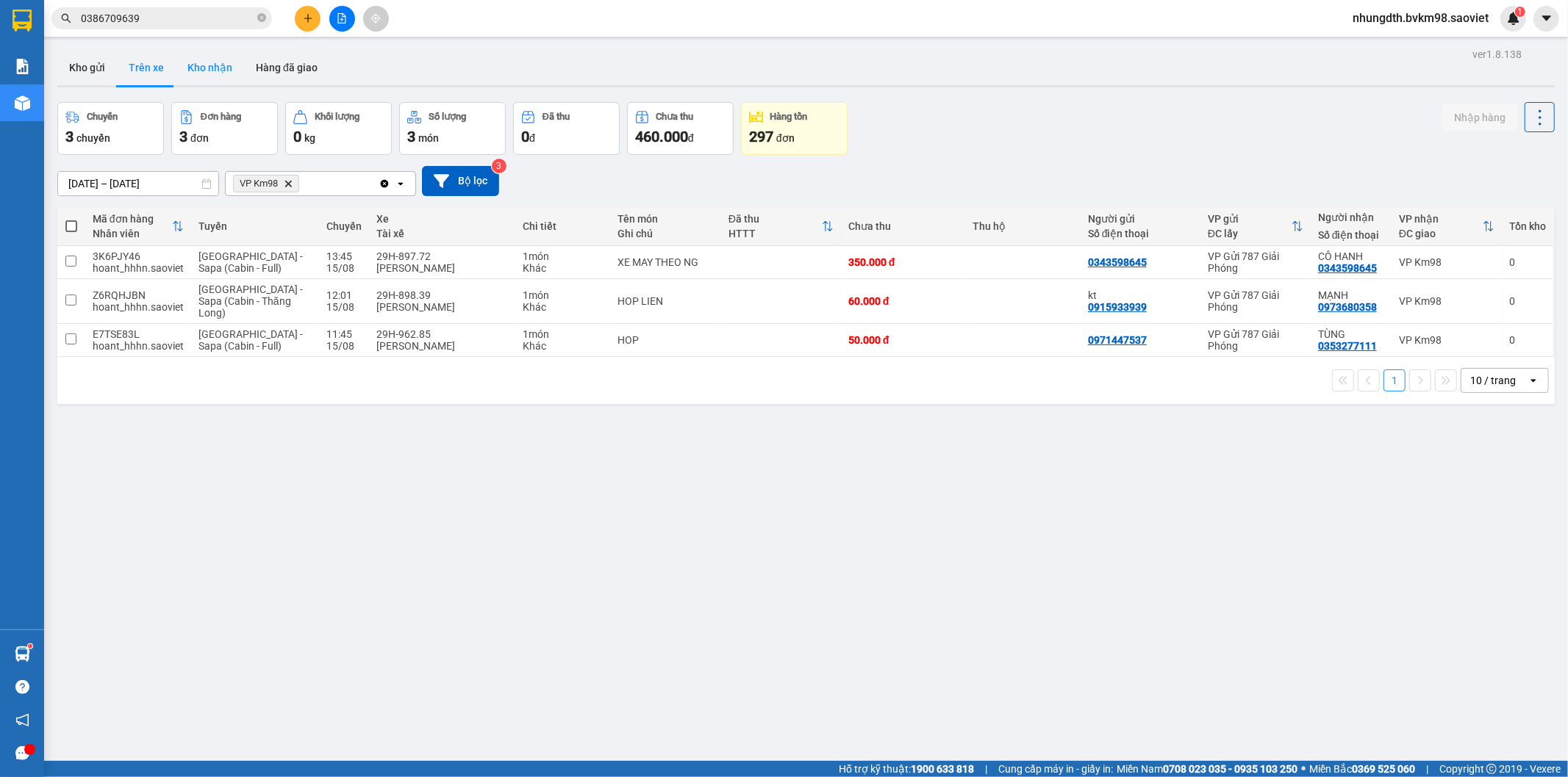
click at [213, 67] on button "Kho nhận" at bounding box center [210, 68] width 68 height 35
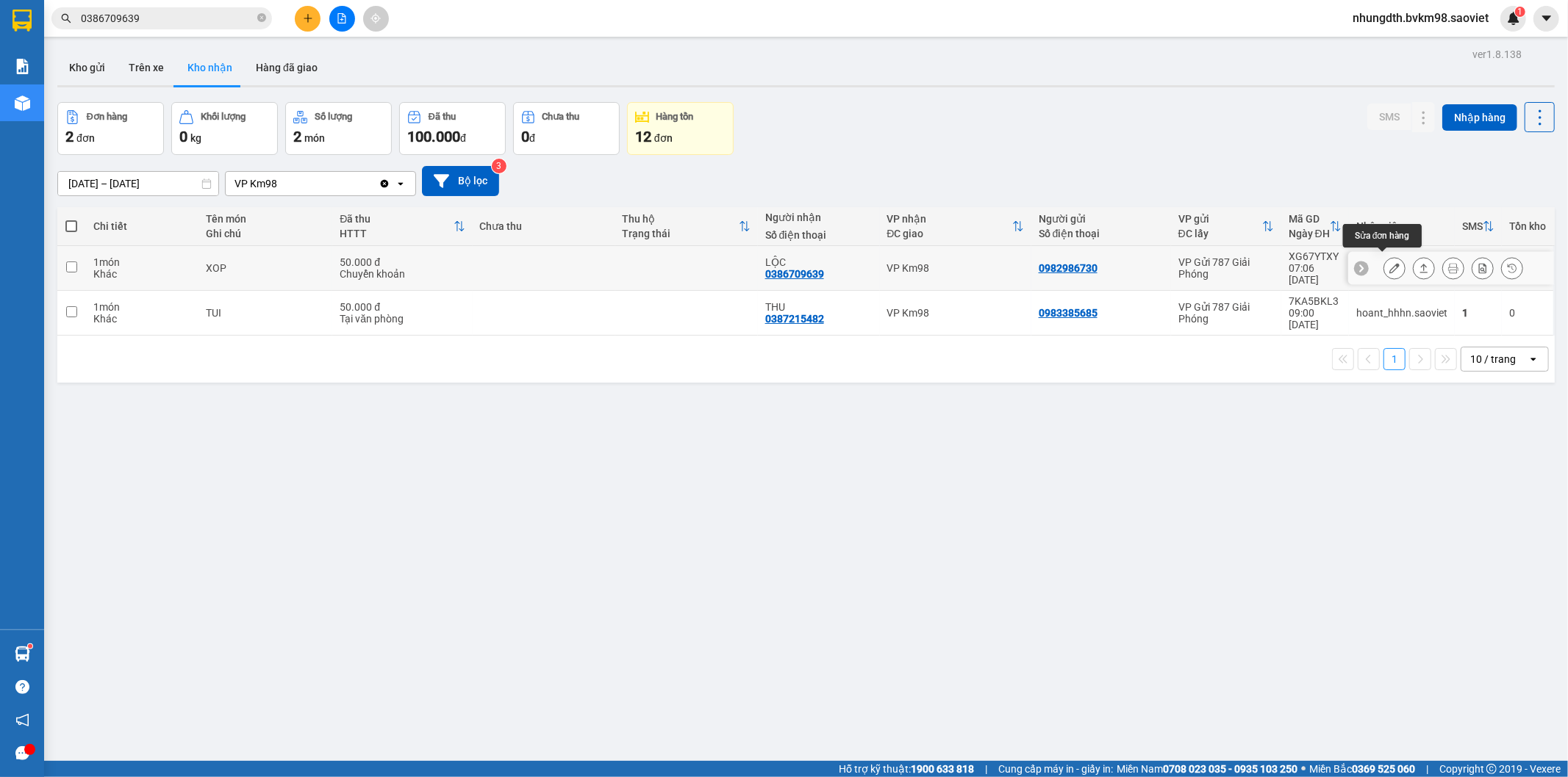
click at [1389, 263] on icon at bounding box center [1394, 268] width 10 height 10
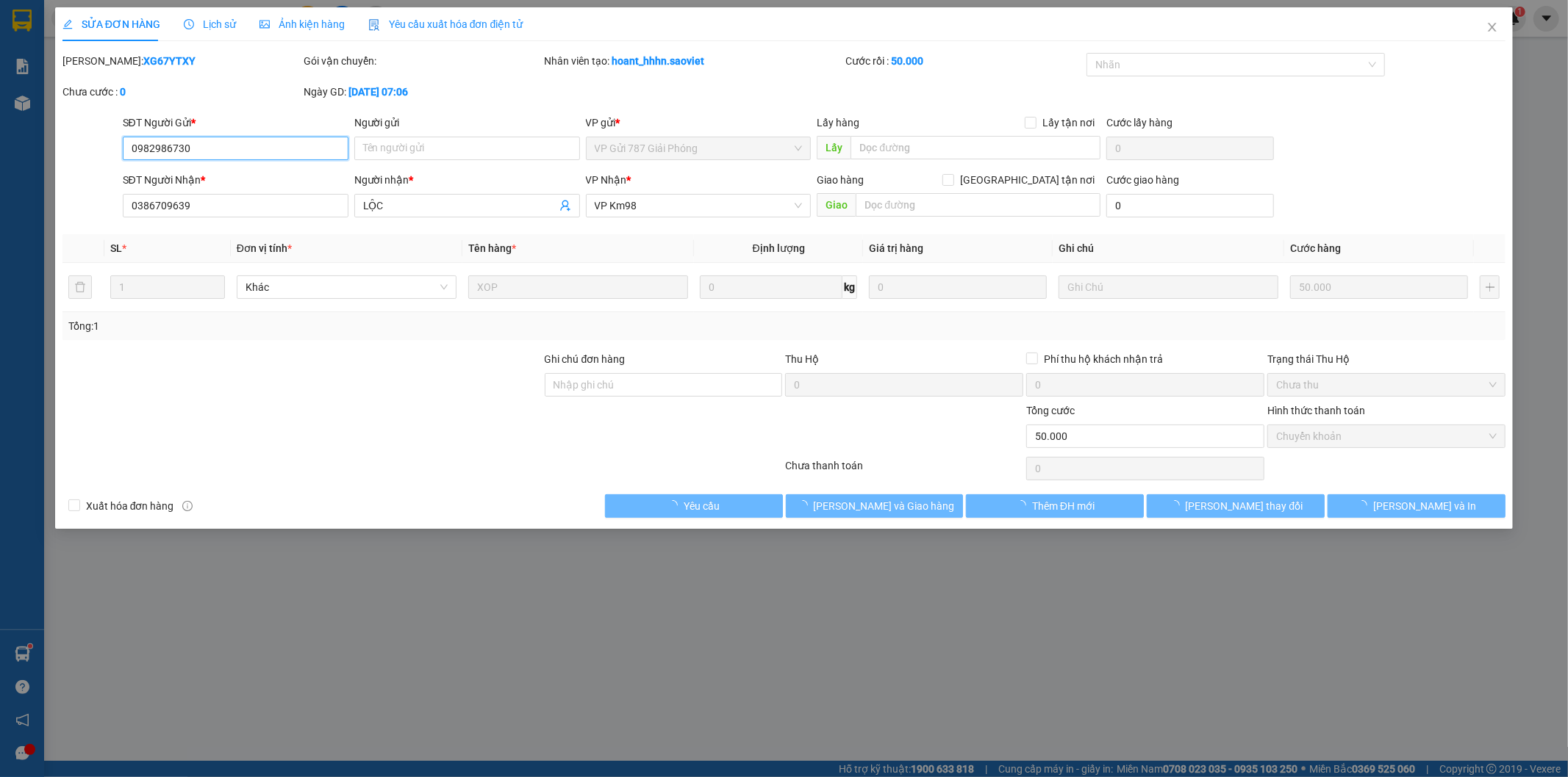
type input "0982986730"
type input "0386709639"
type input "LỘC"
type input "50.000"
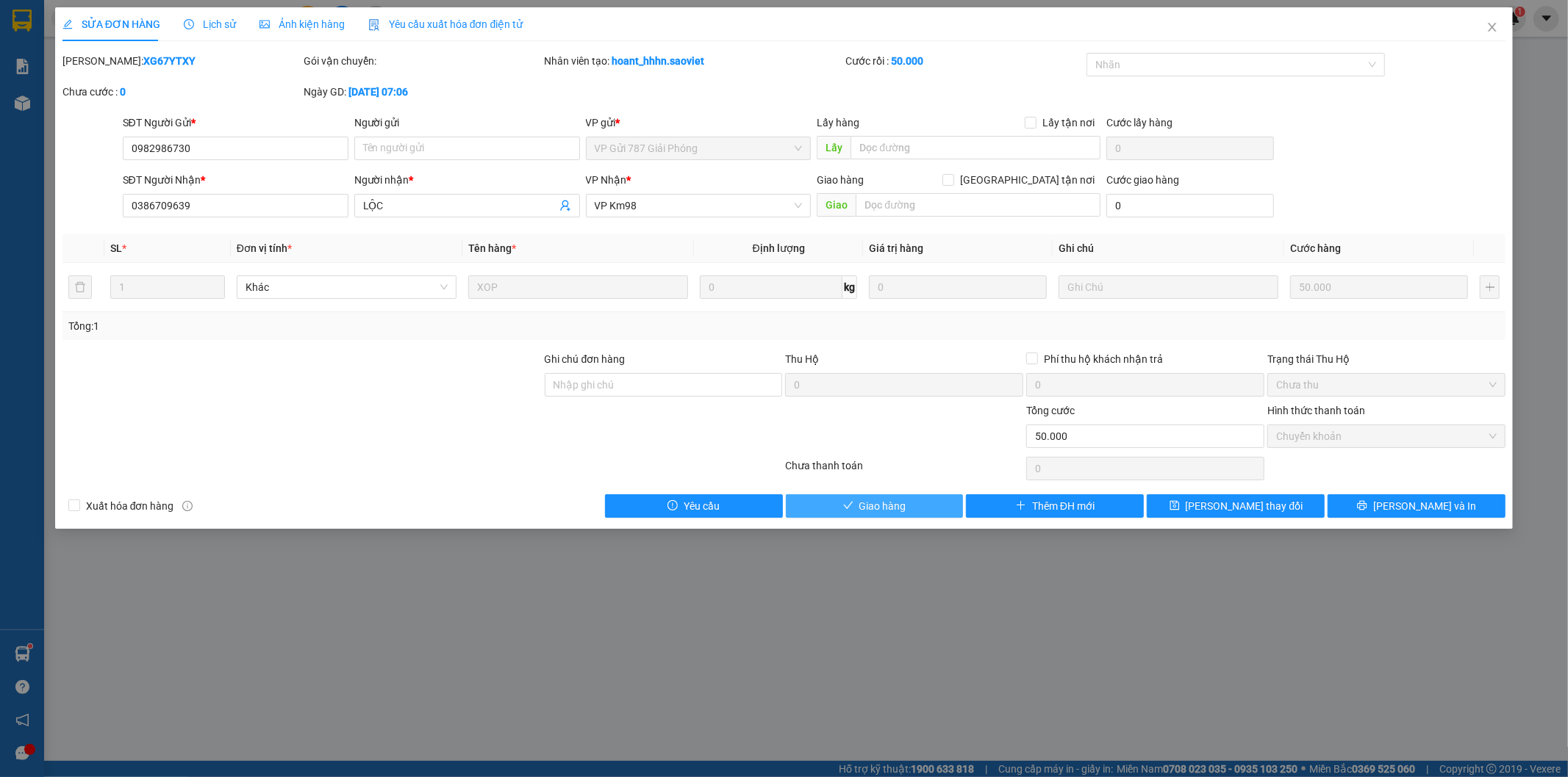
click at [899, 506] on span "Giao hàng" at bounding box center [883, 506] width 47 height 16
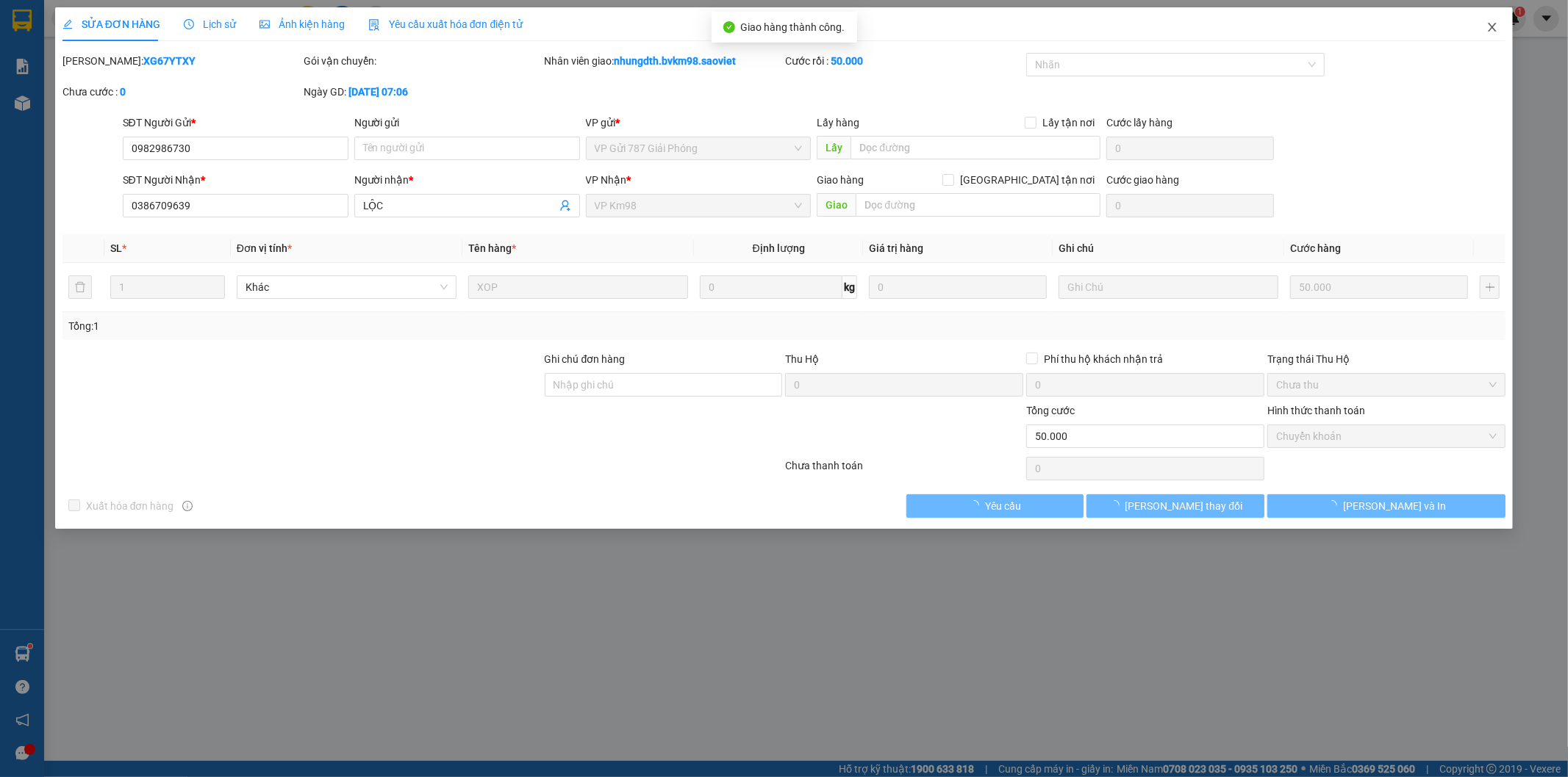
click at [1493, 32] on icon "close" at bounding box center [1492, 27] width 12 height 12
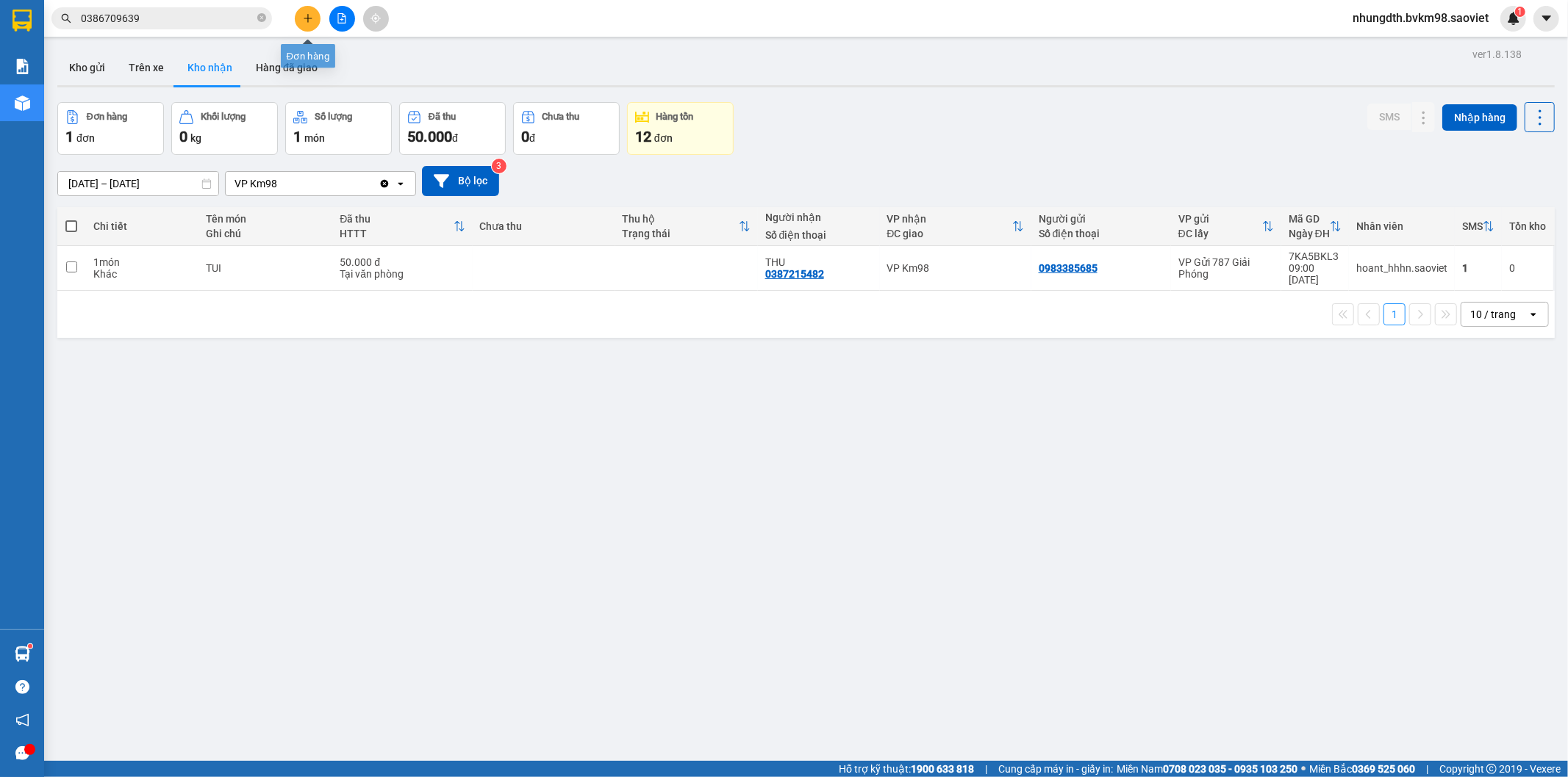
click at [299, 24] on button at bounding box center [308, 18] width 26 height 26
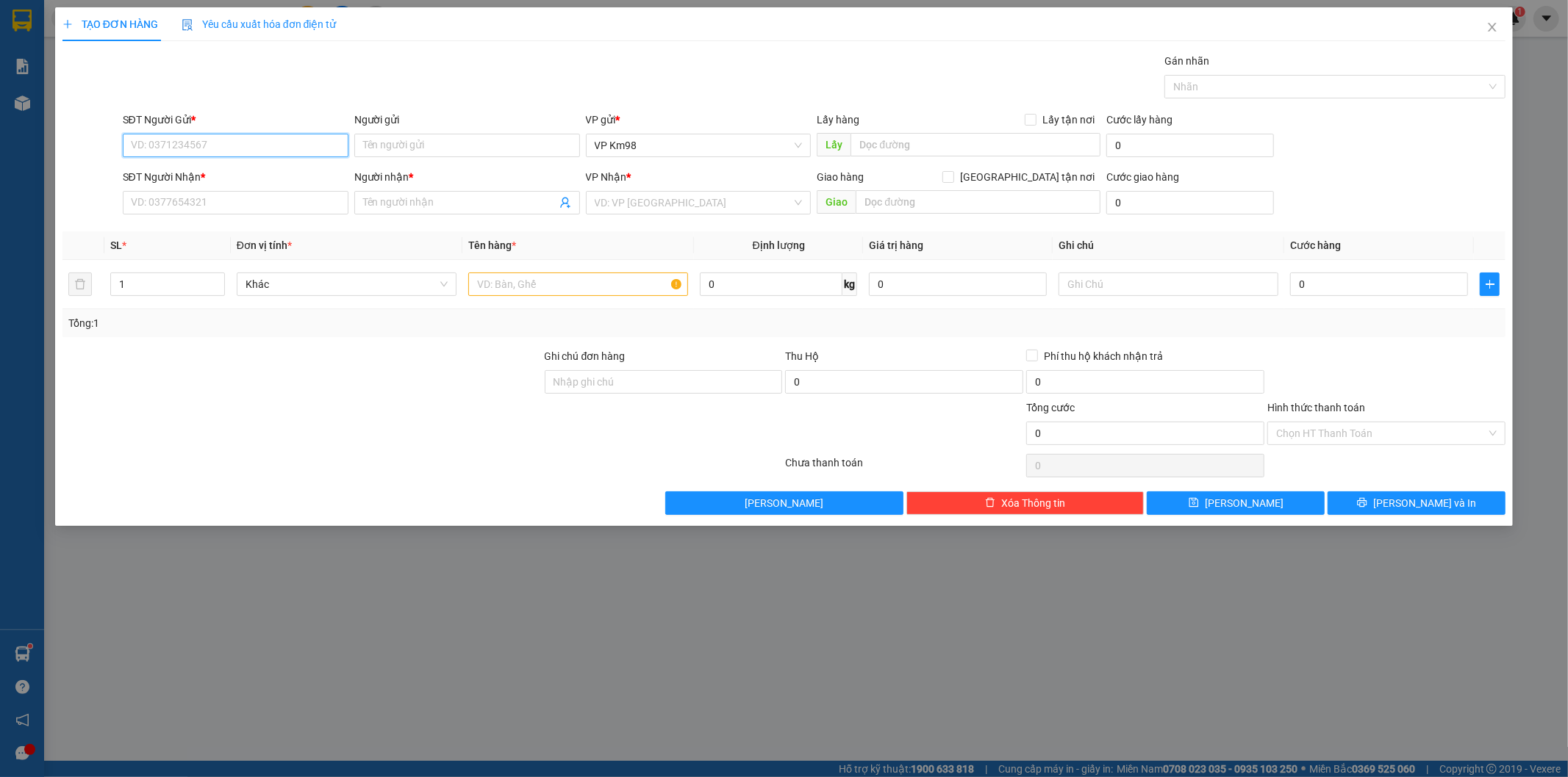
drag, startPoint x: 186, startPoint y: 143, endPoint x: 178, endPoint y: 145, distance: 8.2
click at [184, 143] on input "SĐT Người Gửi *" at bounding box center [235, 146] width 226 height 24
type input "0912493940"
click at [159, 175] on div "0912493940 - TUẤN" at bounding box center [235, 175] width 208 height 16
type input "TUẤN"
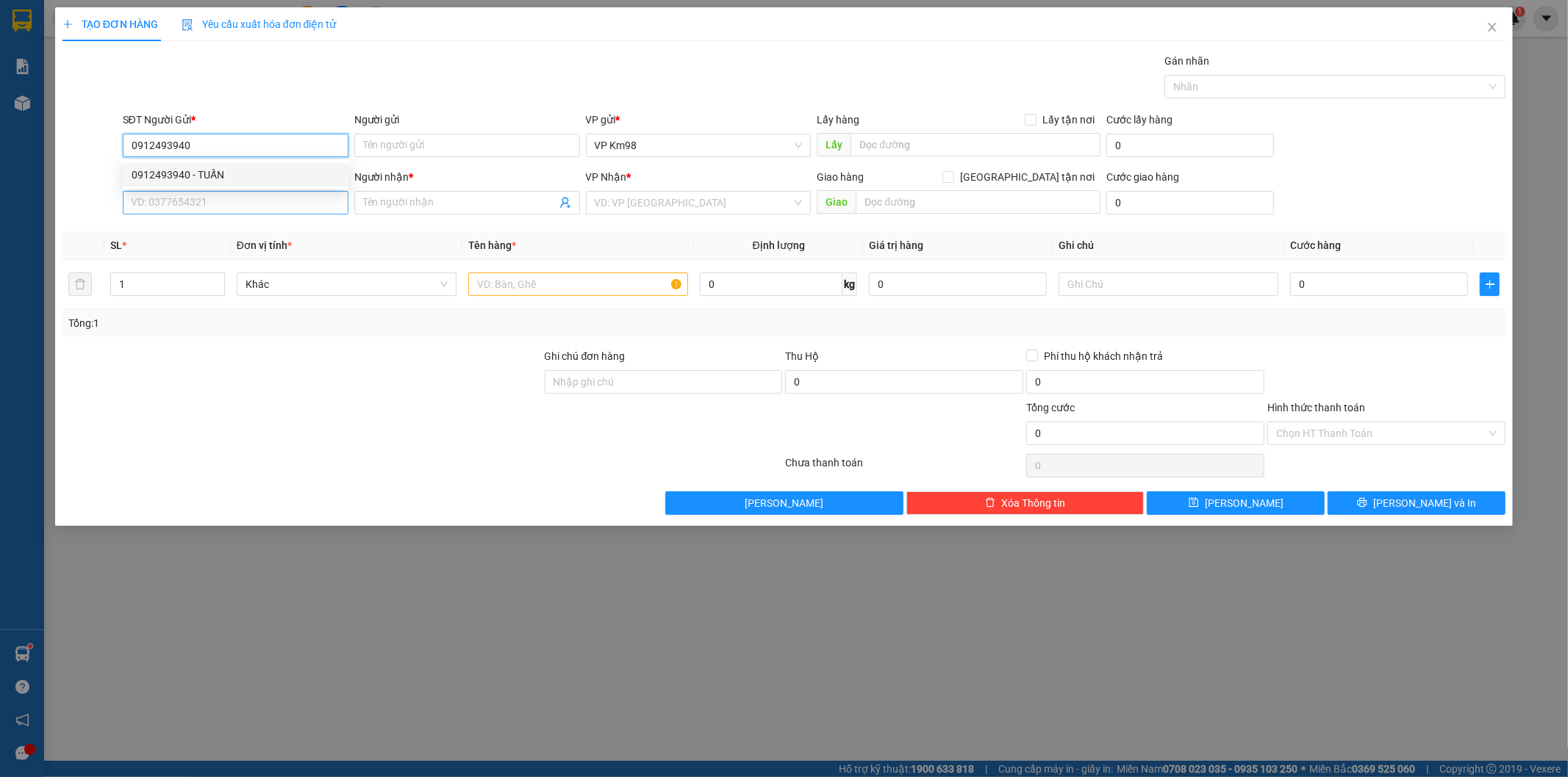
type input "0948340328"
type input "kt"
type input "0912493940"
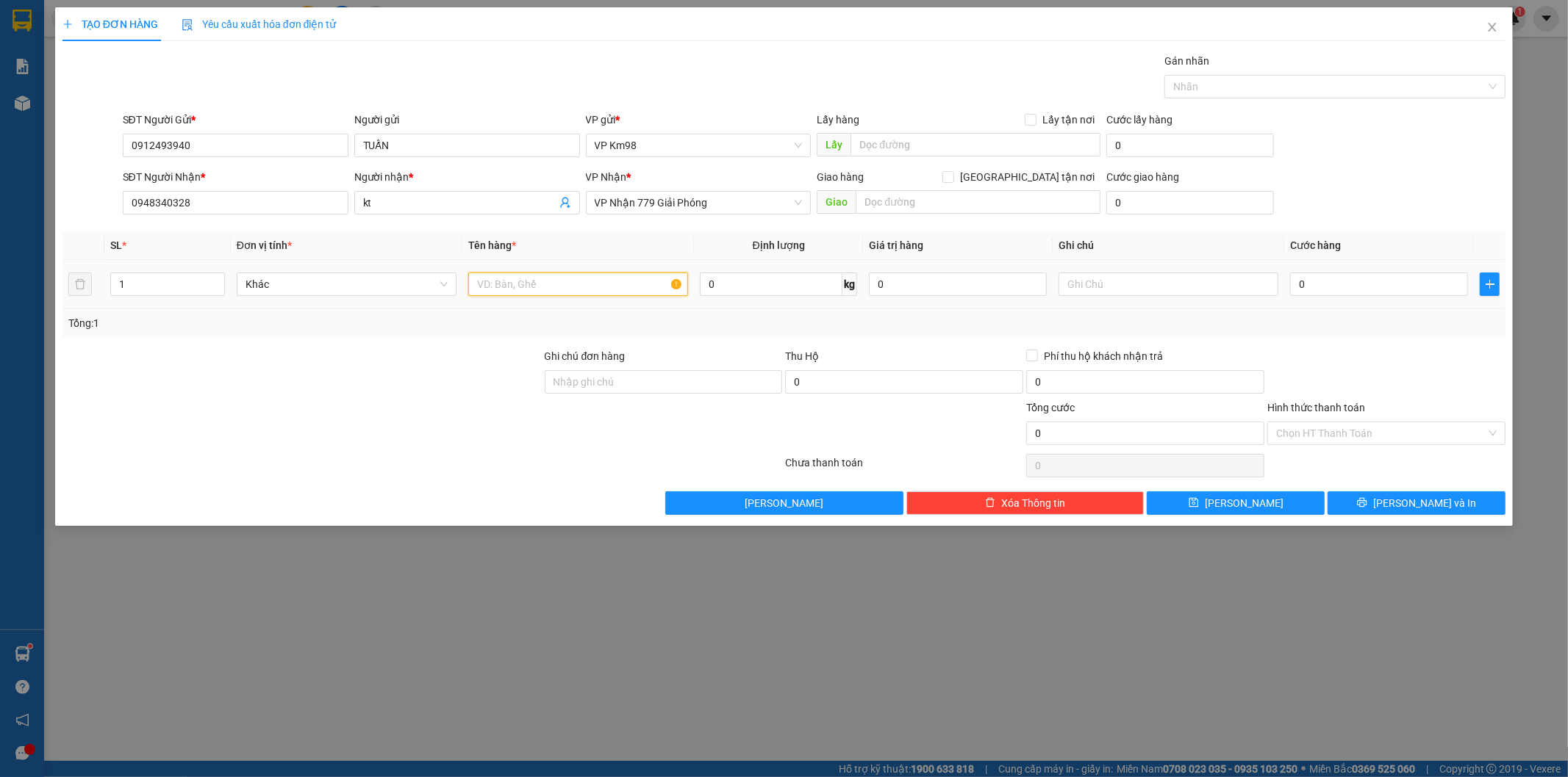
click at [505, 293] on input "text" at bounding box center [578, 285] width 220 height 24
type input "b"
type input "bọc rau"
click at [1351, 282] on input "0" at bounding box center [1379, 285] width 178 height 24
type input "5"
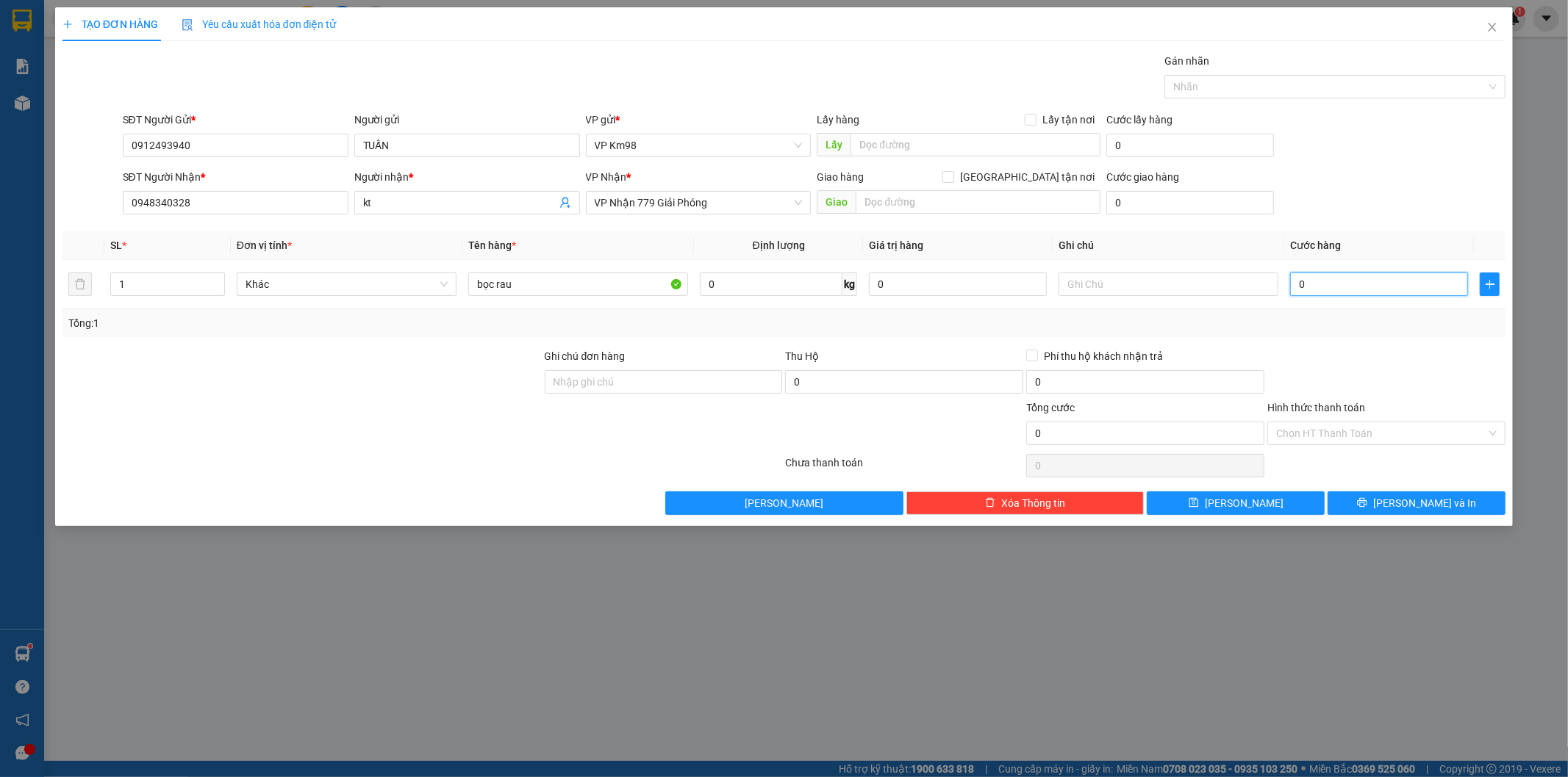
type input "5"
type input "50"
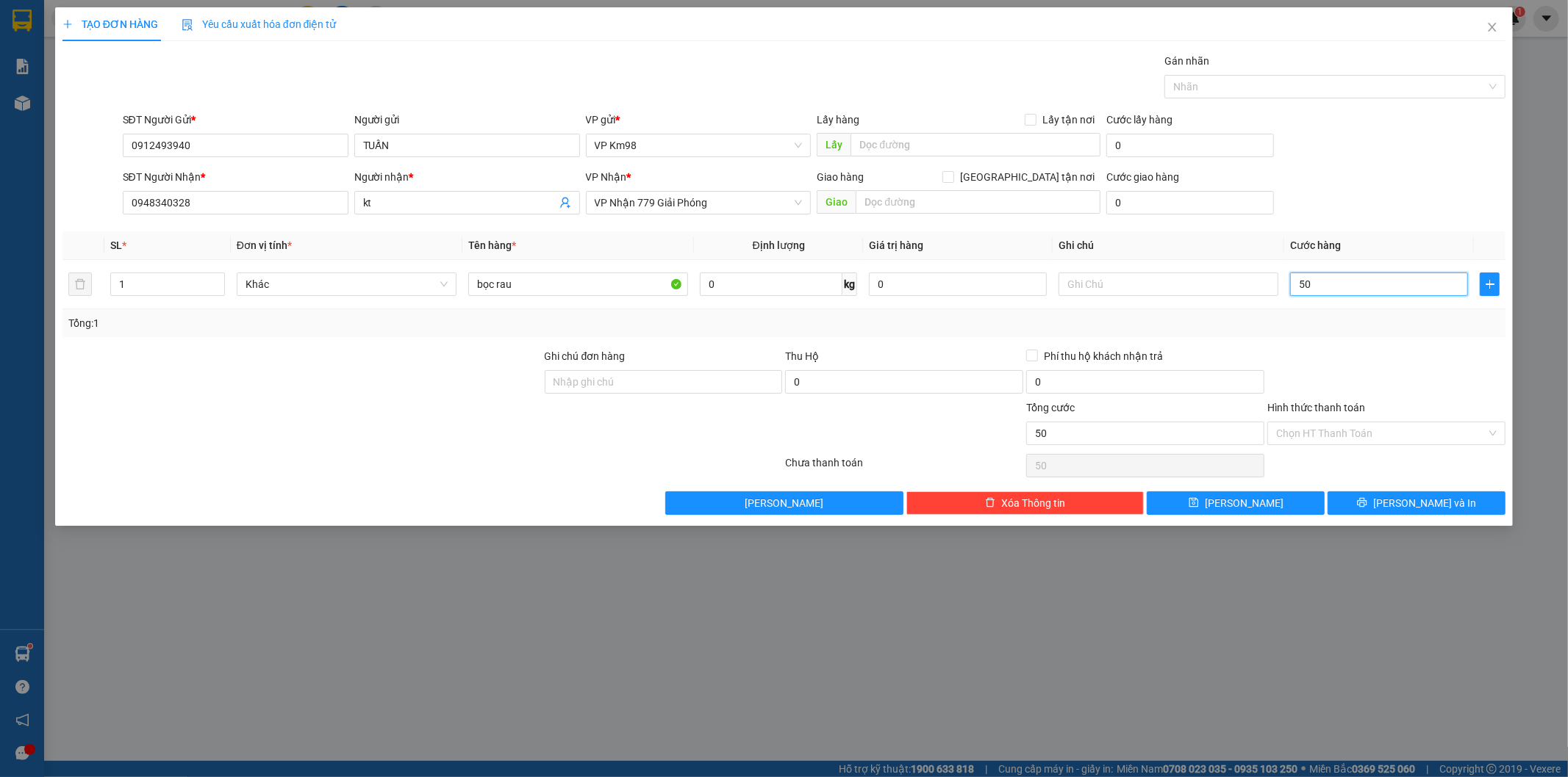
type input "500"
type input "5.000"
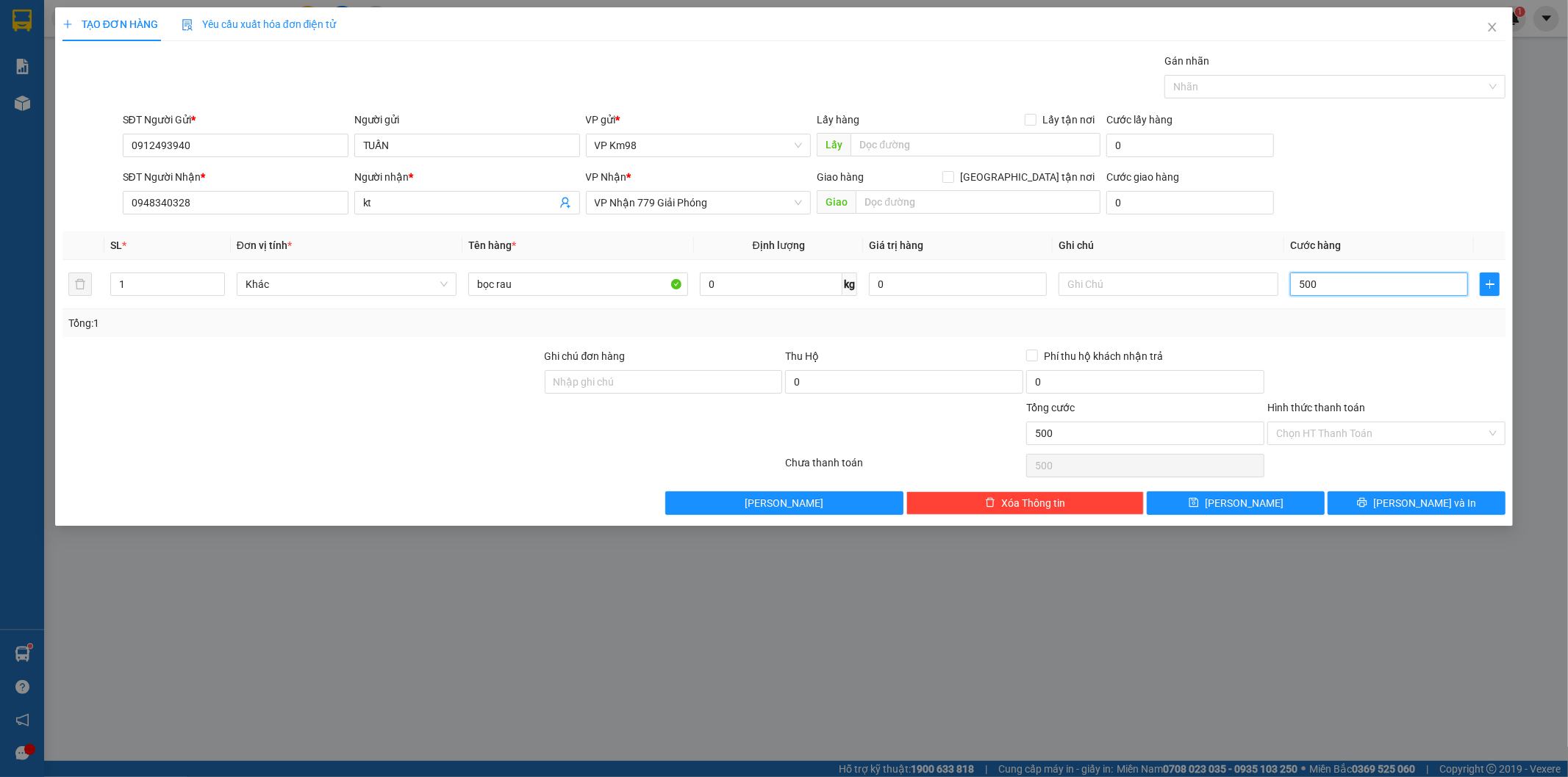
type input "5.000"
type input "50.000"
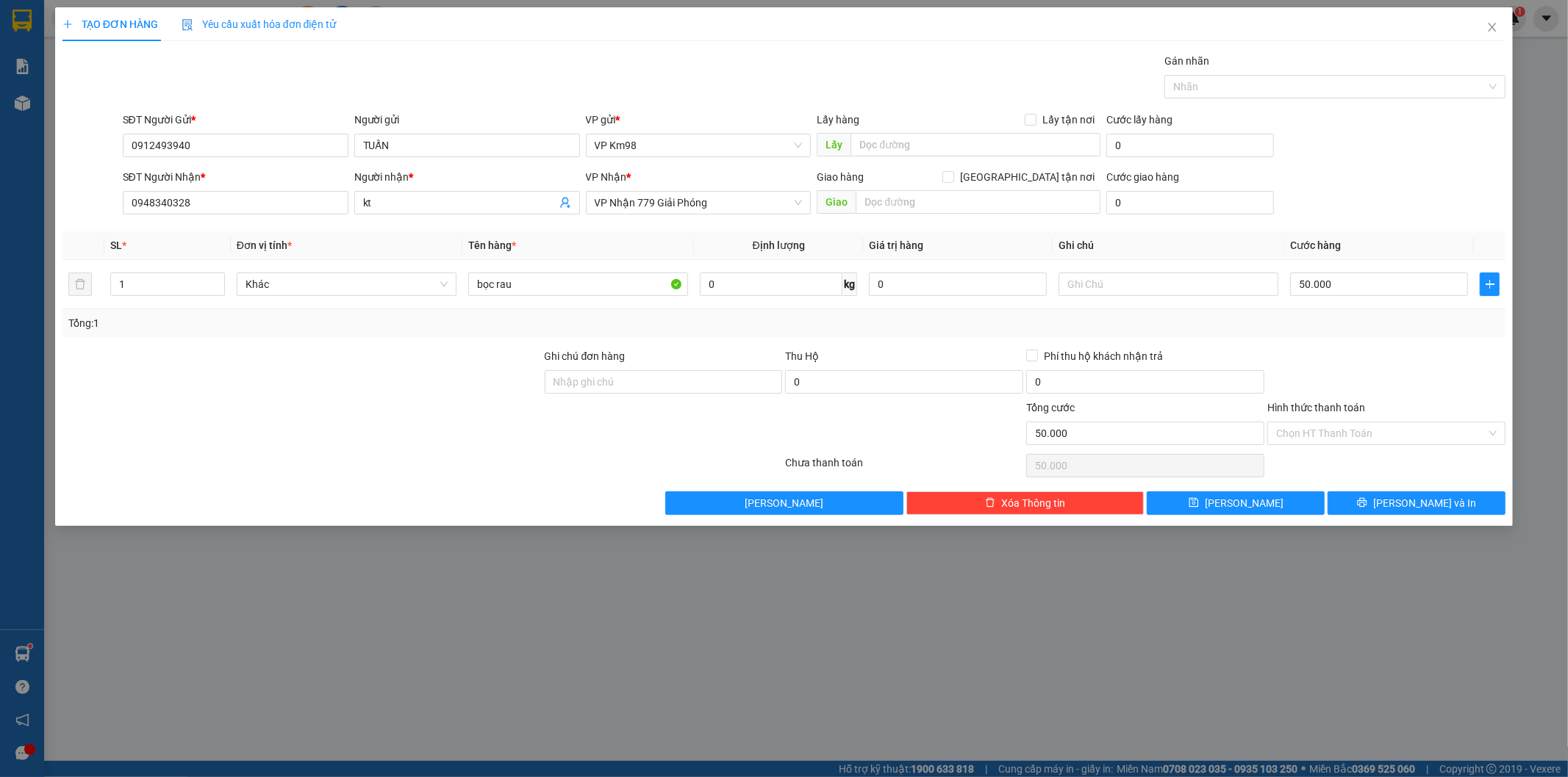
click at [1319, 402] on label "Hình thức thanh toán" at bounding box center [1316, 408] width 98 height 12
click at [1319, 422] on input "Hình thức thanh toán" at bounding box center [1381, 433] width 210 height 22
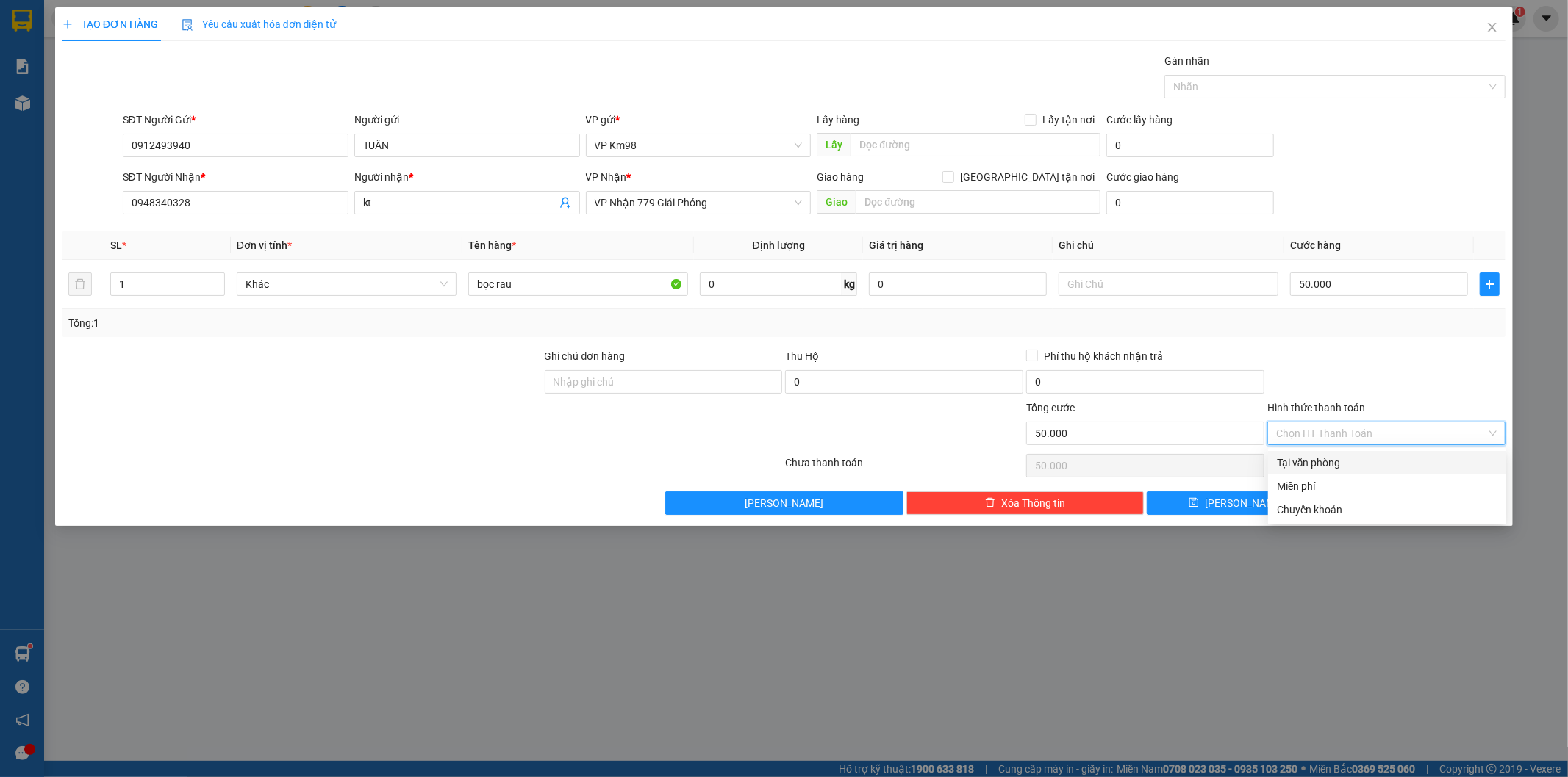
click at [1321, 461] on div "Tại văn phòng" at bounding box center [1387, 463] width 220 height 16
type input "0"
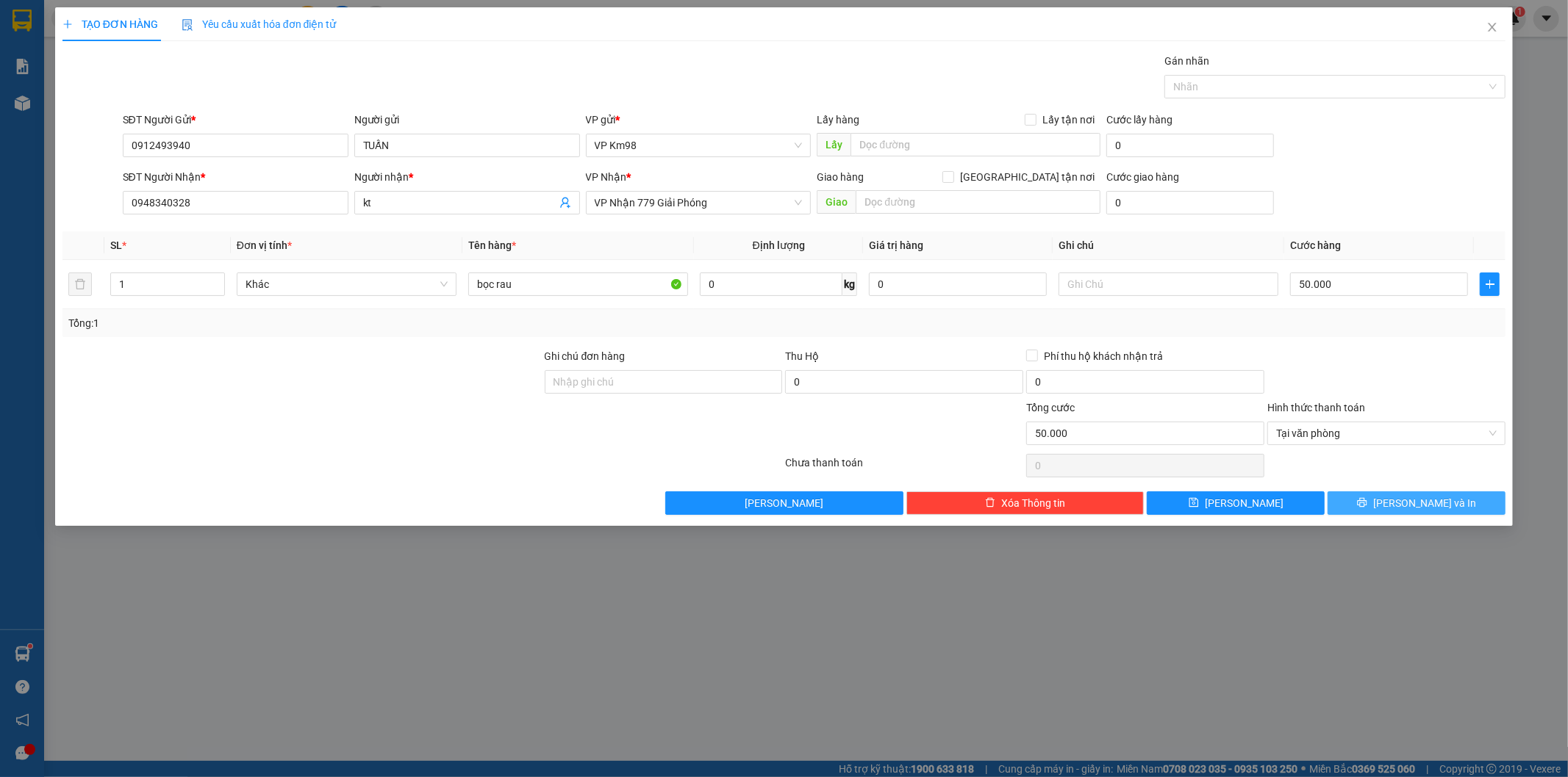
click at [1412, 506] on span "[PERSON_NAME] và In" at bounding box center [1424, 503] width 103 height 16
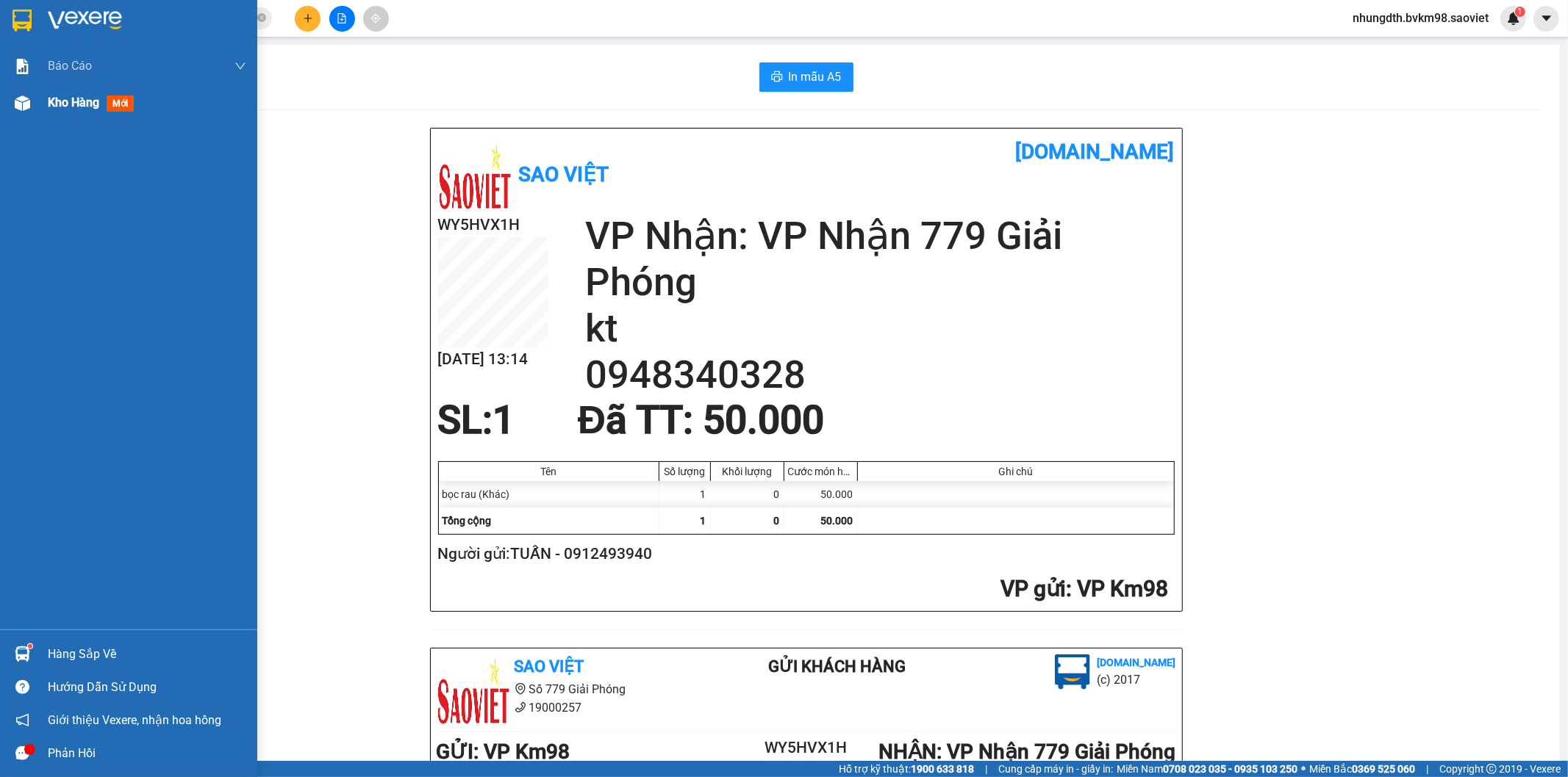
click at [27, 105] on img at bounding box center [22, 103] width 16 height 16
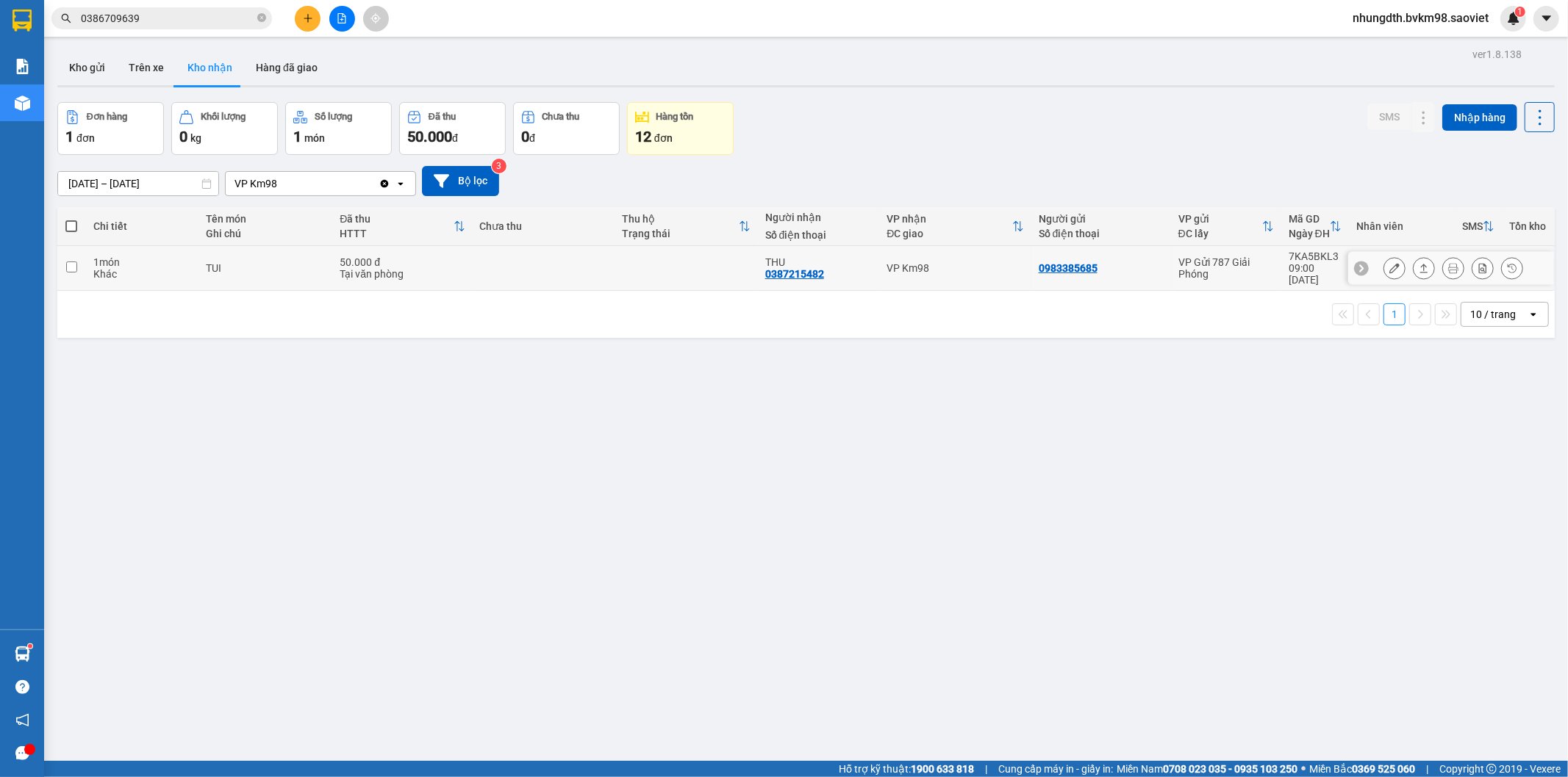
click at [75, 262] on input "checkbox" at bounding box center [71, 267] width 11 height 11
checkbox input "true"
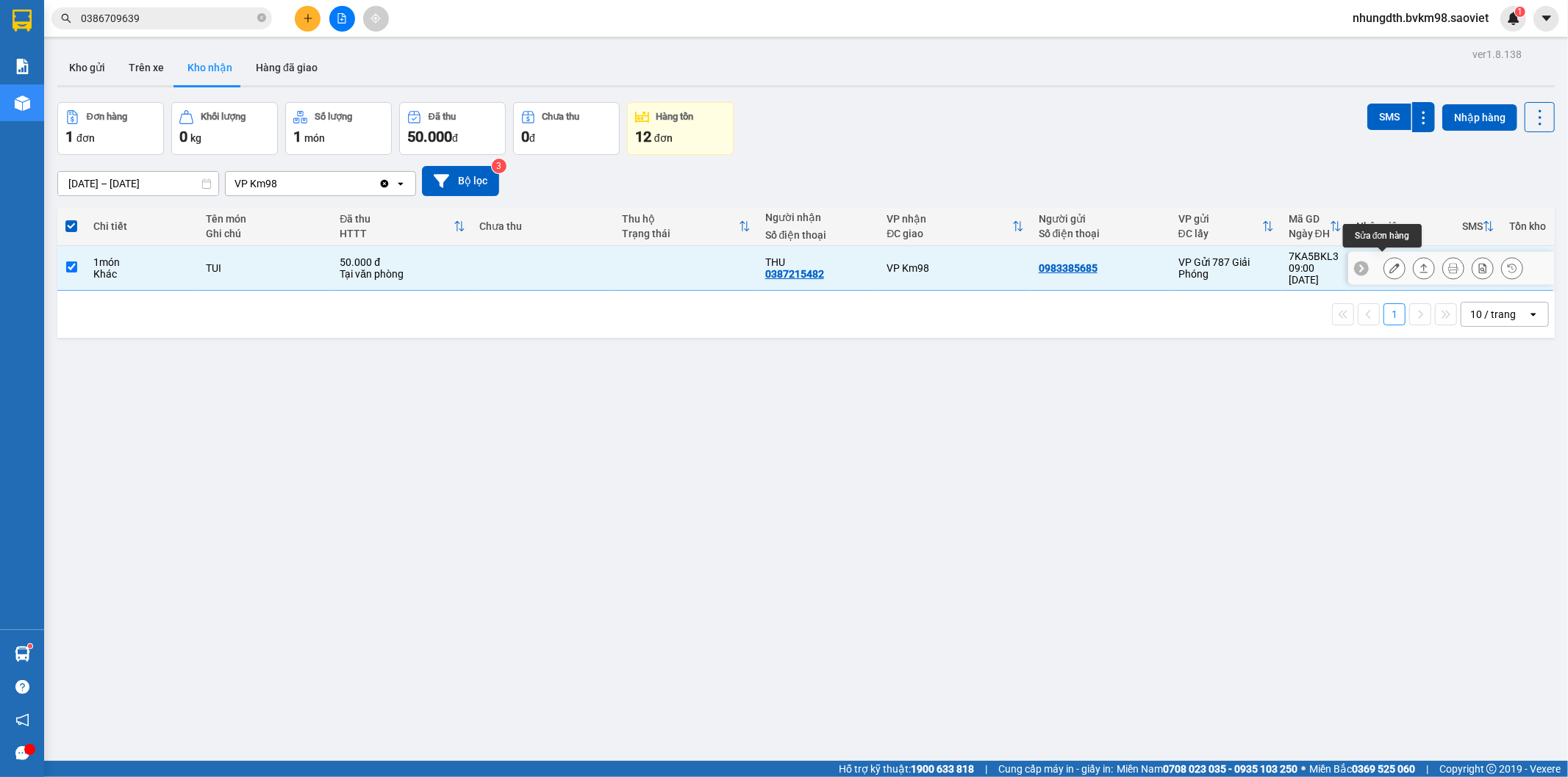
click at [1389, 263] on icon at bounding box center [1394, 268] width 10 height 10
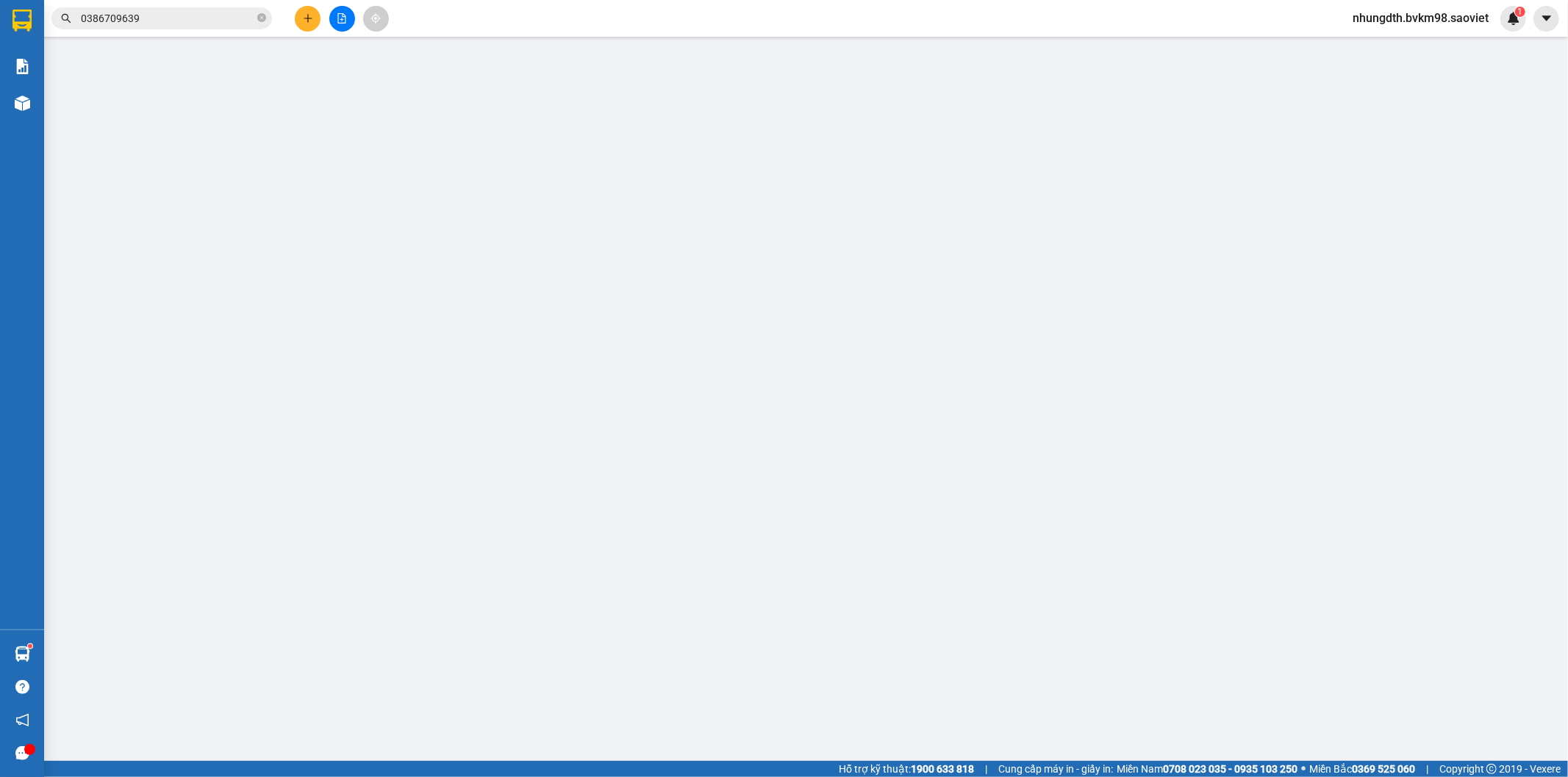
type input "0983385685"
type input "0387215482"
type input "THU"
type input "50.000"
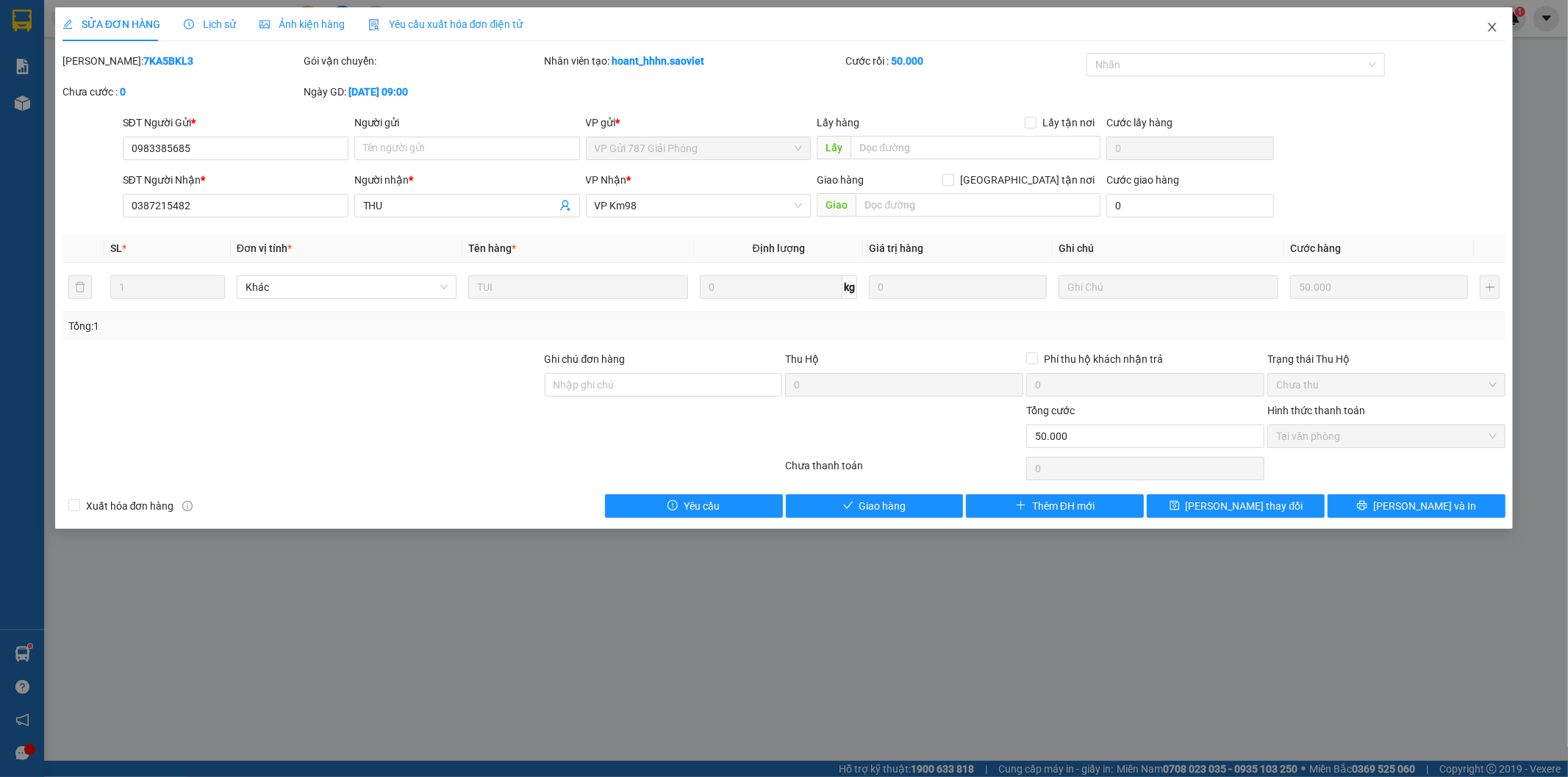
click at [1494, 30] on icon "close" at bounding box center [1492, 27] width 12 height 12
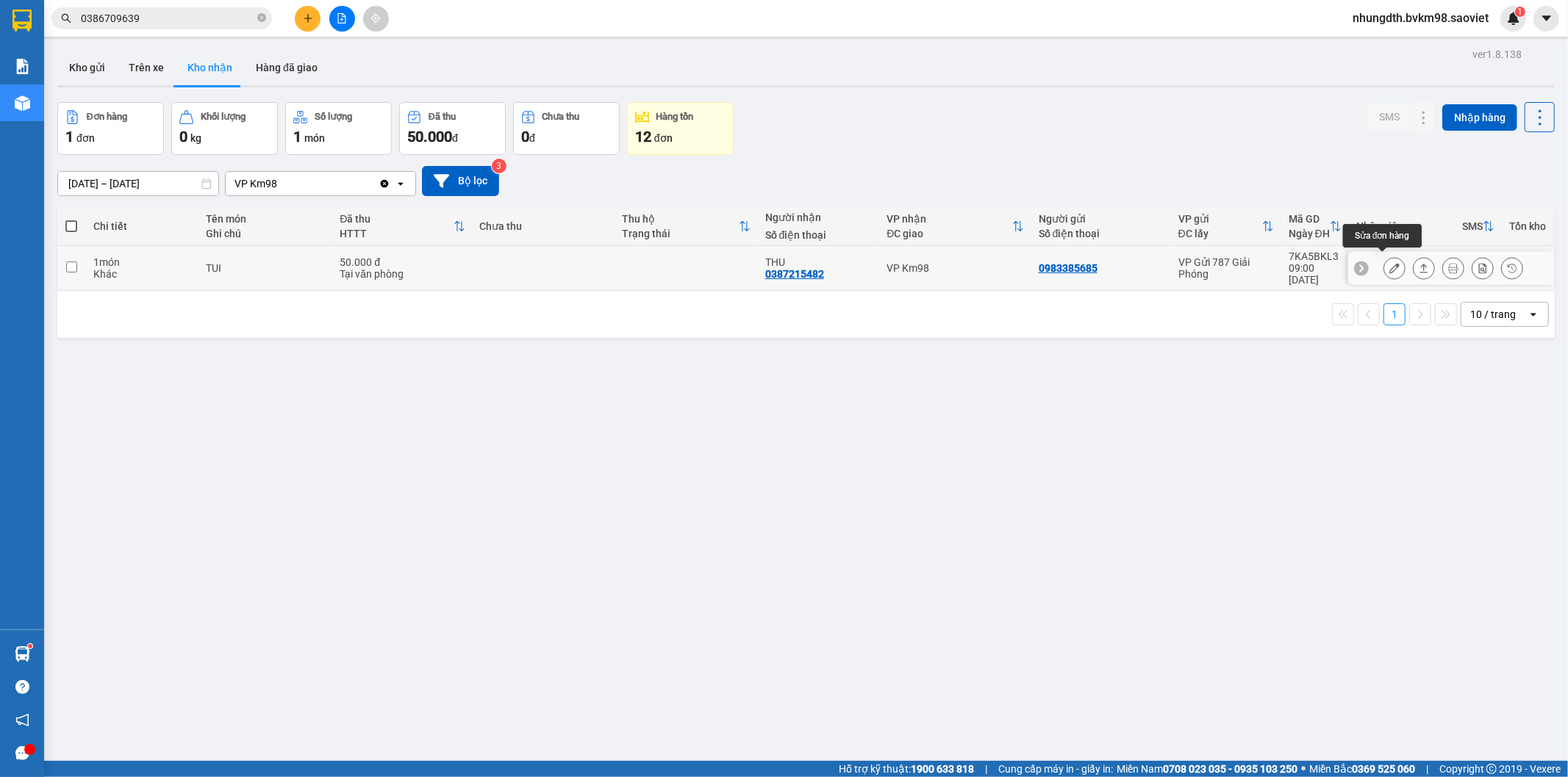
click at [1387, 262] on button at bounding box center [1394, 268] width 21 height 26
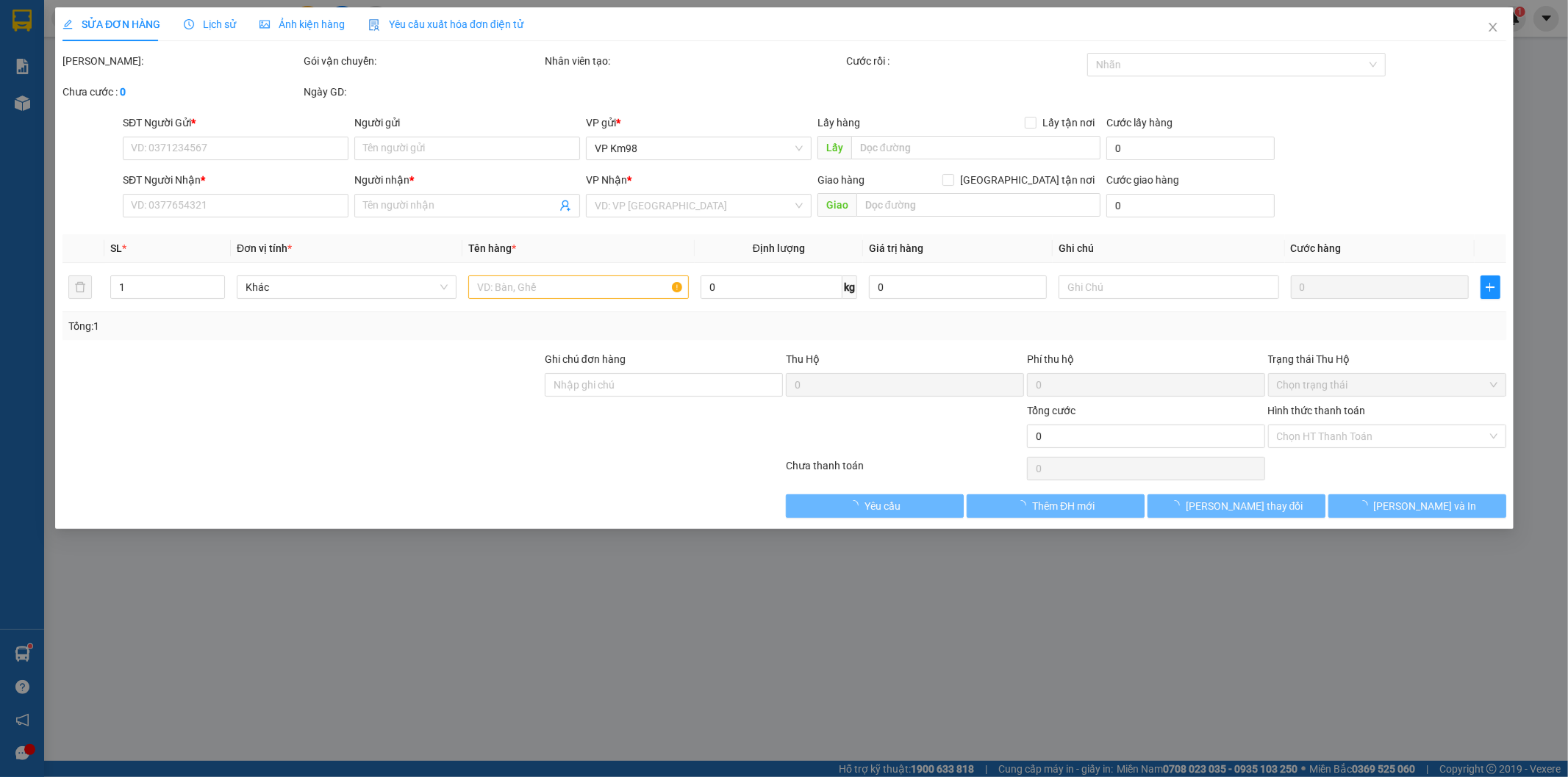
type input "0983385685"
type input "0387215482"
type input "THU"
type input "50.000"
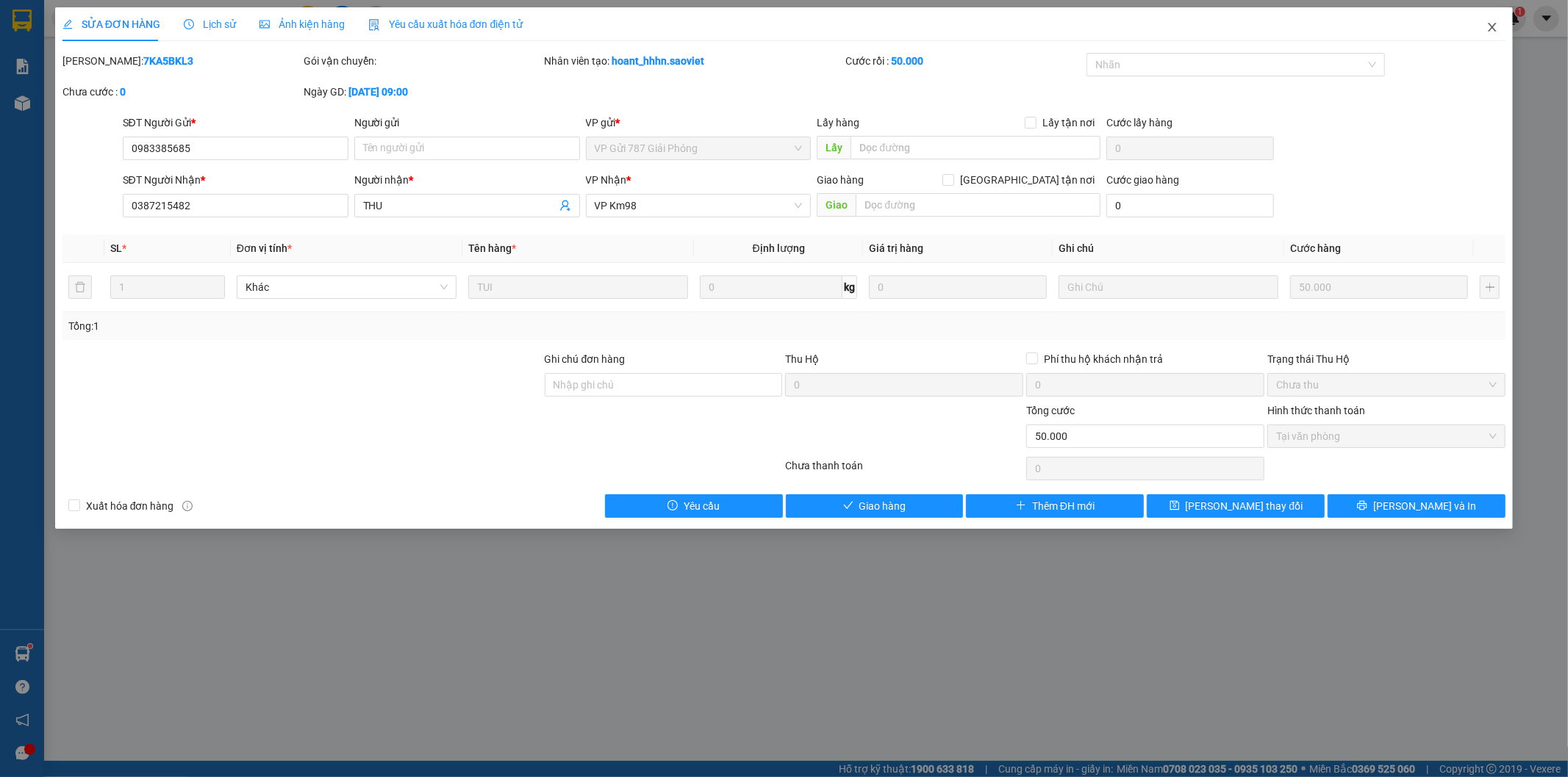
click at [1488, 27] on icon "close" at bounding box center [1492, 27] width 12 height 12
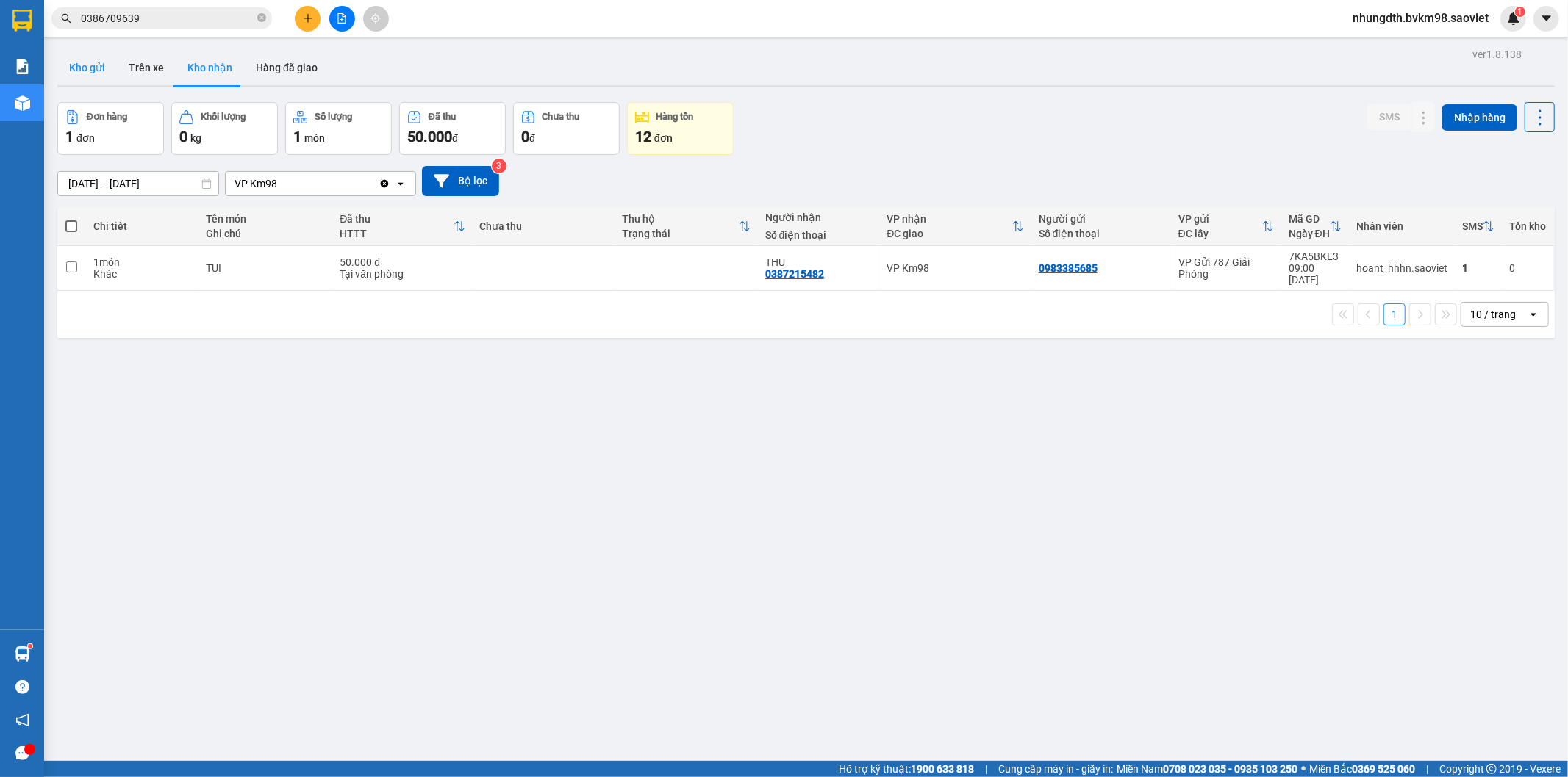
click at [92, 69] on button "Kho gửi" at bounding box center [87, 68] width 59 height 35
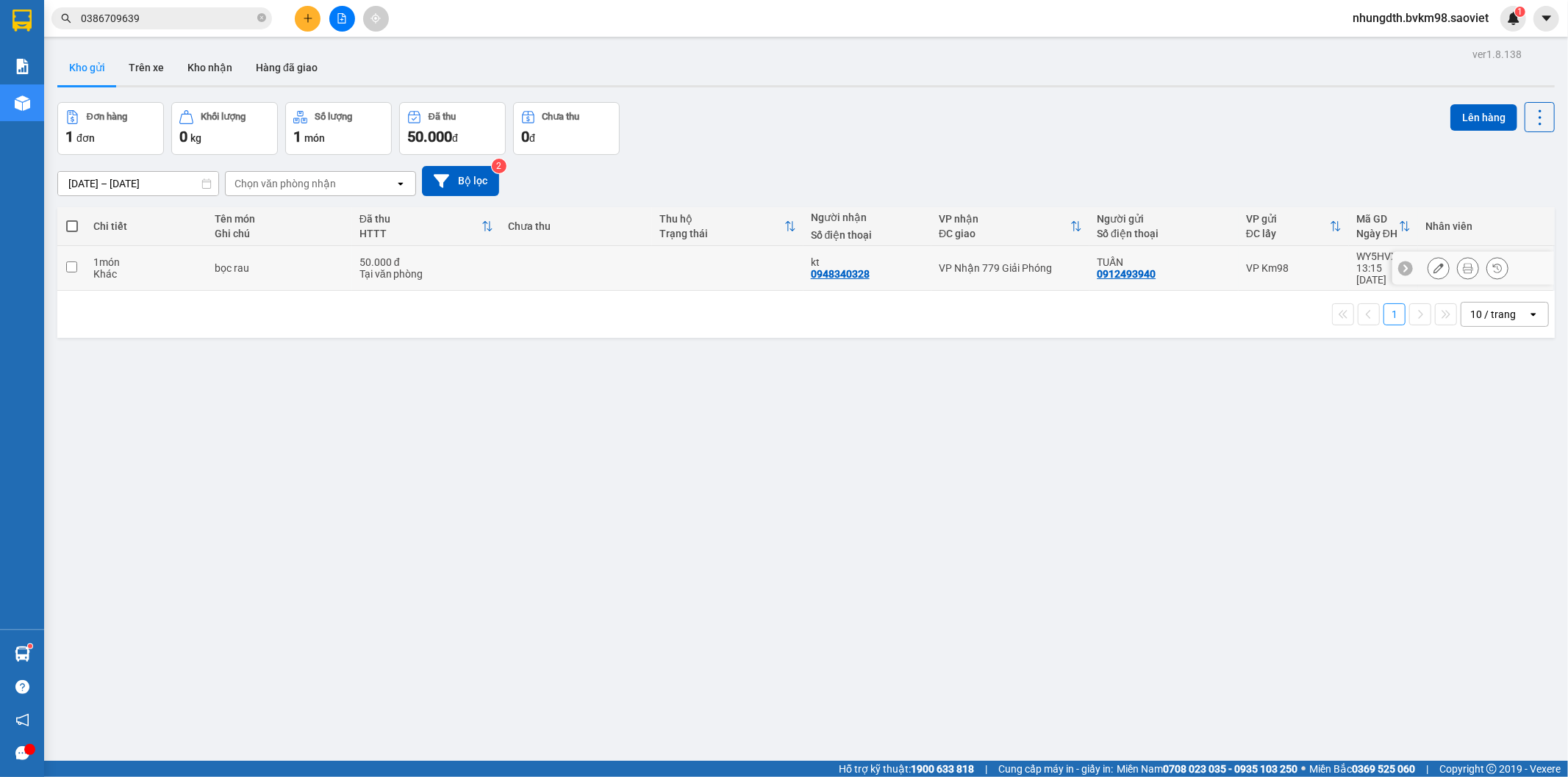
click at [61, 258] on td at bounding box center [72, 268] width 29 height 45
checkbox input "true"
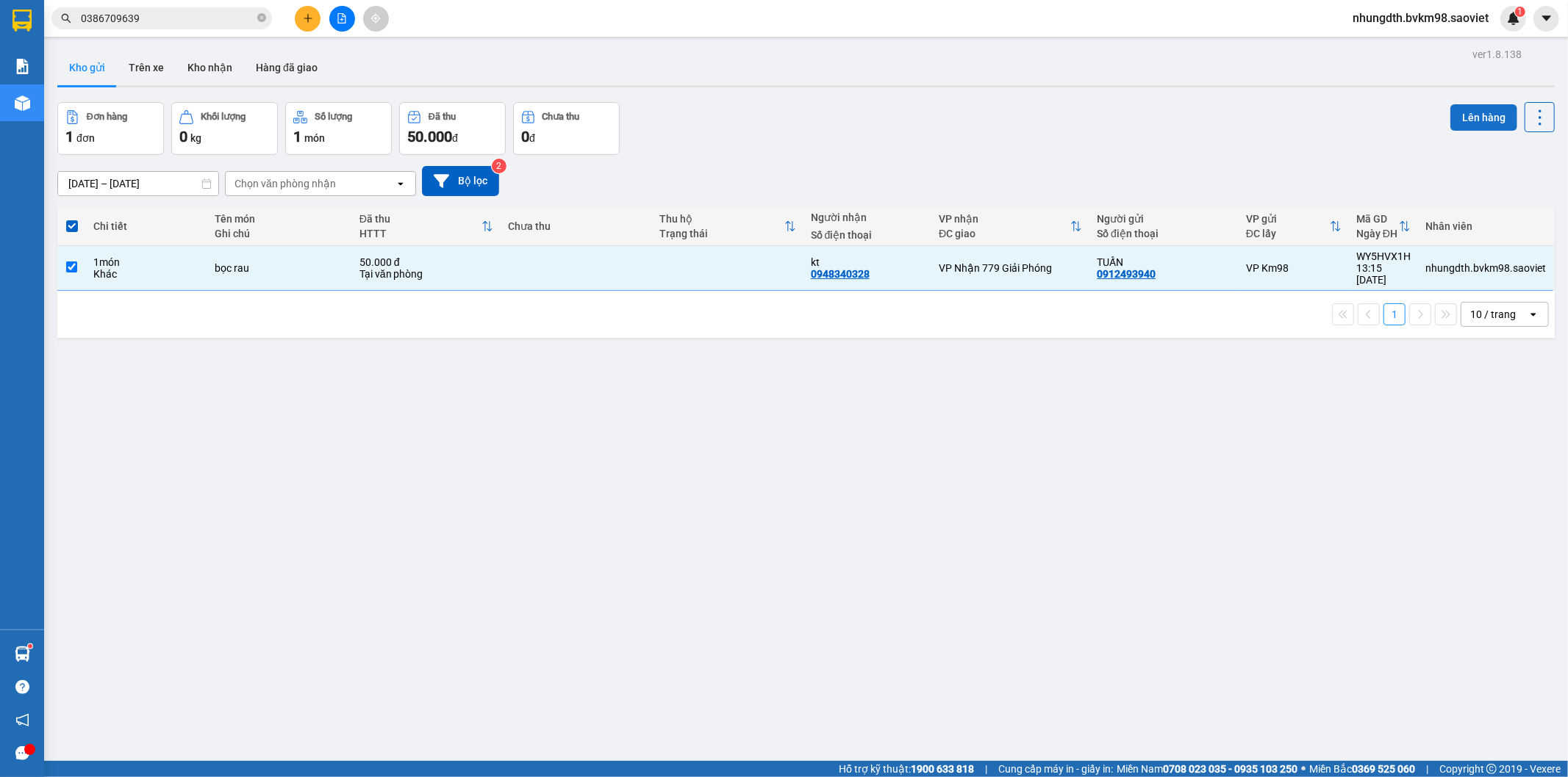
click at [1469, 120] on button "Lên hàng" at bounding box center [1484, 118] width 67 height 27
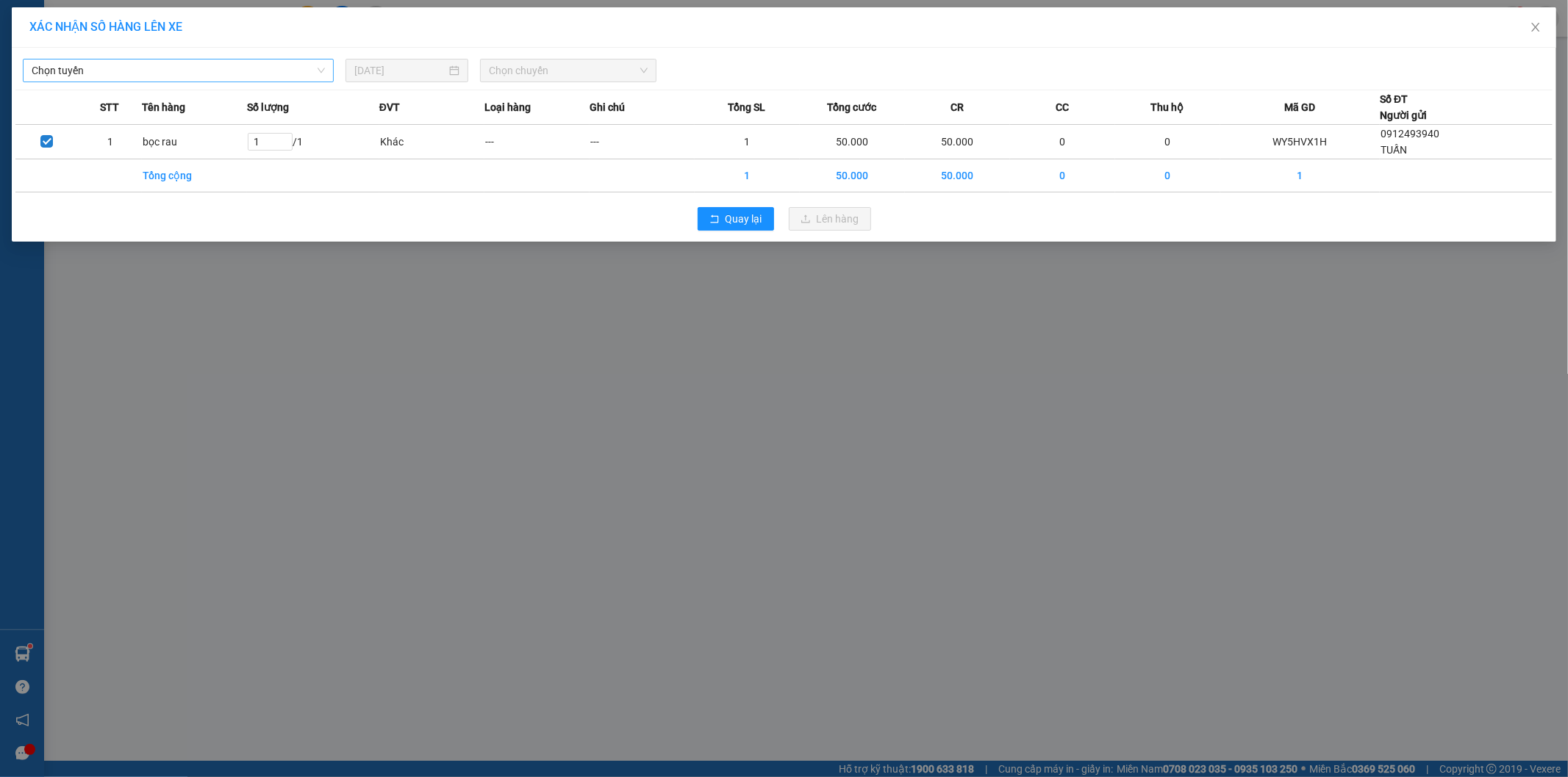
click at [151, 73] on span "Chọn tuyến" at bounding box center [178, 70] width 294 height 22
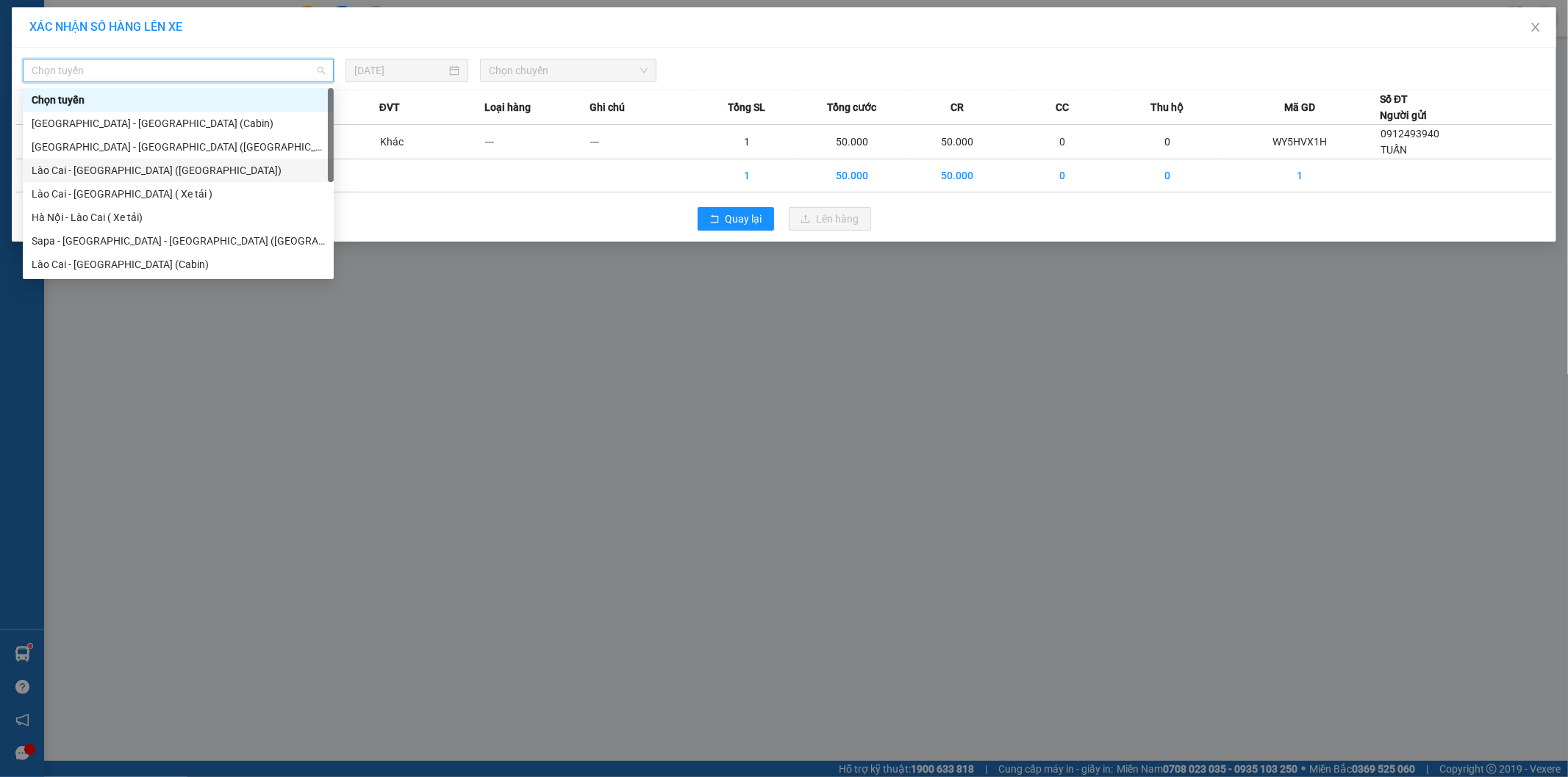
scroll to position [81, 0]
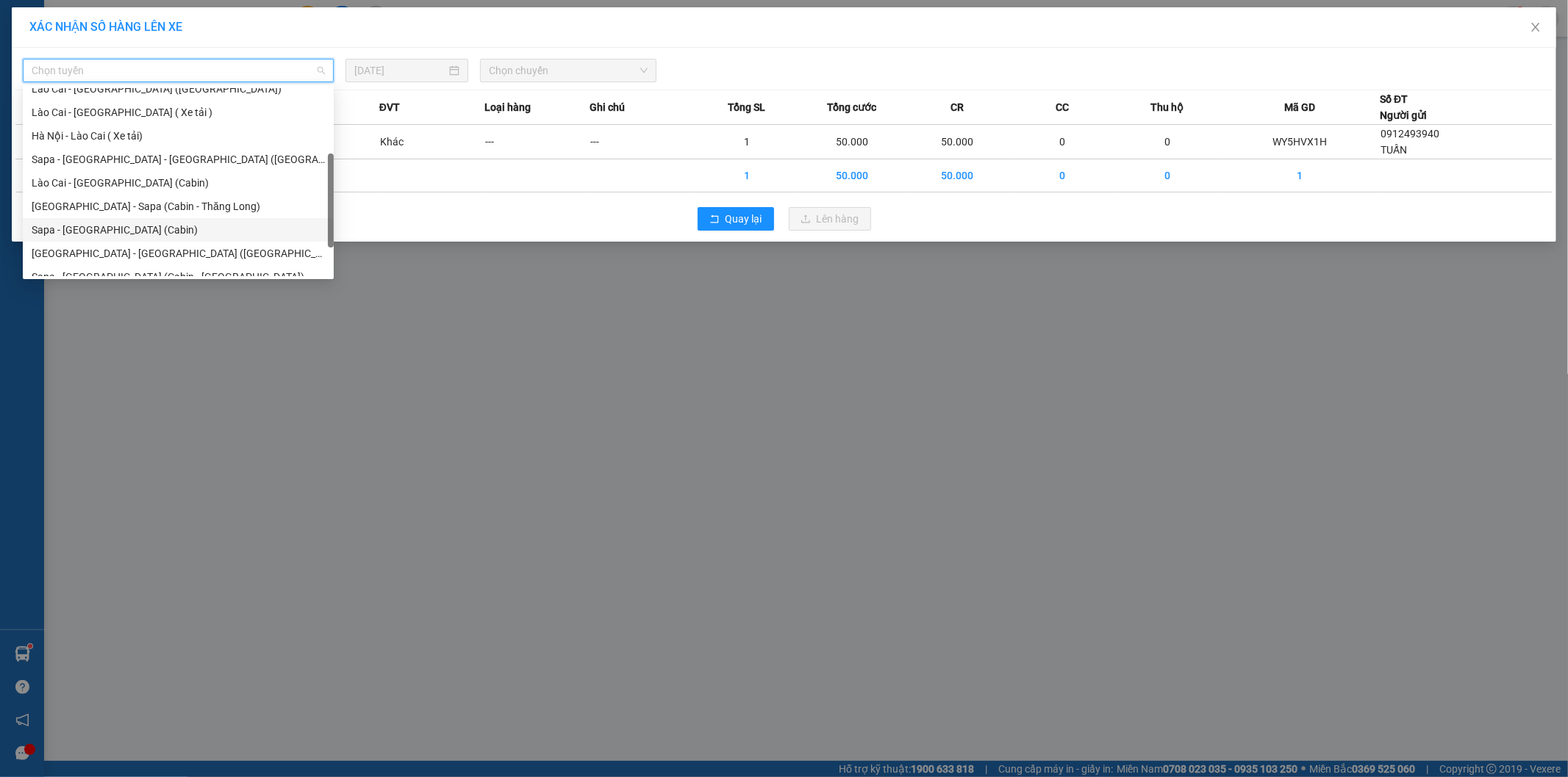
click at [103, 229] on div "Sapa - [GEOGRAPHIC_DATA] (Cabin)" at bounding box center [178, 230] width 294 height 16
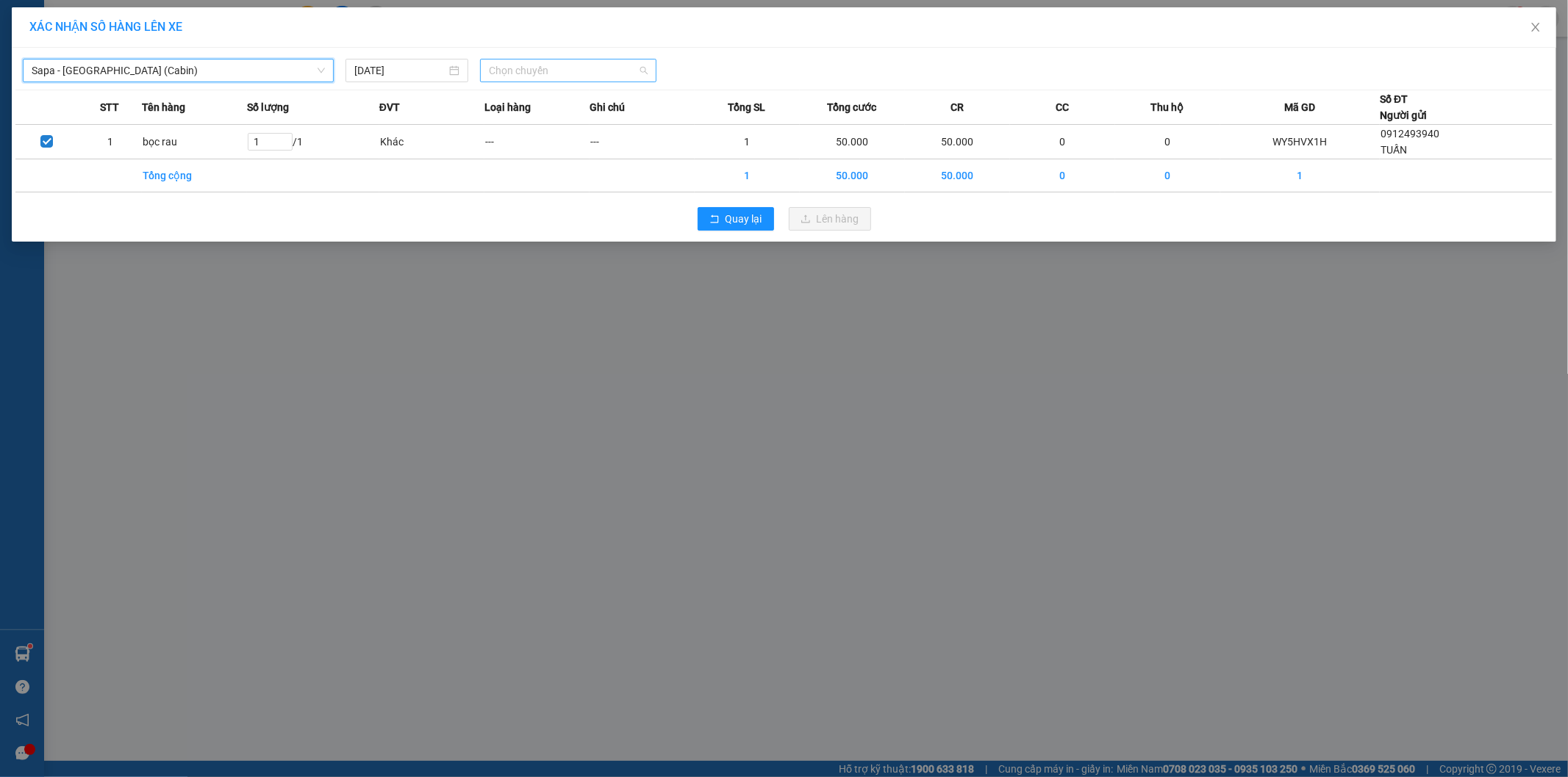
click at [557, 68] on span "Chọn chuyến" at bounding box center [568, 70] width 159 height 22
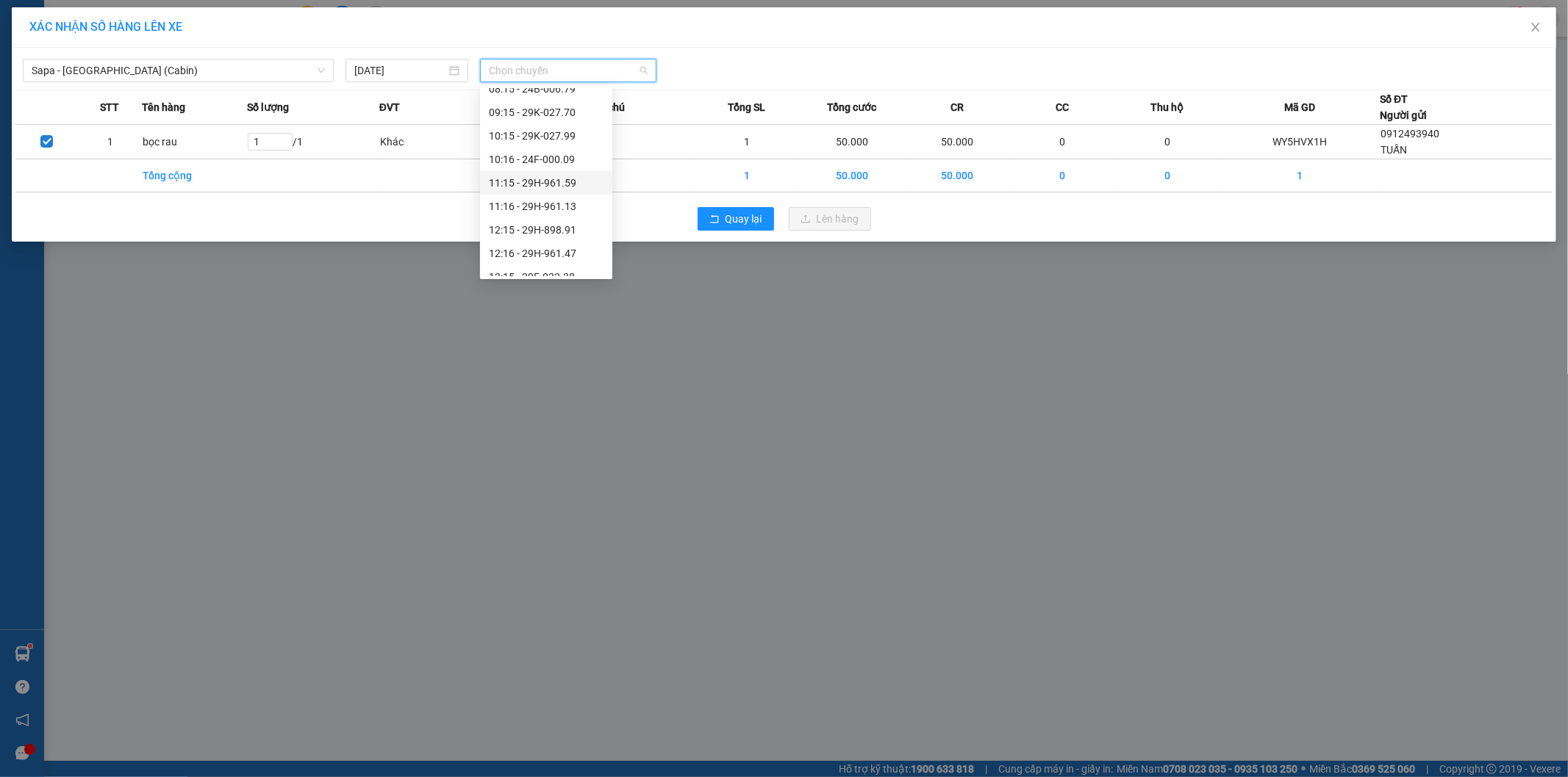
click at [562, 182] on div "11:15 - 29H-961.59" at bounding box center [546, 183] width 115 height 16
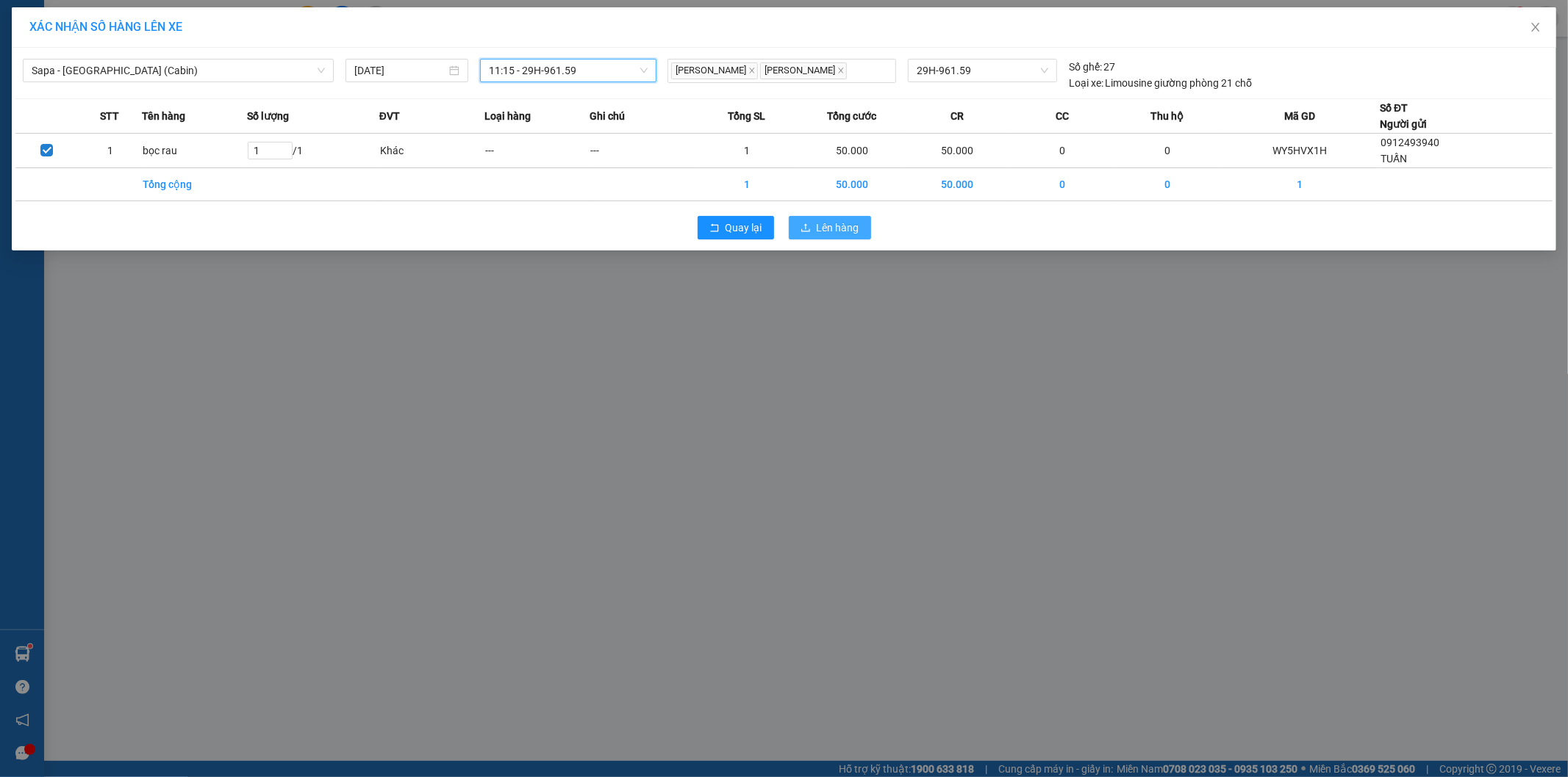
click at [810, 231] on icon "upload" at bounding box center [805, 227] width 9 height 8
